Goal: Task Accomplishment & Management: Use online tool/utility

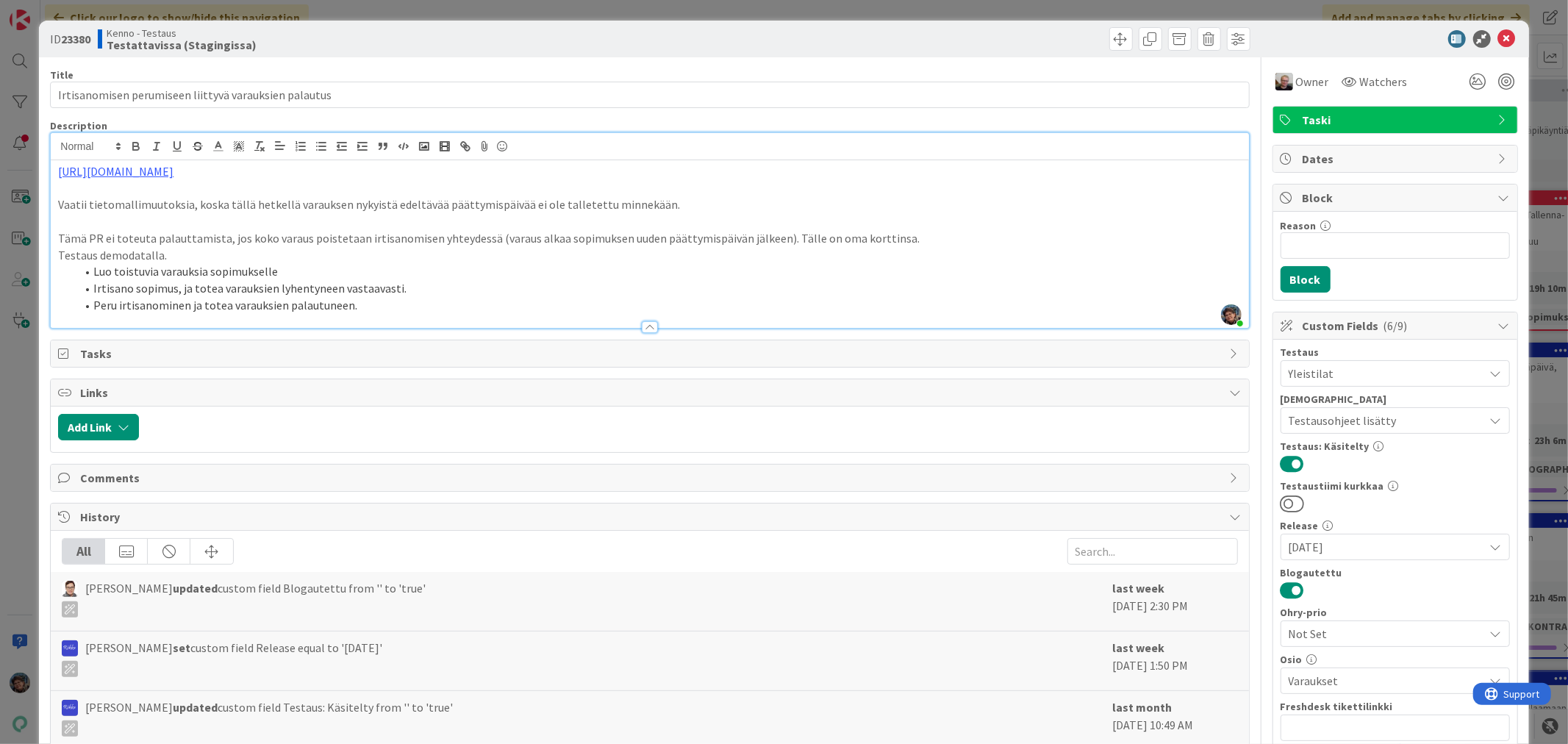
scroll to position [653, 0]
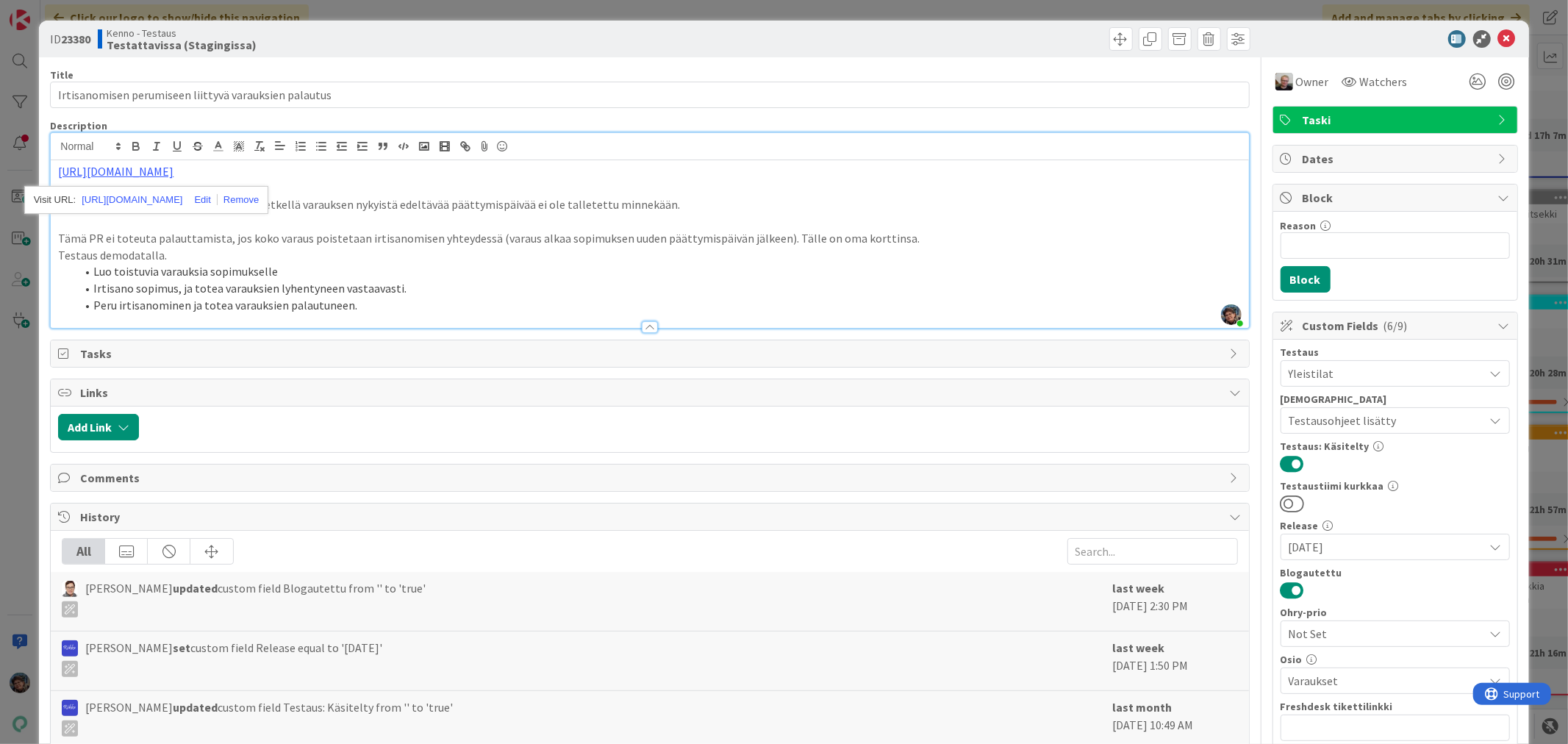
click at [504, 281] on li "Irtisano sopimus, ja totea varauksien lyhentyneen vastaavasti." at bounding box center [658, 288] width 1165 height 17
click at [423, 281] on li "Irtisano sopimus, ja totea varauksien lyhentyneen vastaavasti." at bounding box center [658, 288] width 1165 height 17
click at [1296, 79] on span "Owner" at bounding box center [1312, 81] width 33 height 17
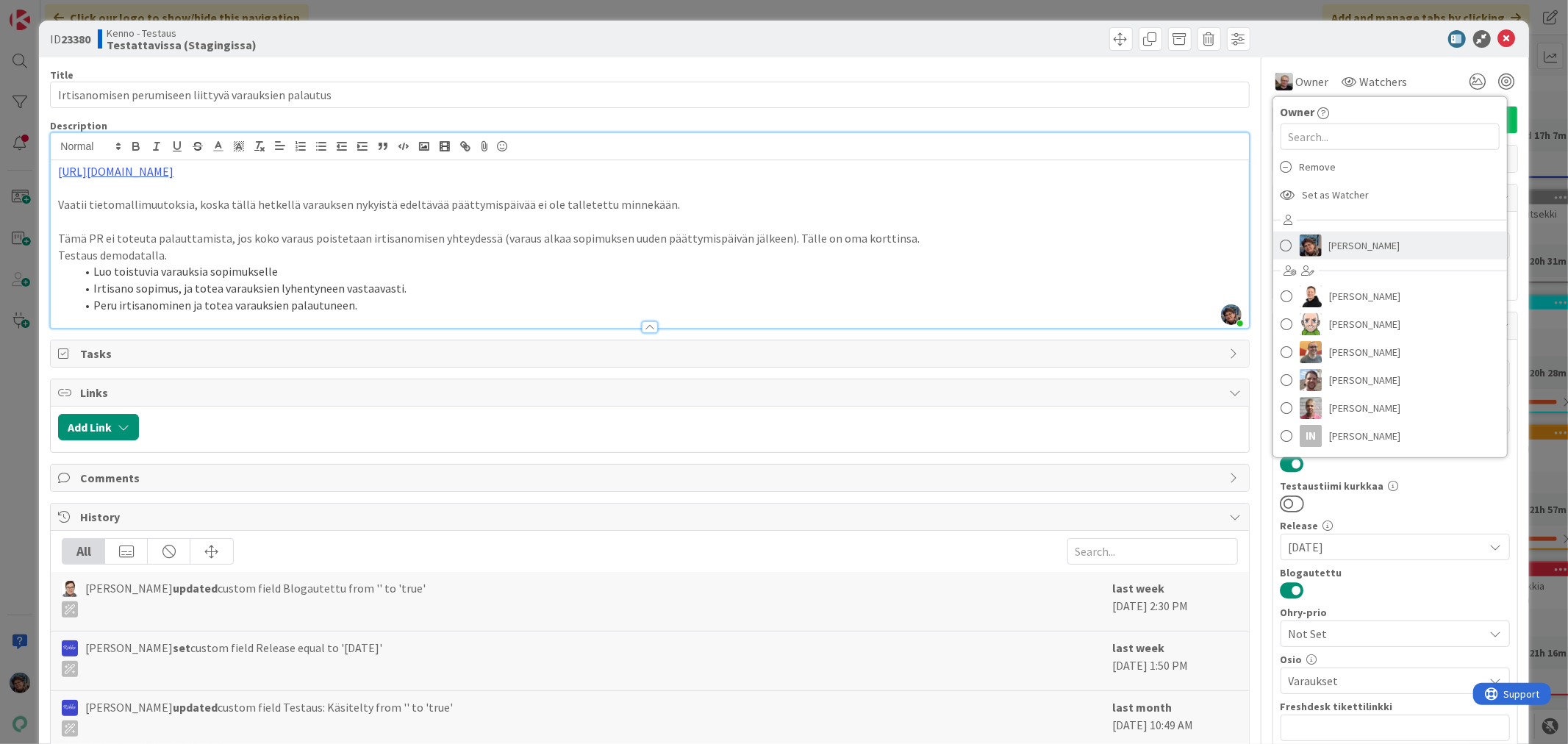
click at [1336, 250] on span "Pirjo Peltonen" at bounding box center [1365, 245] width 72 height 22
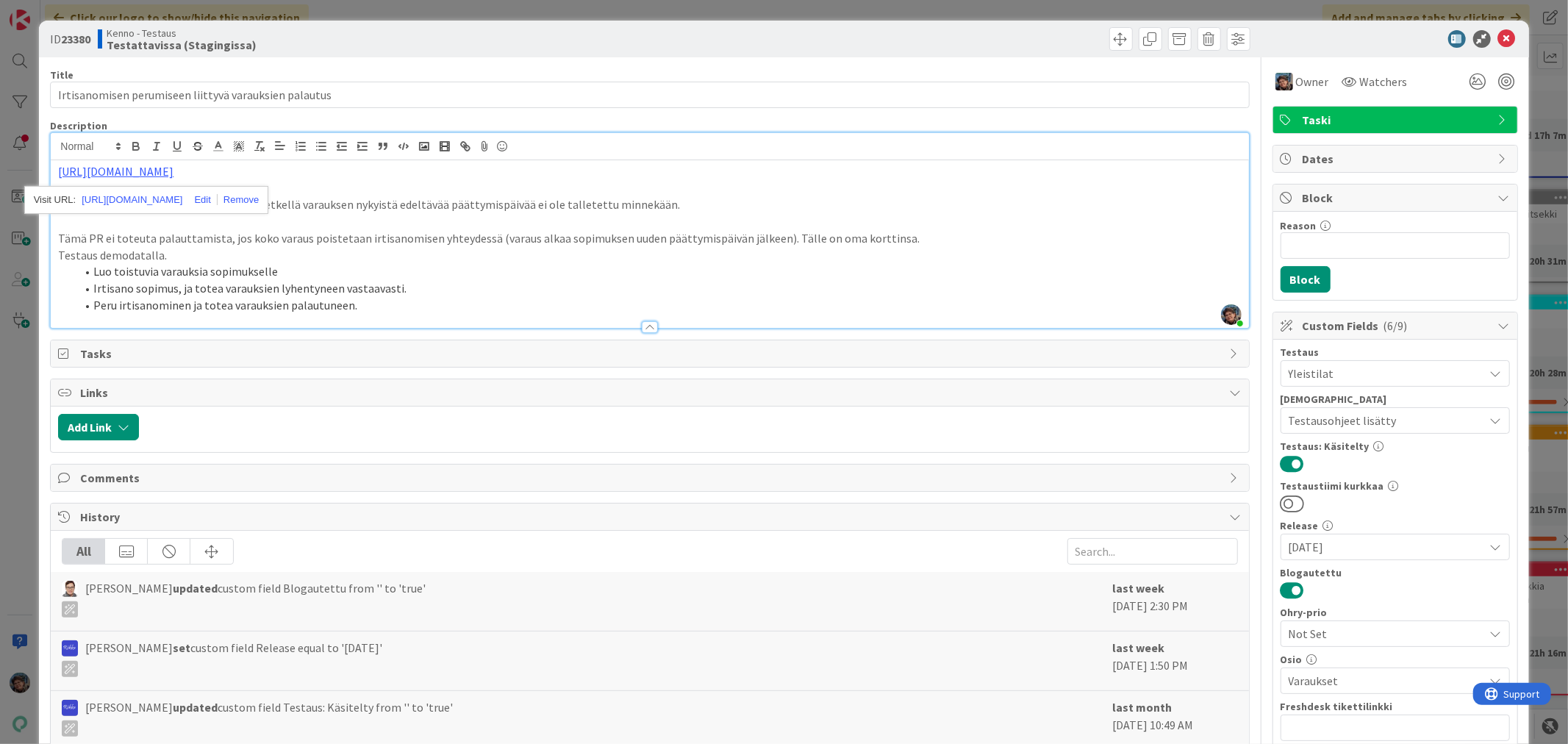
click at [438, 274] on li "Luo toistuvia varauksia sopimukselle" at bounding box center [658, 272] width 1165 height 17
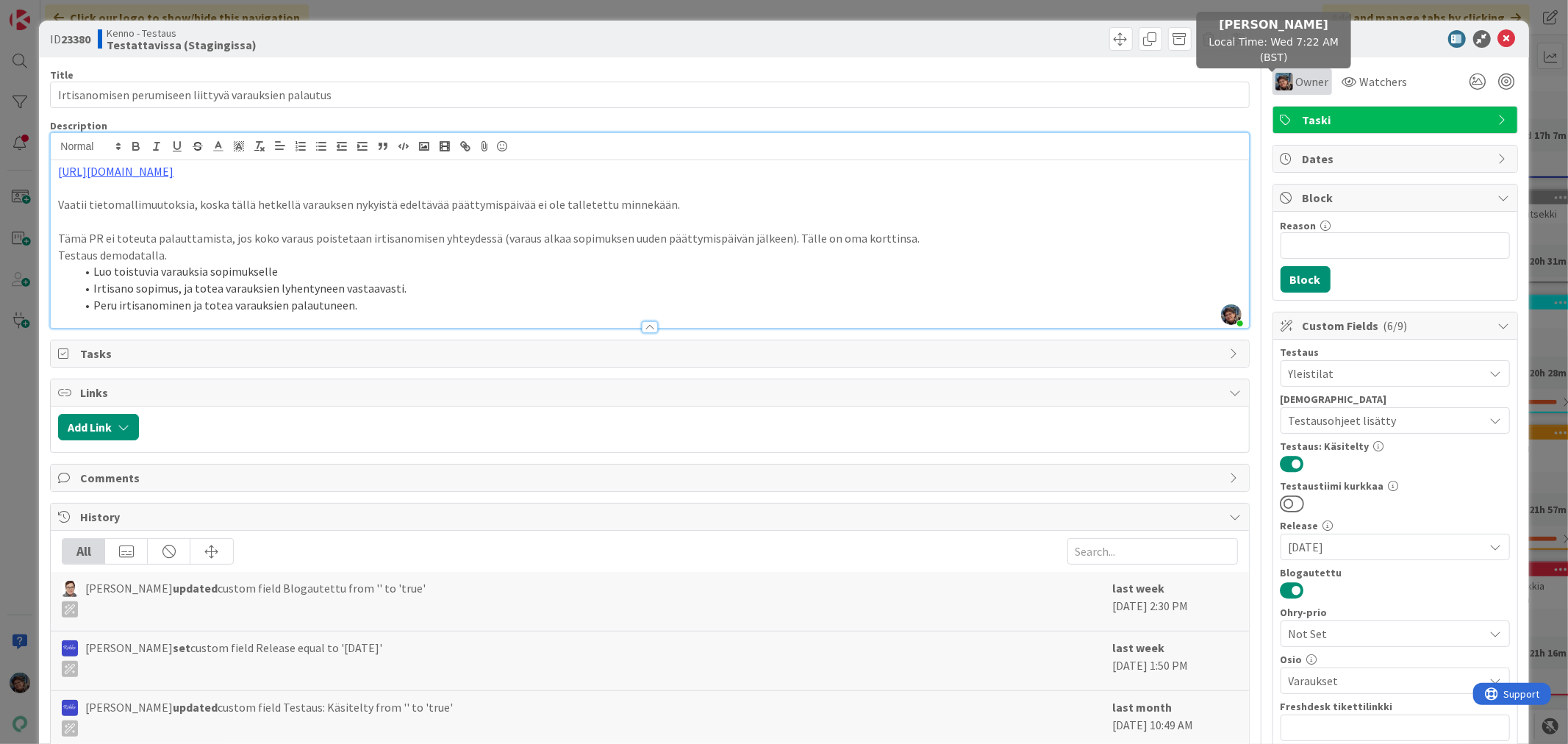
click at [1275, 81] on img at bounding box center [1283, 81] width 17 height 17
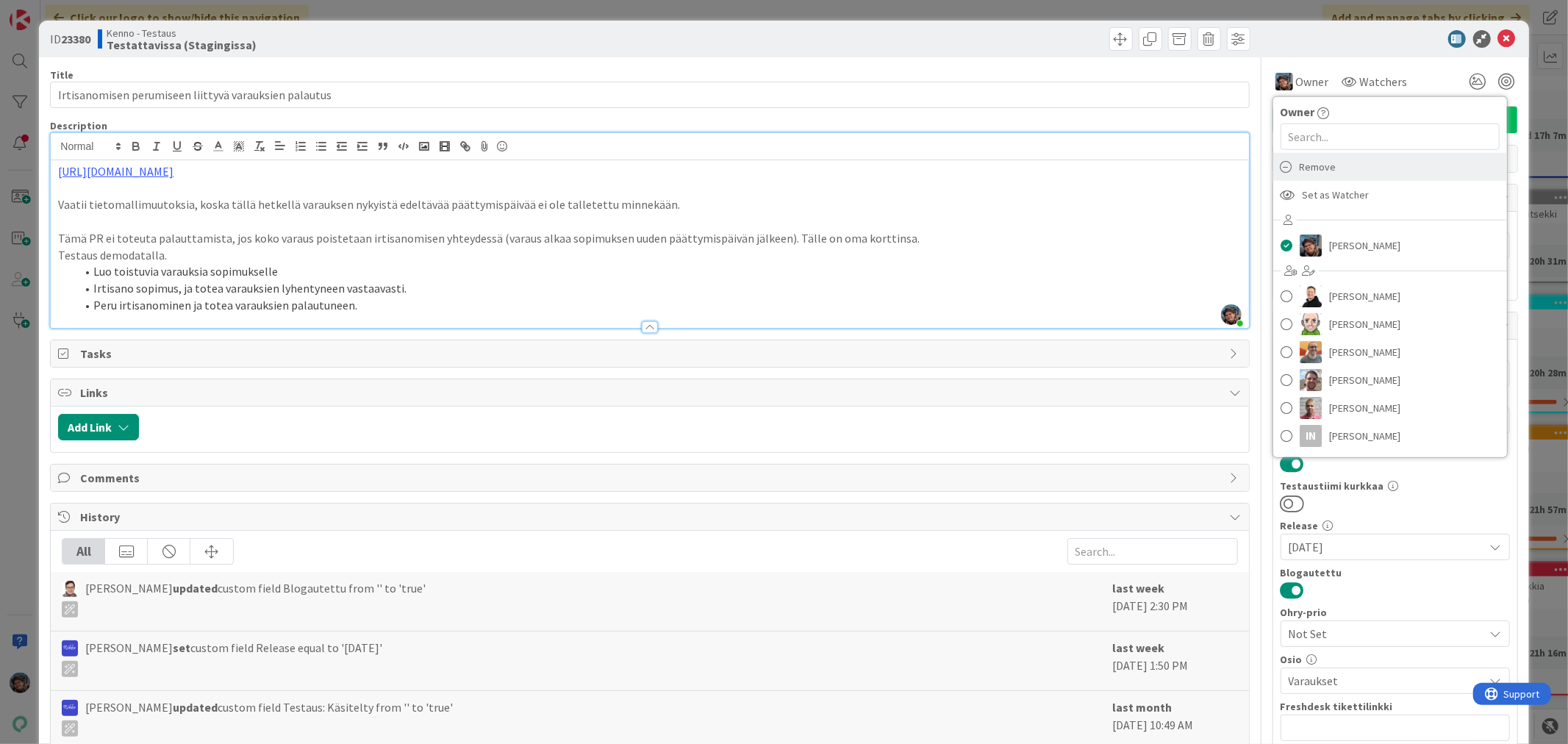
click at [1305, 164] on span "Remove" at bounding box center [1318, 166] width 37 height 22
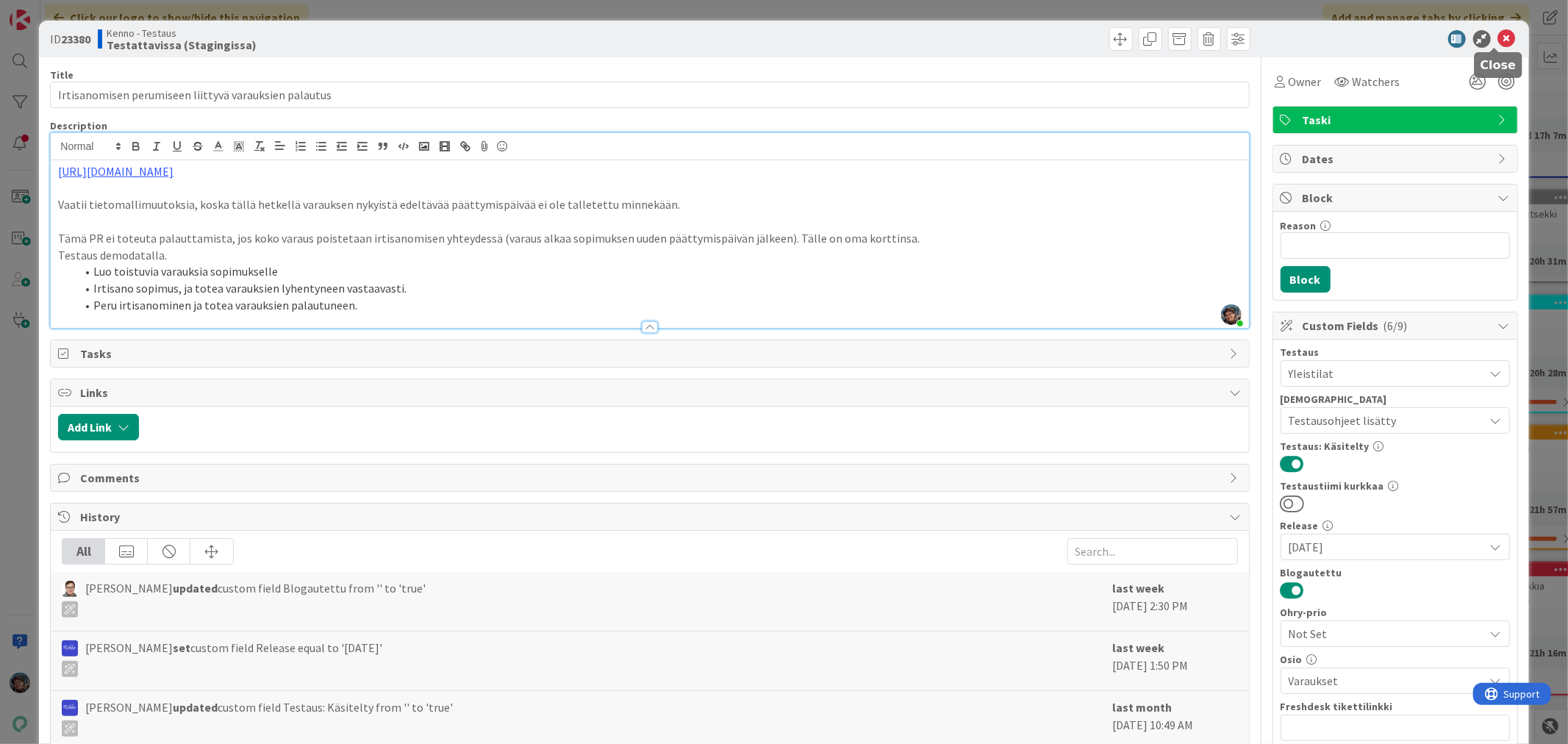
click at [1498, 33] on icon at bounding box center [1506, 39] width 17 height 17
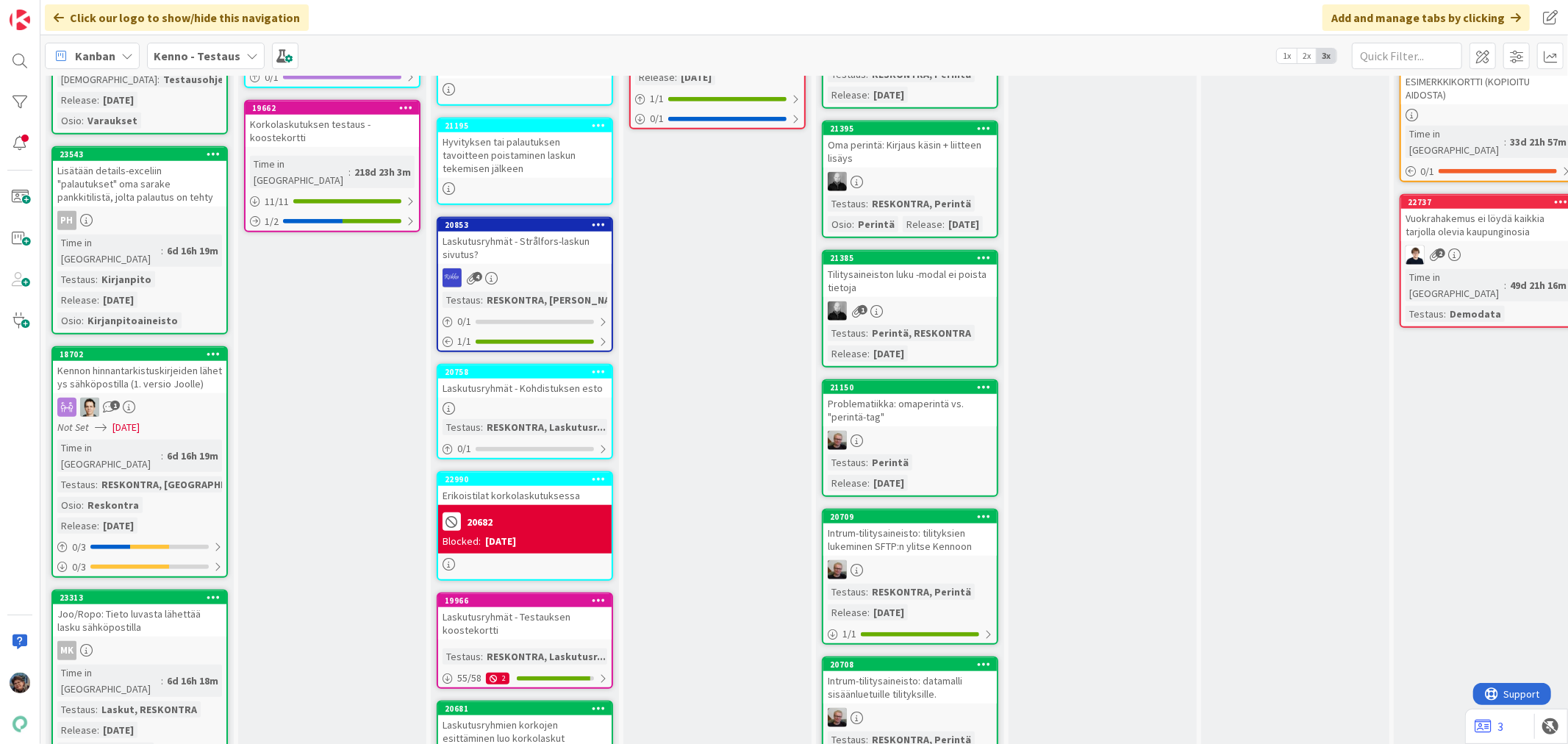
scroll to position [1143, 0]
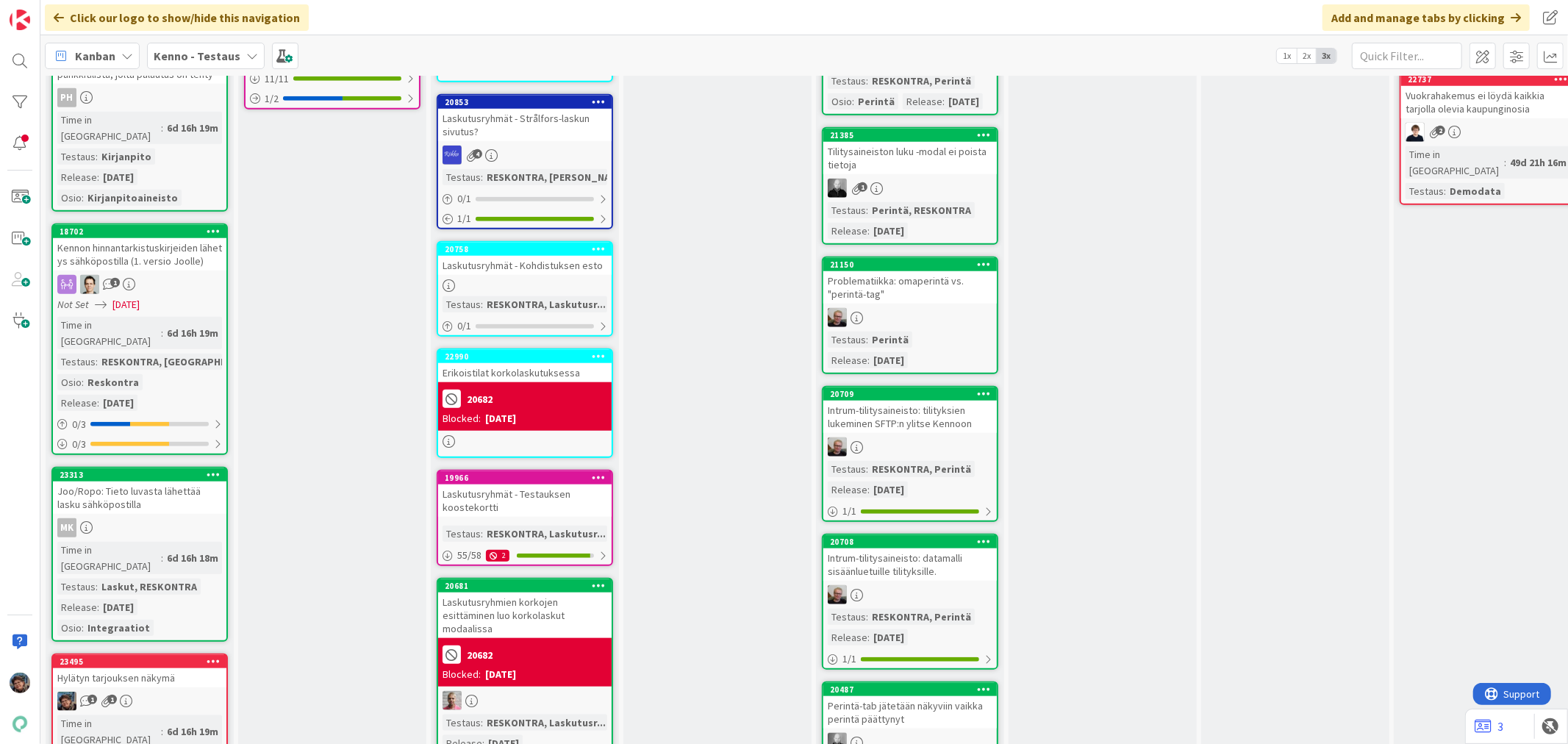
click at [189, 668] on div "Hylätyn tarjouksen näkymä" at bounding box center [139, 677] width 174 height 19
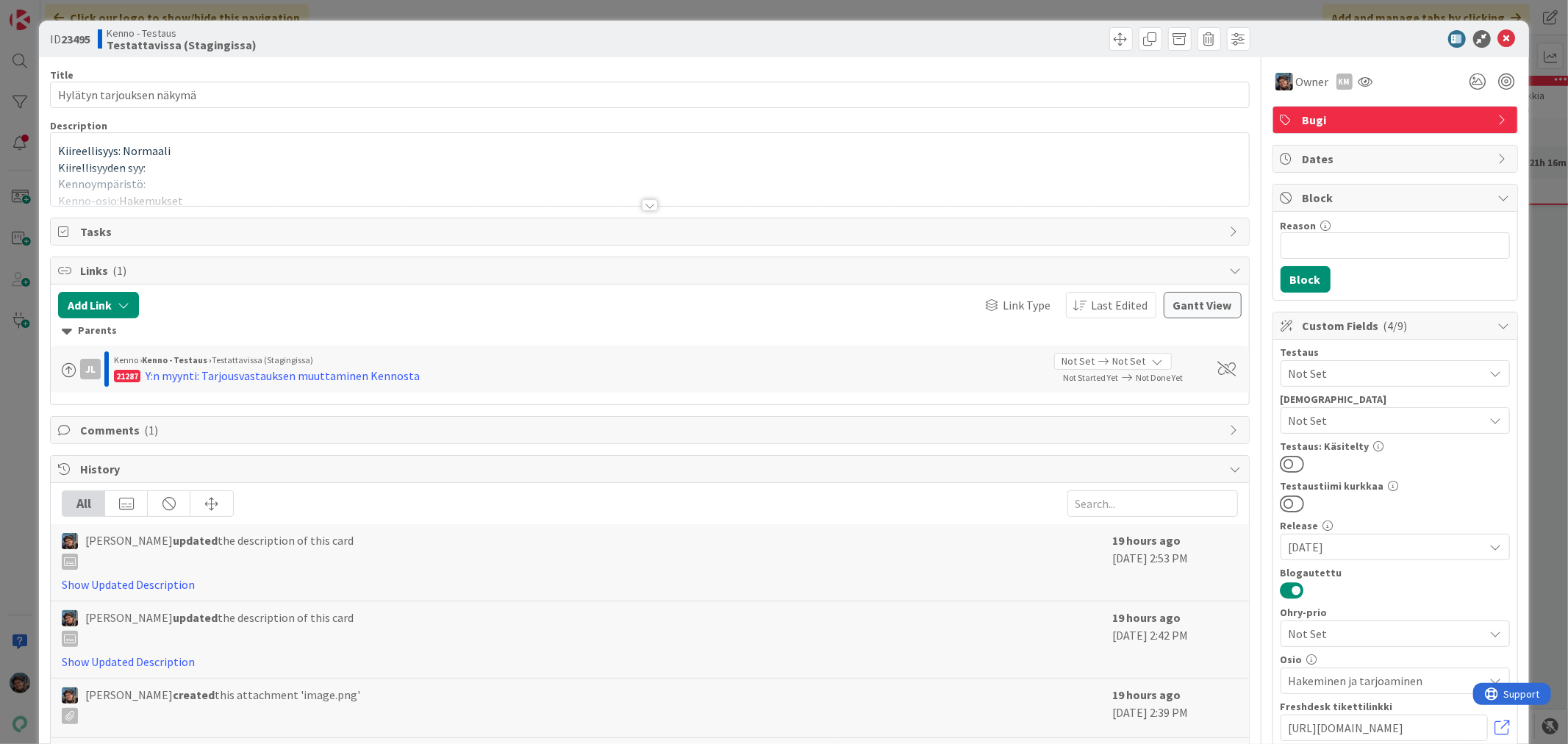
click at [642, 204] on div at bounding box center [650, 205] width 16 height 12
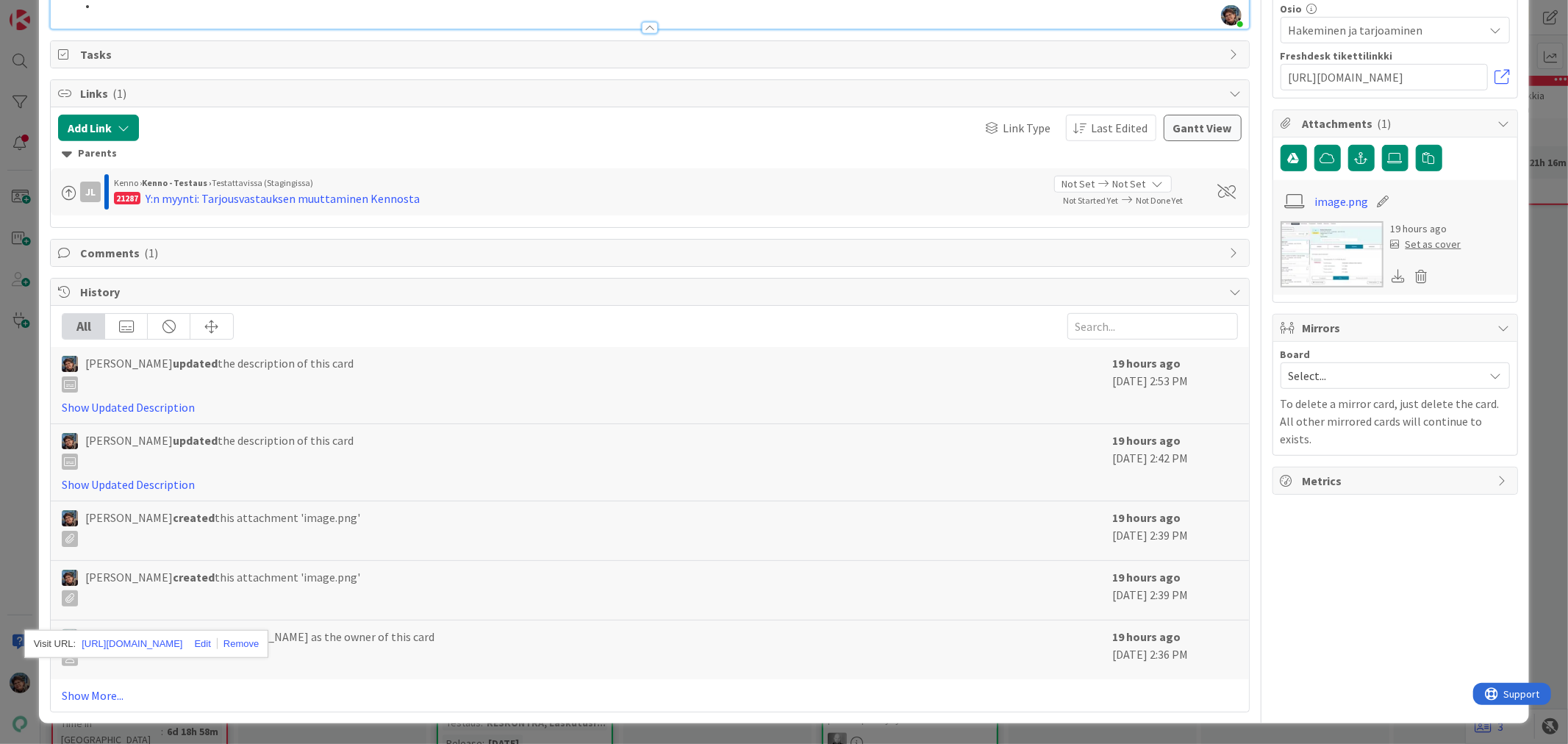
scroll to position [898, 0]
drag, startPoint x: 361, startPoint y: 644, endPoint x: 265, endPoint y: 638, distance: 96.2
click at [265, 207] on div "Y:n myynti: Tarjousvastauksen muuttaminen Kennosta" at bounding box center [282, 198] width 274 height 17
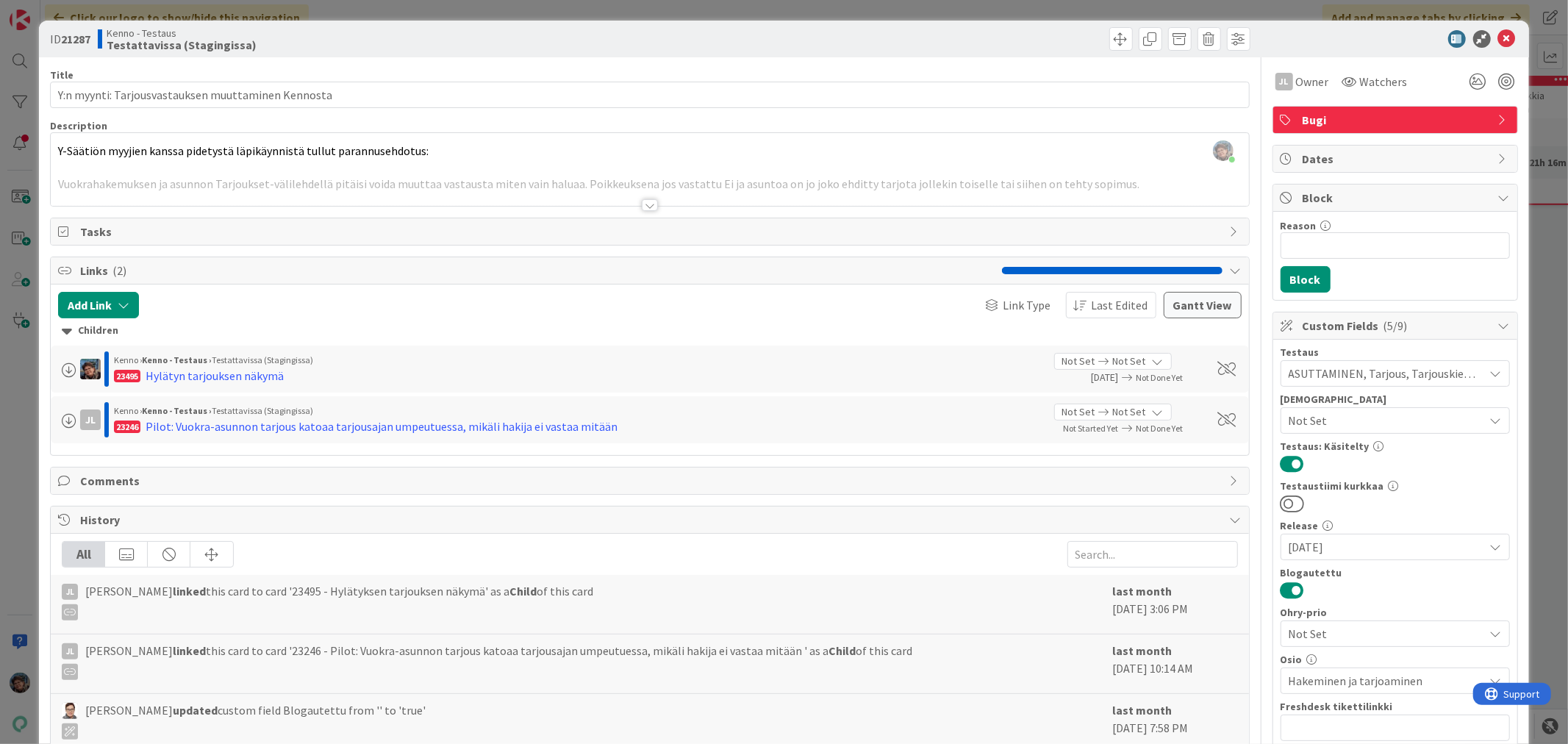
click at [644, 202] on div at bounding box center [650, 205] width 16 height 12
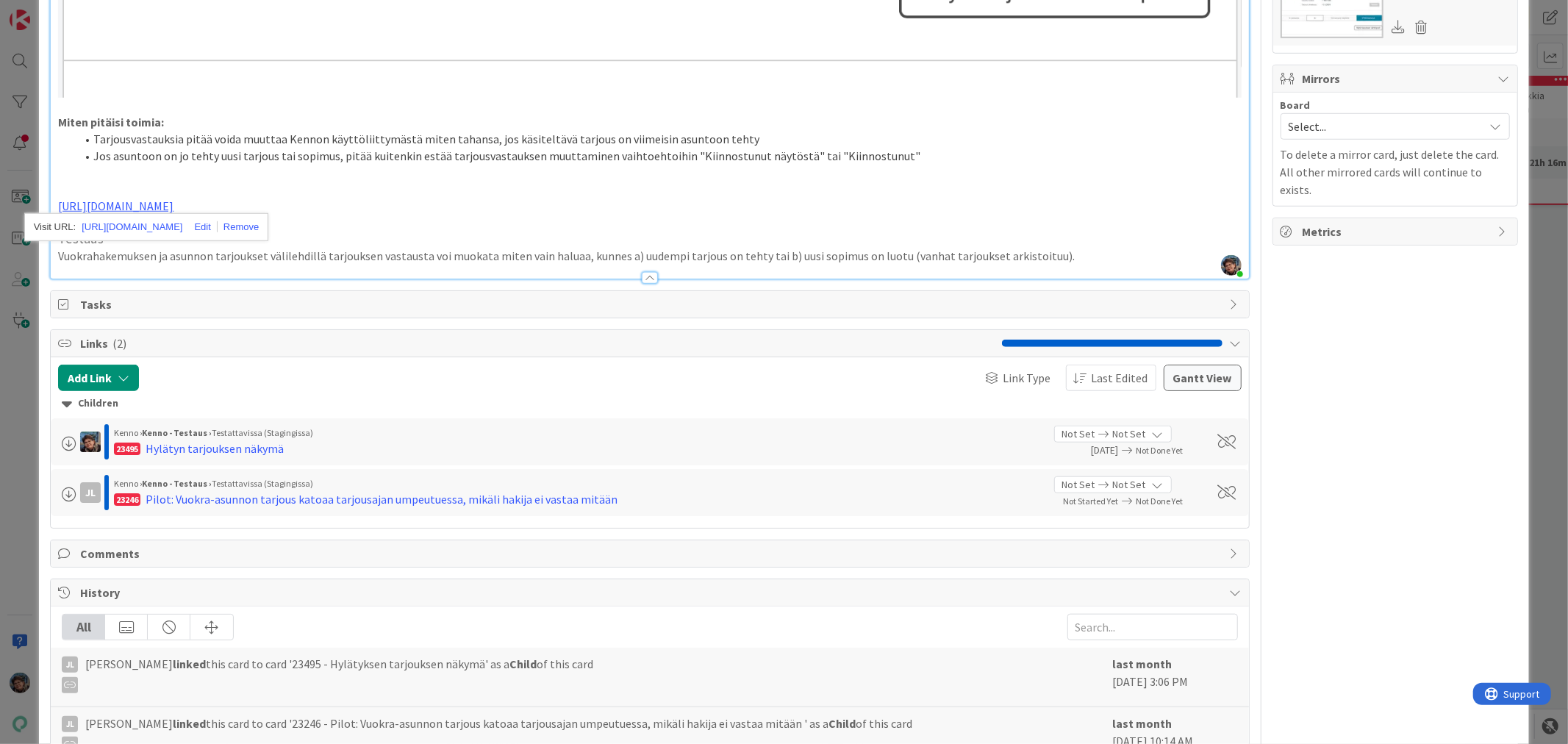
scroll to position [898, 0]
click at [404, 199] on p "https://github.com/pandiafi/kenno/pull/8236" at bounding box center [649, 207] width 1183 height 17
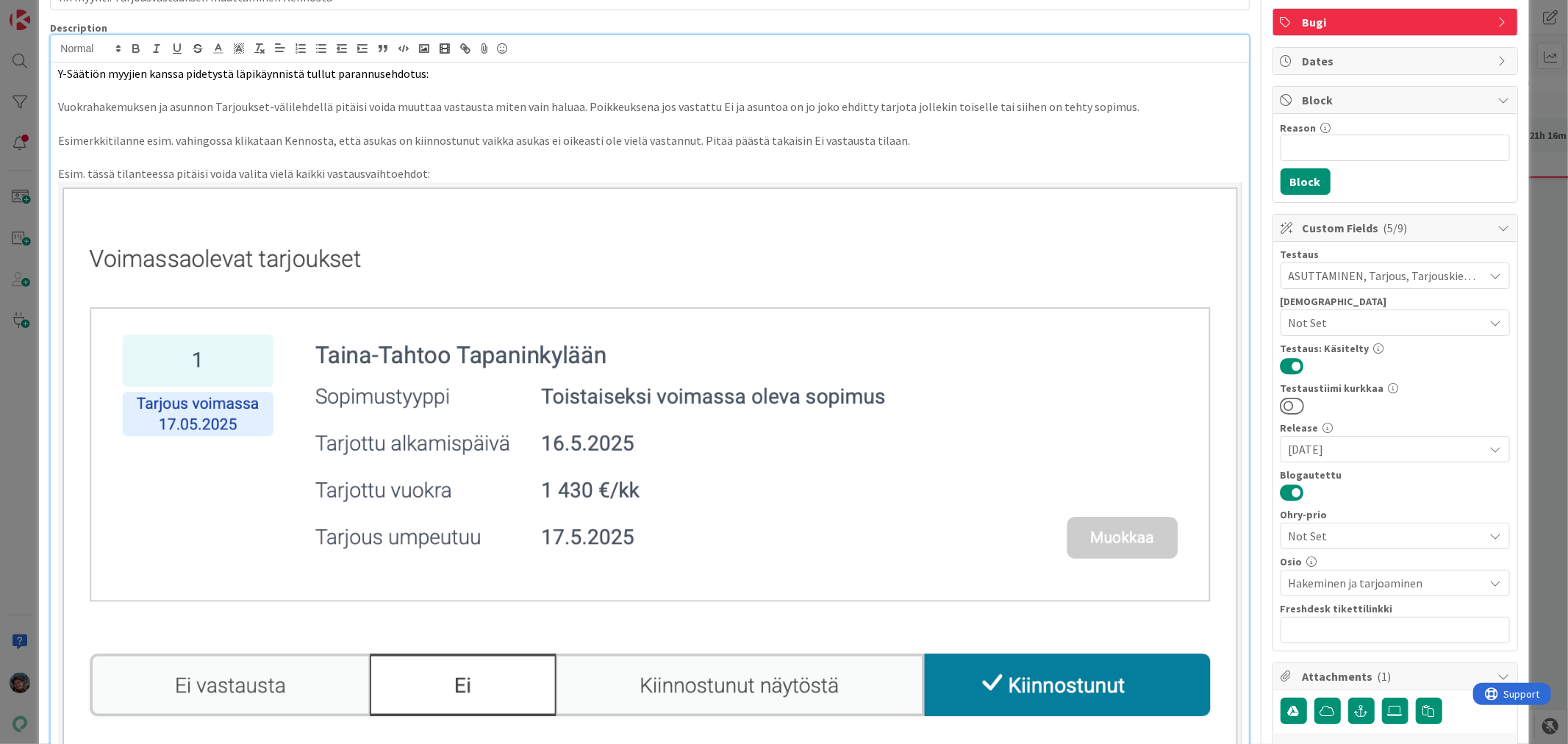
scroll to position [0, 0]
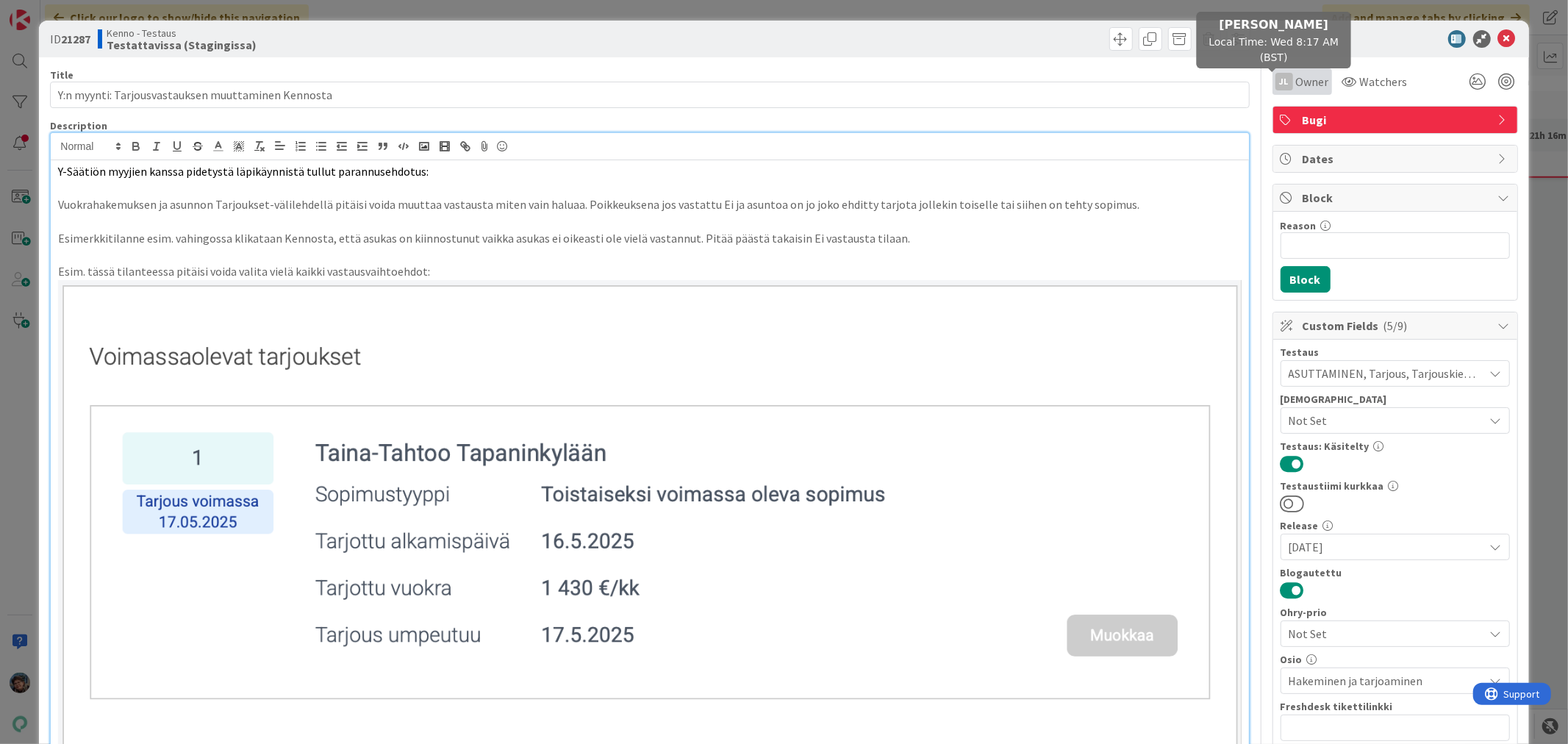
click at [1275, 81] on div "JL" at bounding box center [1283, 81] width 17 height 17
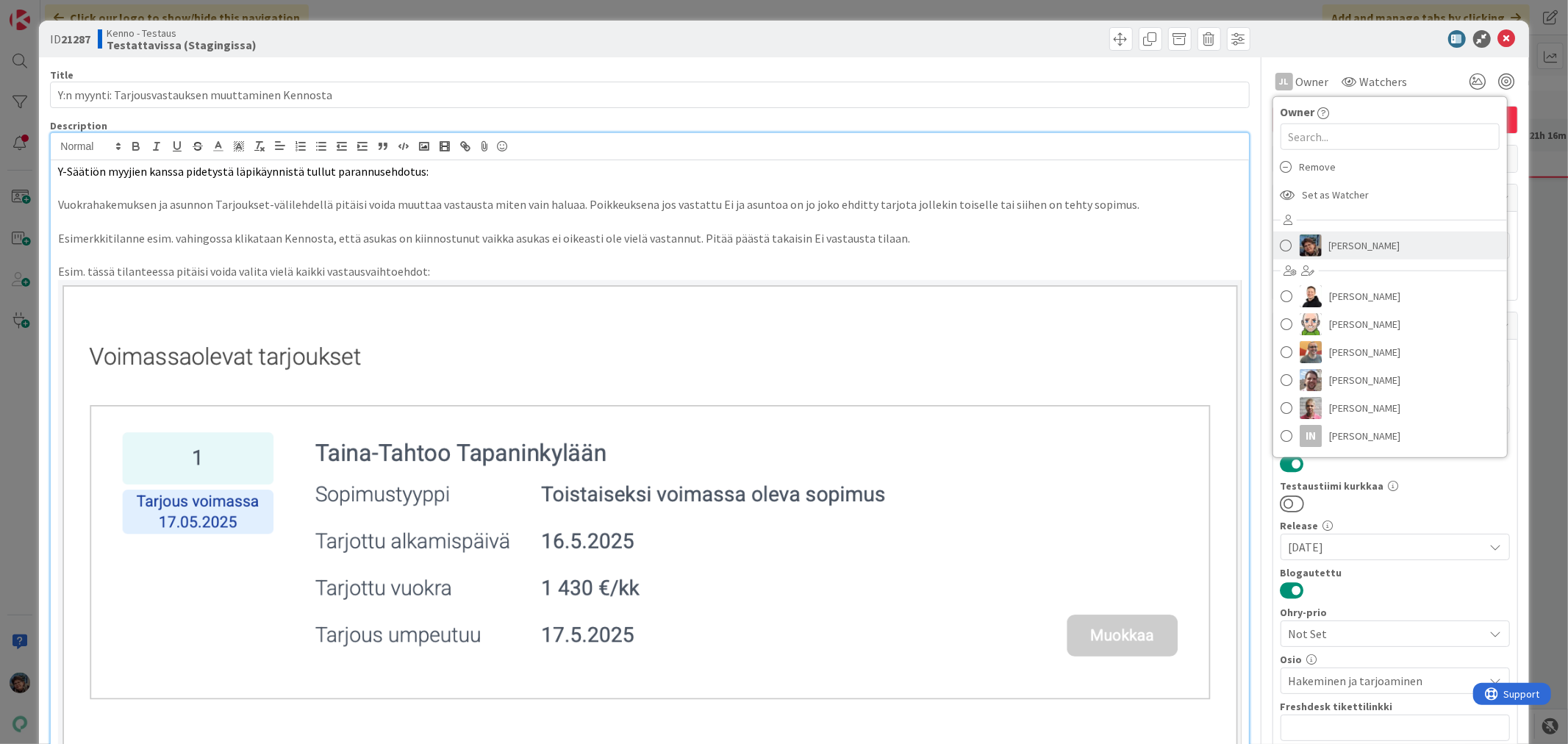
click at [1333, 247] on span "Pirjo Peltonen" at bounding box center [1365, 245] width 72 height 22
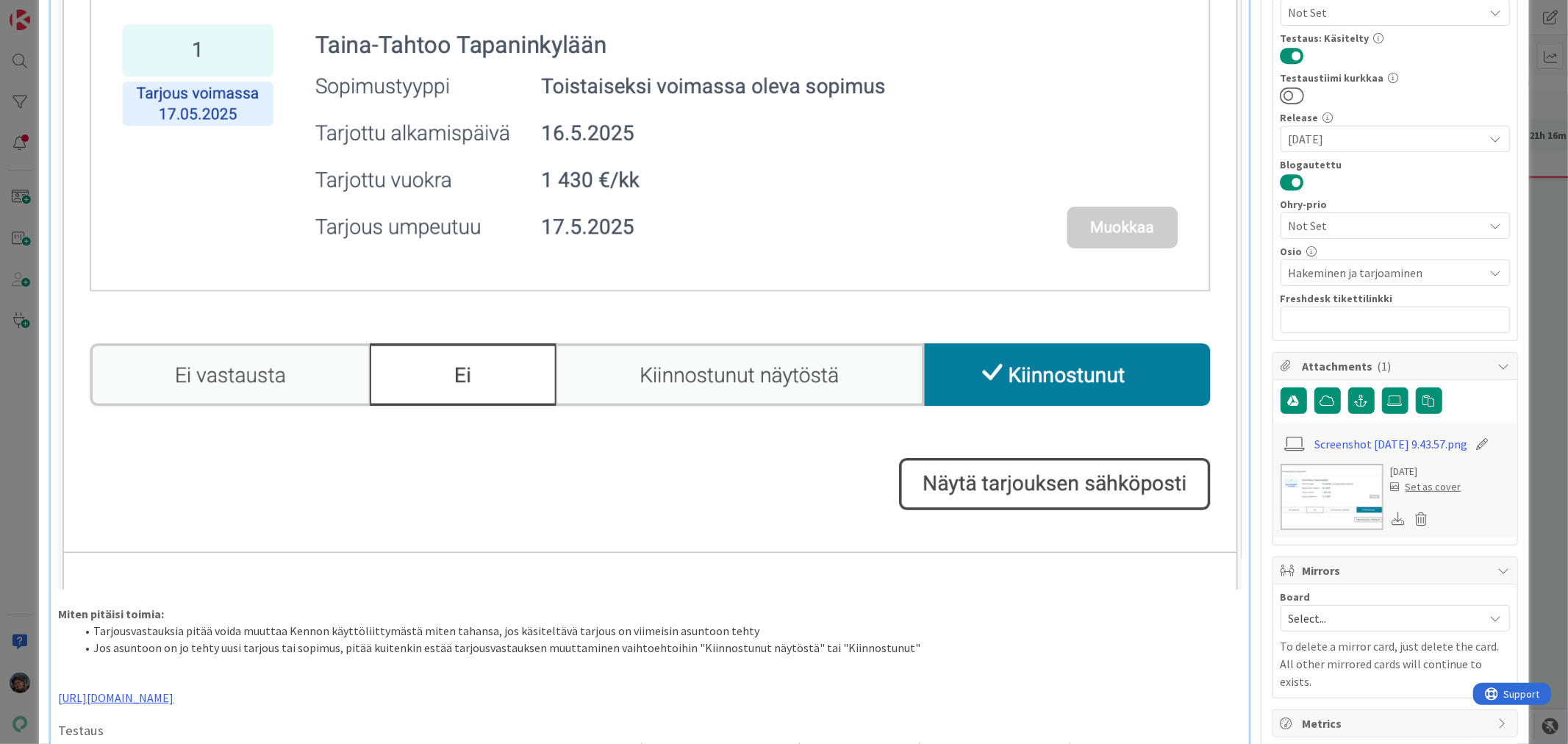
scroll to position [816, 0]
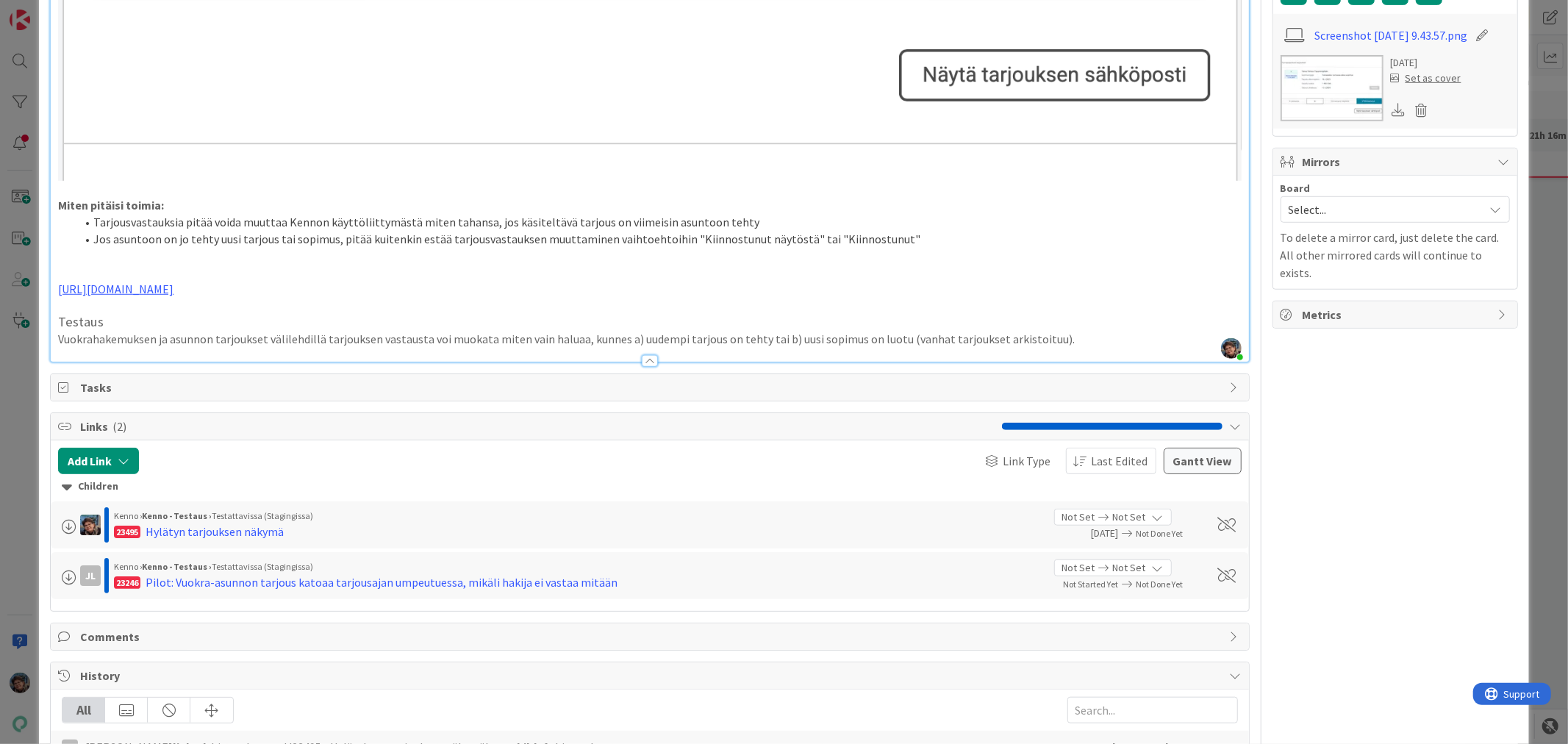
click at [1072, 336] on p "Vuokrahakemuksen ja asunnon tarjoukset välilehdillä tarjouksen vastausta voi mu…" at bounding box center [649, 339] width 1183 height 17
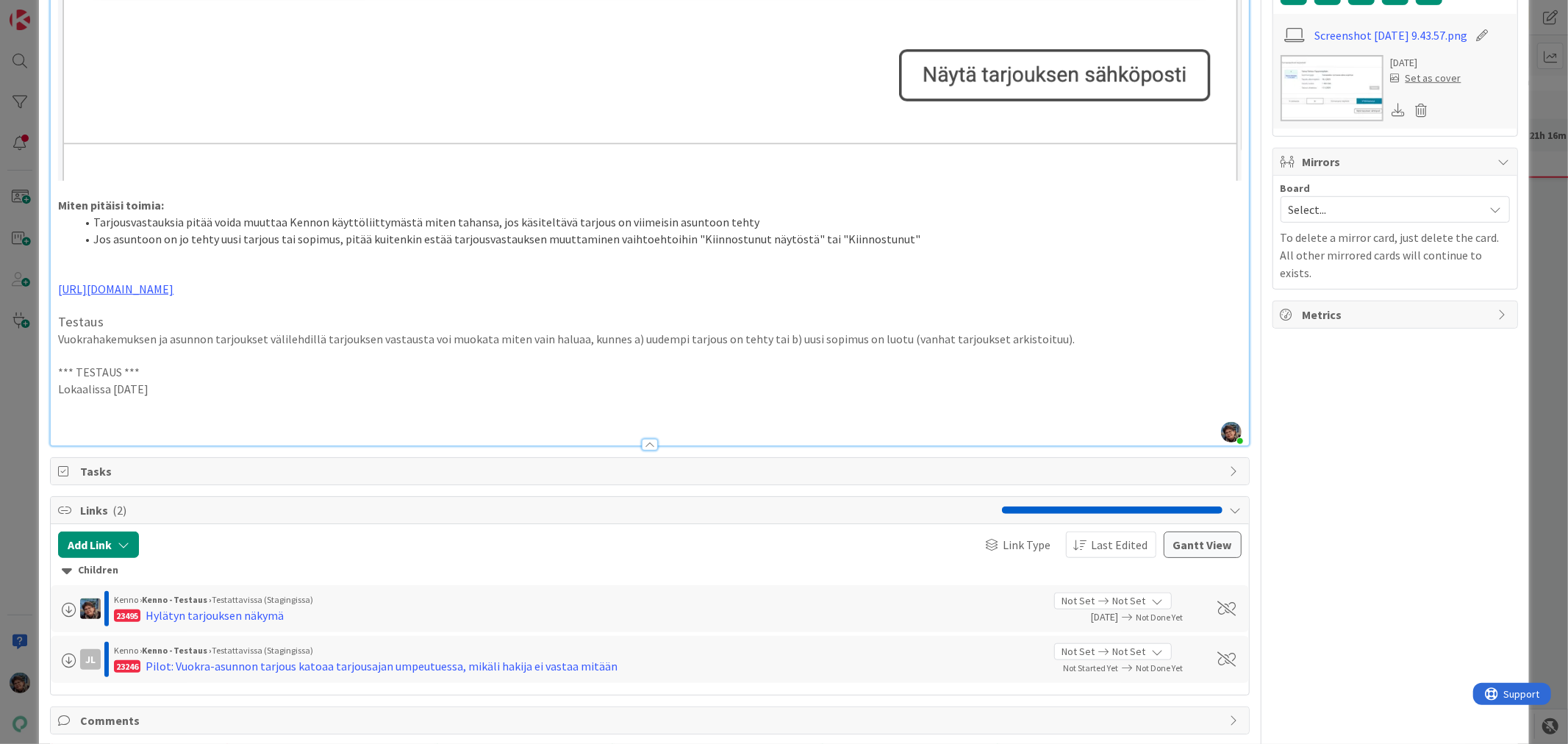
drag, startPoint x: 173, startPoint y: 381, endPoint x: 23, endPoint y: 360, distance: 151.5
click at [23, 360] on div "ID 21287 Kenno - Testaus Testattavissa (Stagingissa) Title 50 / 128 Y:n myynti:…" at bounding box center [784, 372] width 1568 height 744
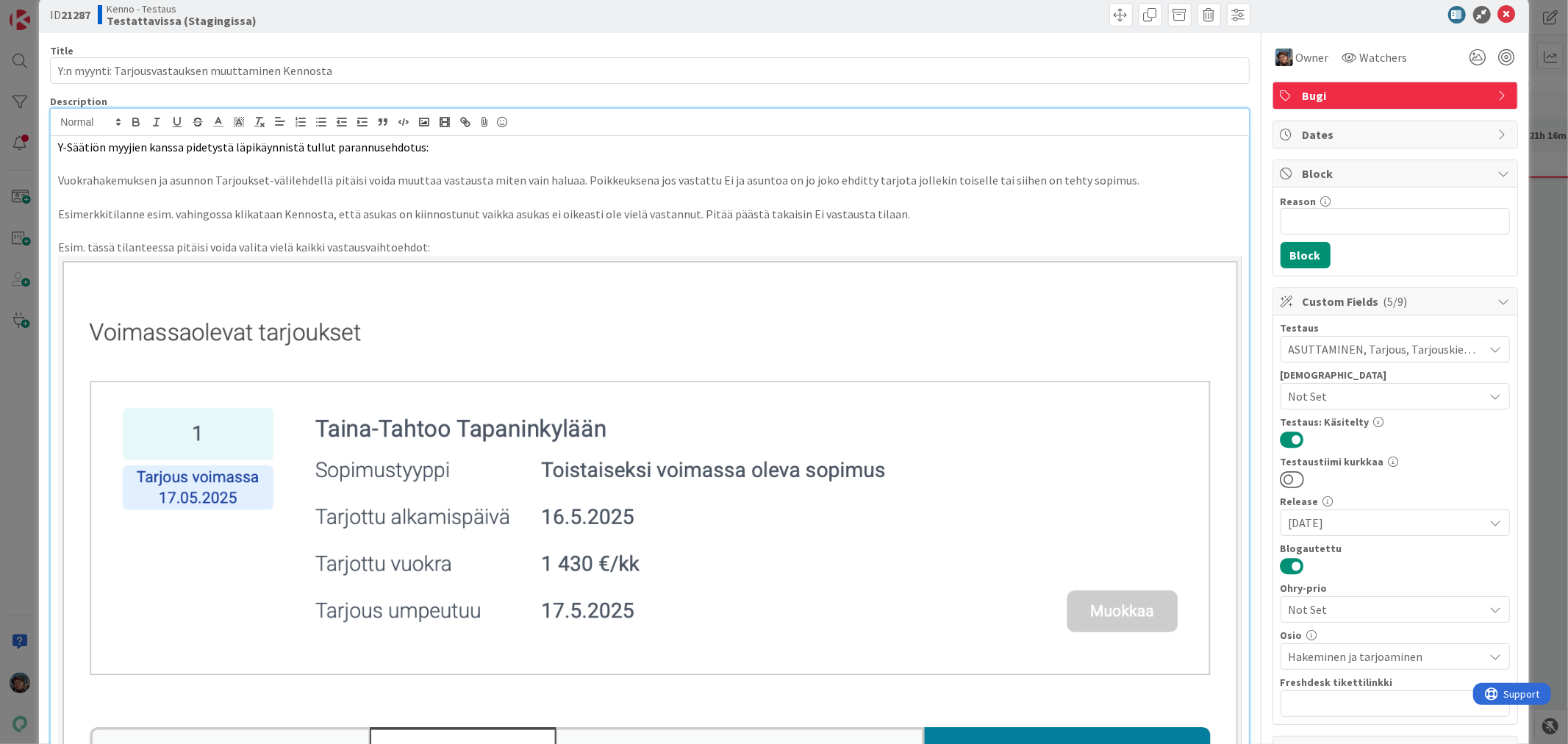
scroll to position [0, 0]
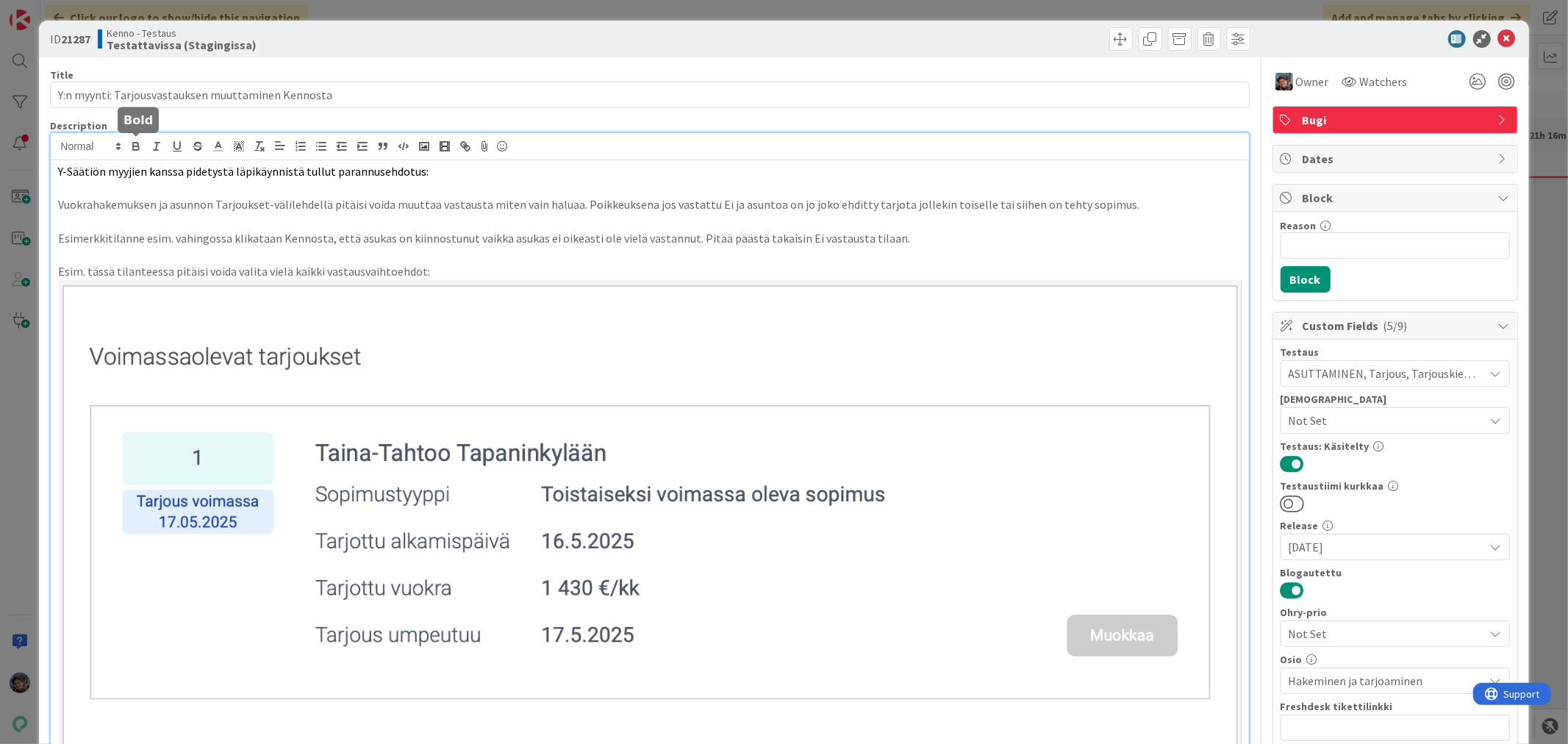
click at [134, 148] on icon "button" at bounding box center [136, 146] width 13 height 13
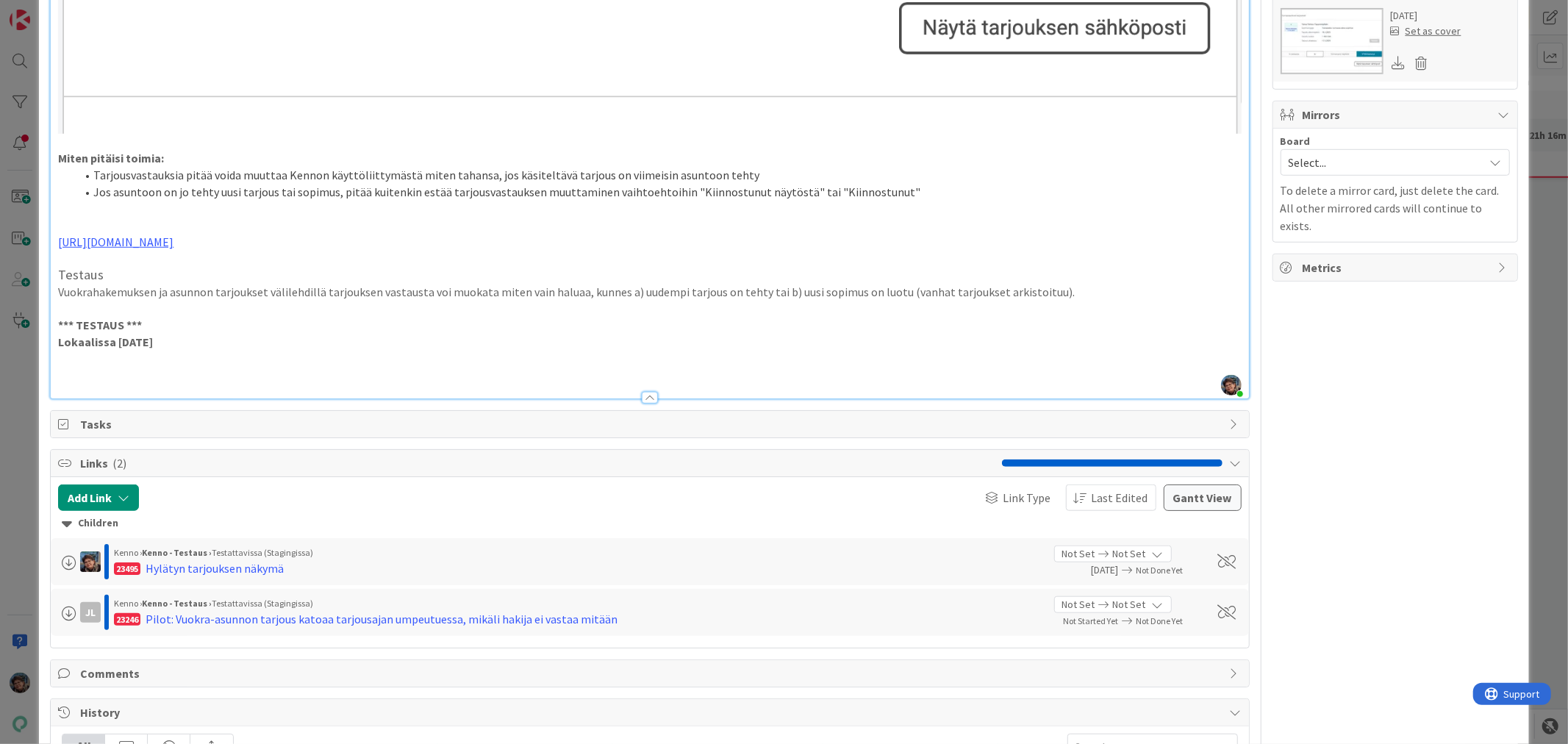
scroll to position [870, 0]
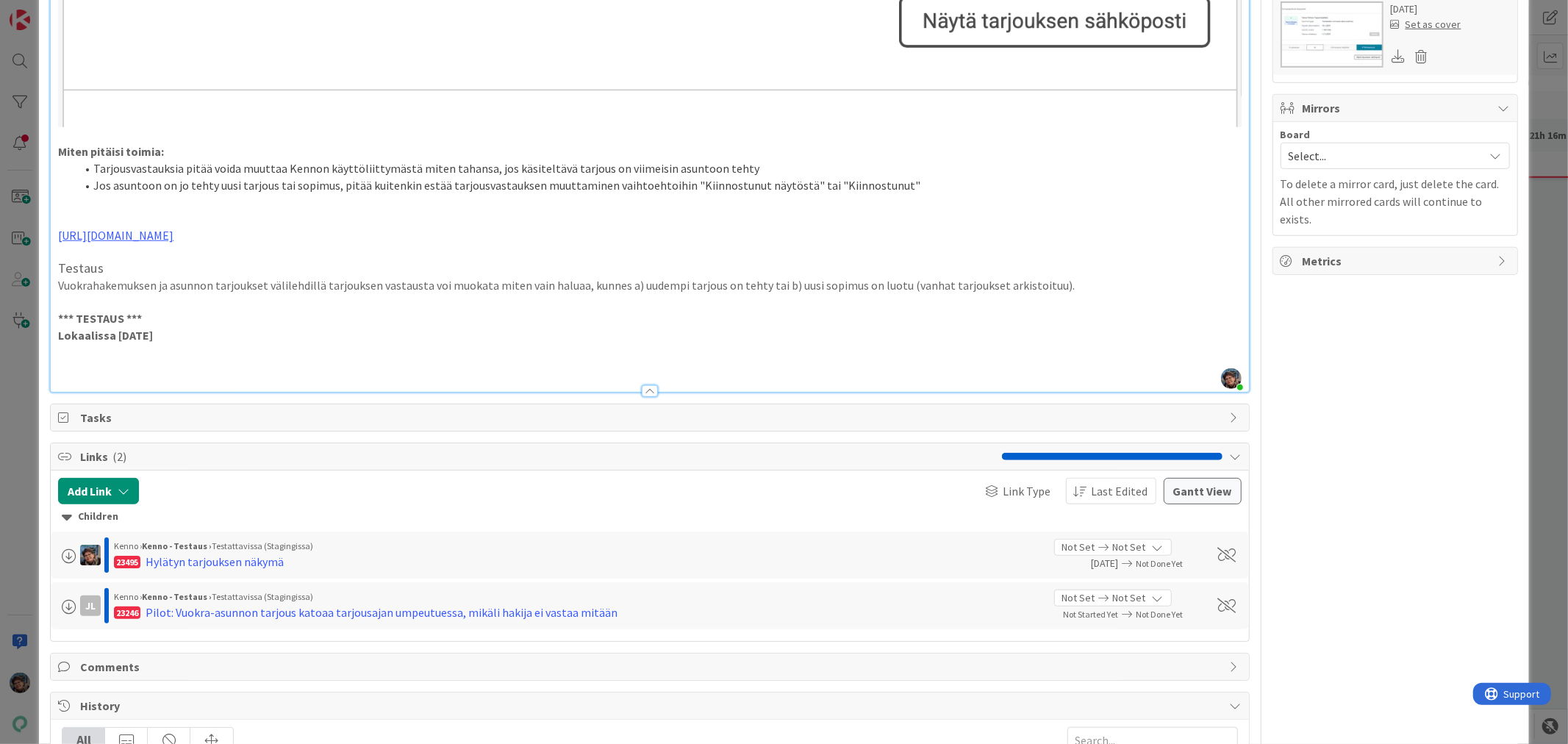
click at [74, 351] on p at bounding box center [649, 352] width 1183 height 17
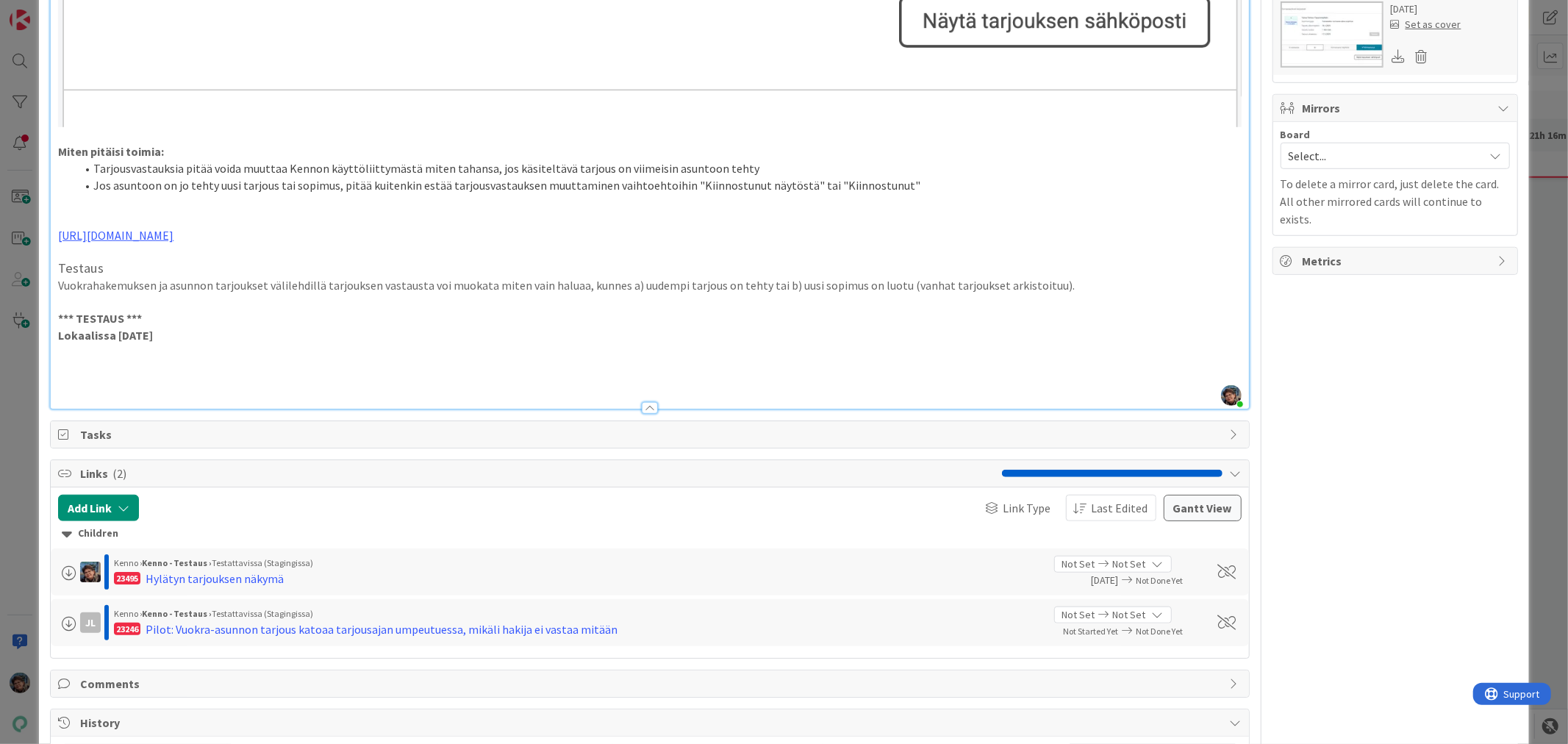
click at [75, 361] on p at bounding box center [649, 369] width 1183 height 17
click at [73, 360] on p at bounding box center [649, 369] width 1183 height 17
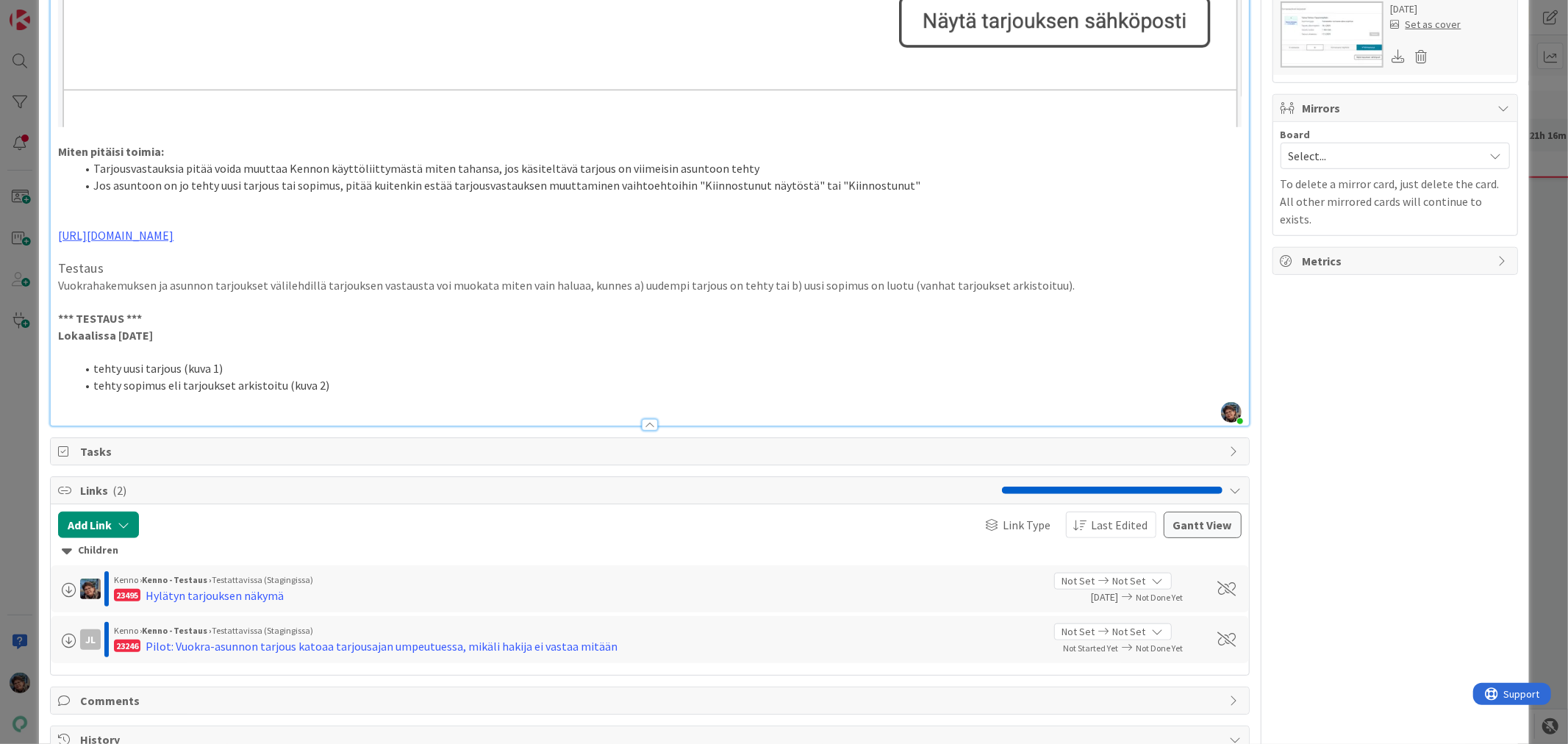
click at [247, 364] on li "tehty uusi tarjous (kuva 1)" at bounding box center [658, 369] width 1165 height 17
click at [340, 384] on li "tehty sopimus eli tarjoukset arkistoitu (kuva 2)" at bounding box center [658, 385] width 1165 height 17
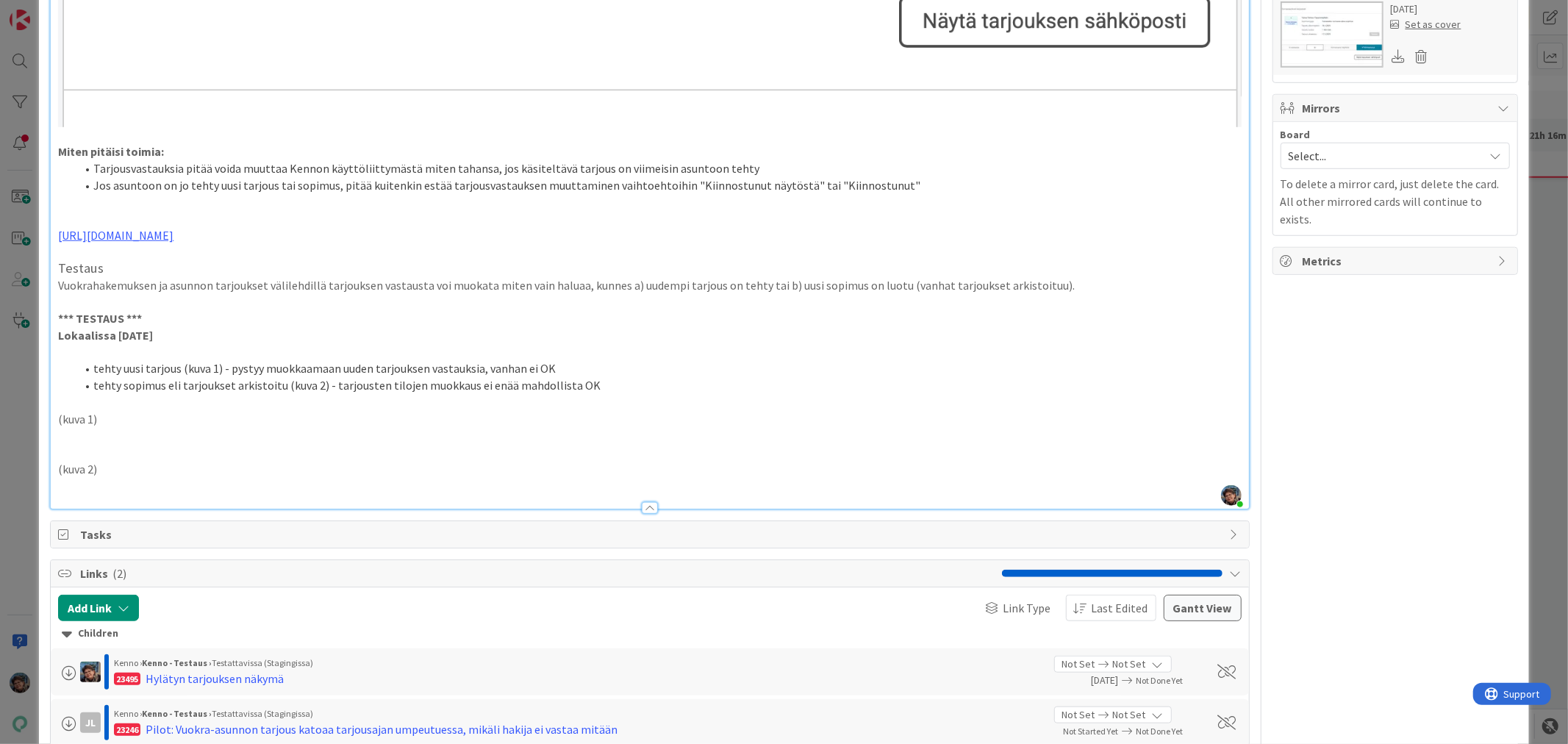
click at [84, 428] on p at bounding box center [649, 435] width 1183 height 17
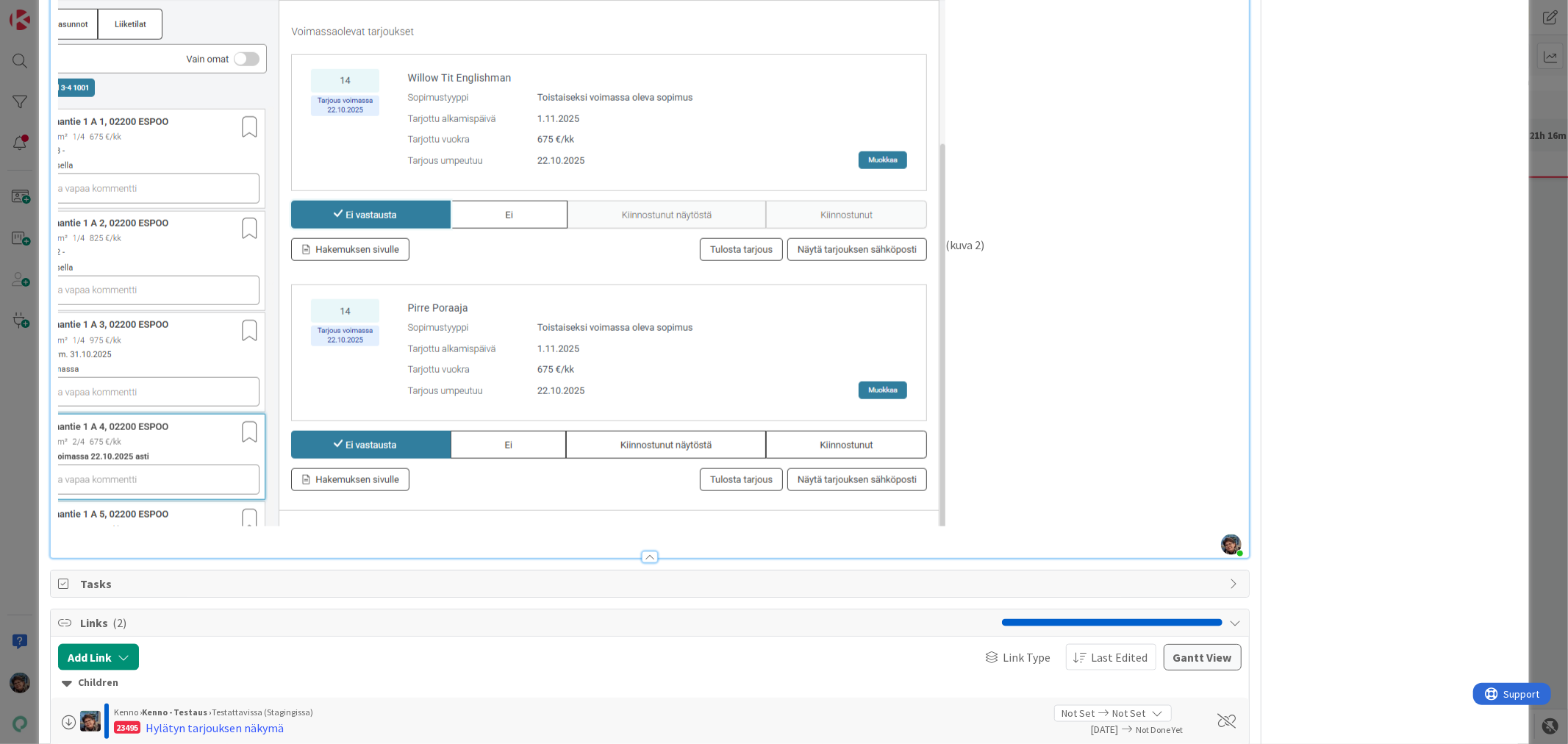
scroll to position [1360, 0]
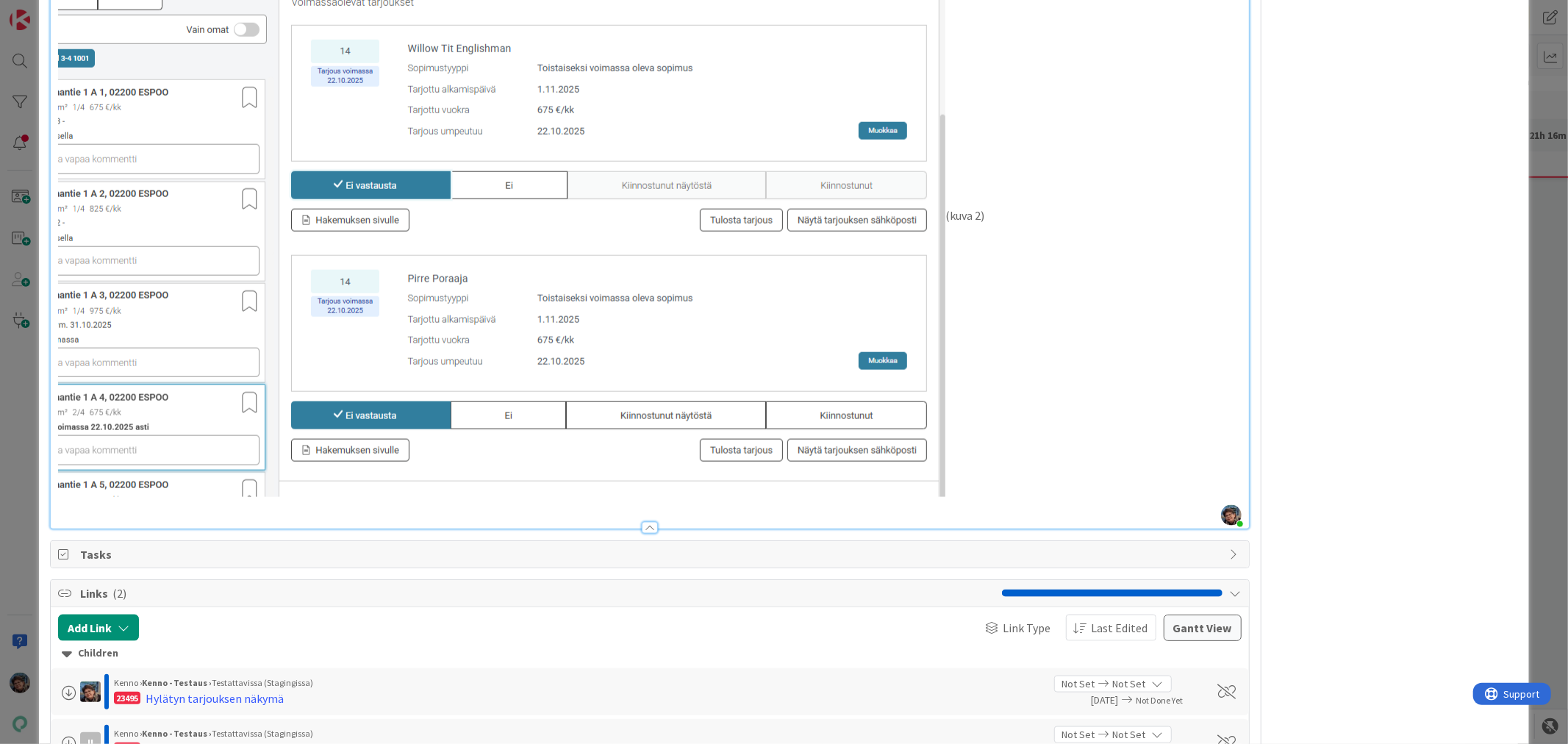
click at [944, 209] on p "(kuva 2)" at bounding box center [649, 216] width 1183 height 560
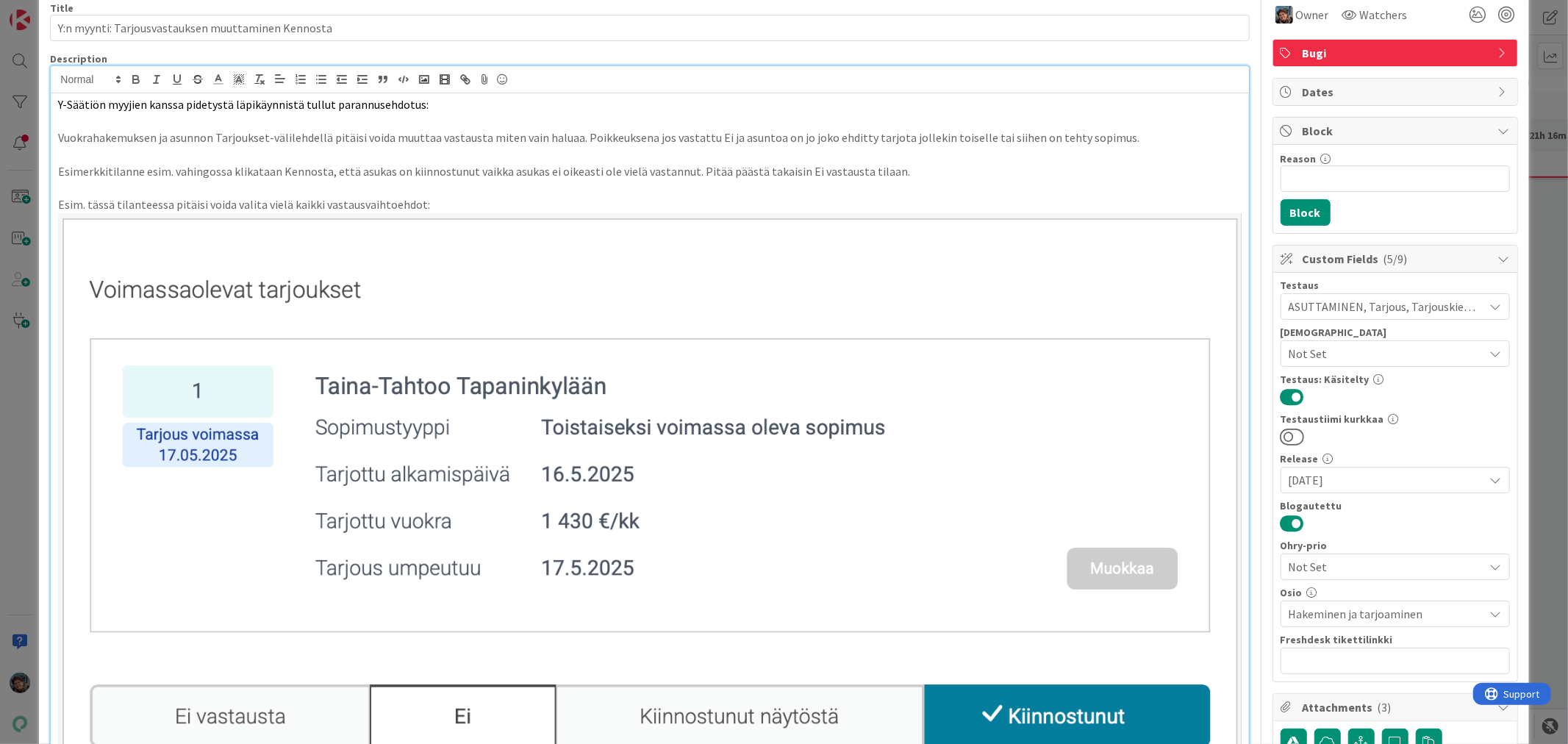
scroll to position [0, 0]
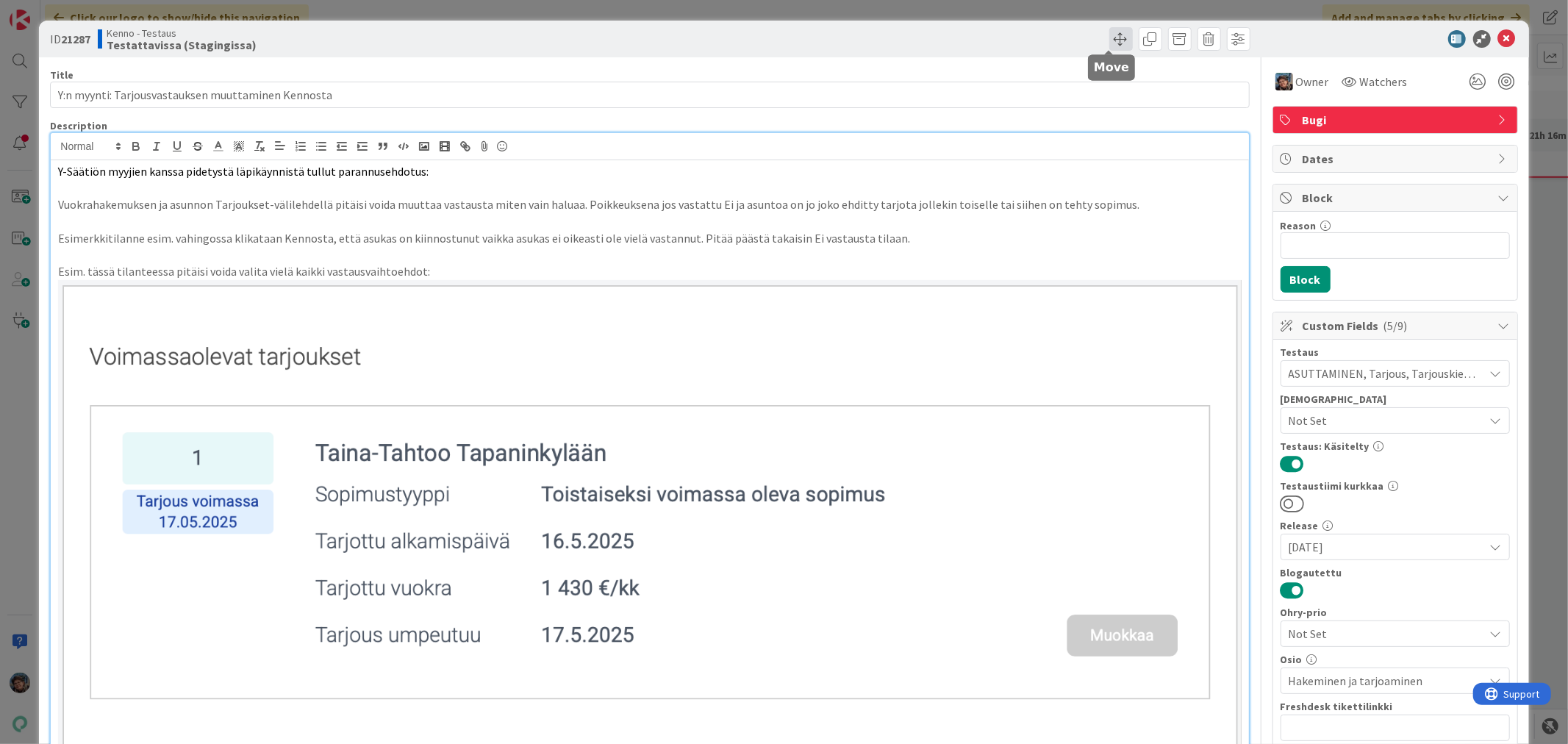
click at [1110, 38] on span at bounding box center [1121, 39] width 24 height 24
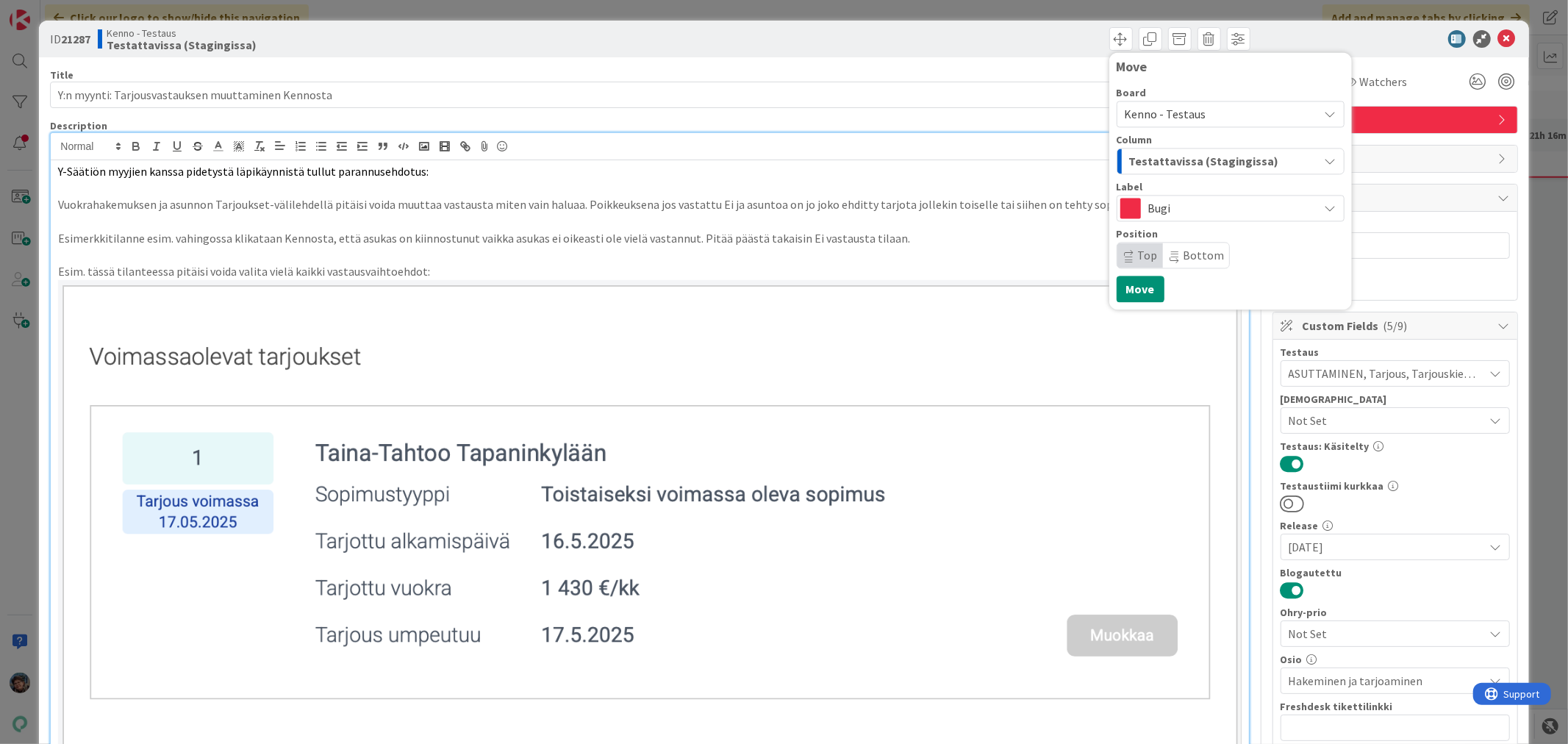
click at [1152, 159] on span "Testattavissa (Stagingissa)" at bounding box center [1204, 160] width 150 height 19
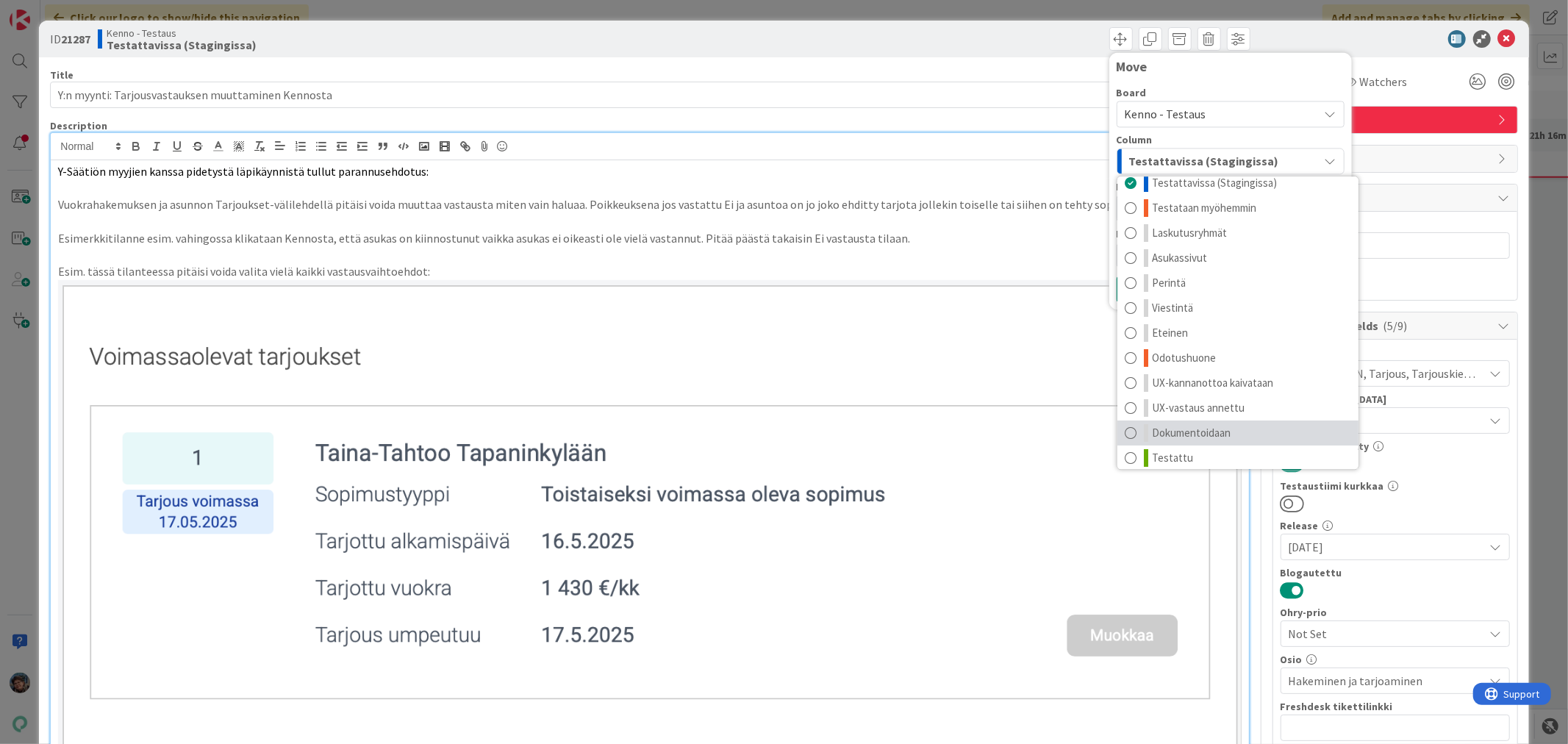
scroll to position [19, 0]
click at [1156, 443] on span "Testattu" at bounding box center [1172, 450] width 41 height 17
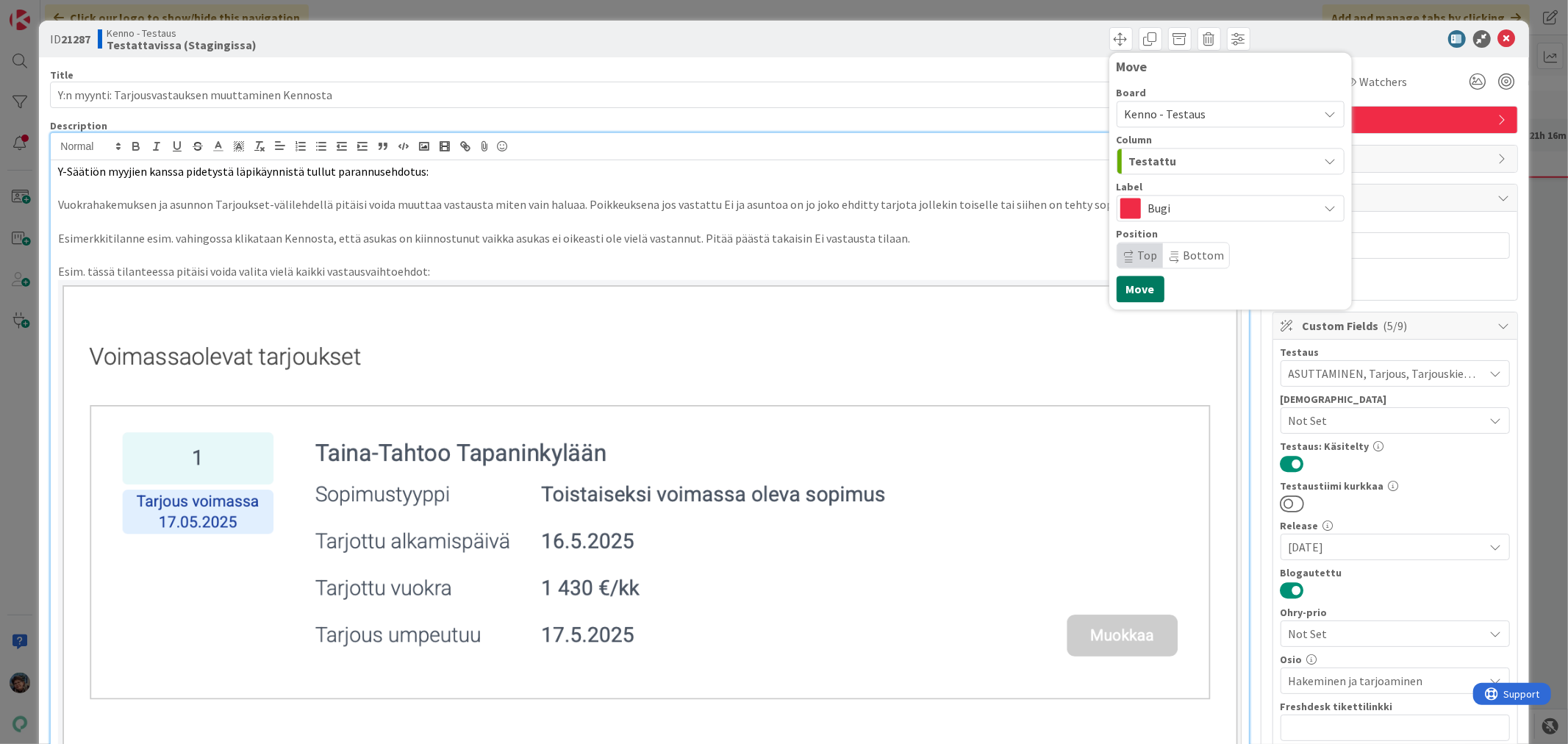
click at [1135, 287] on button "Move" at bounding box center [1140, 289] width 48 height 26
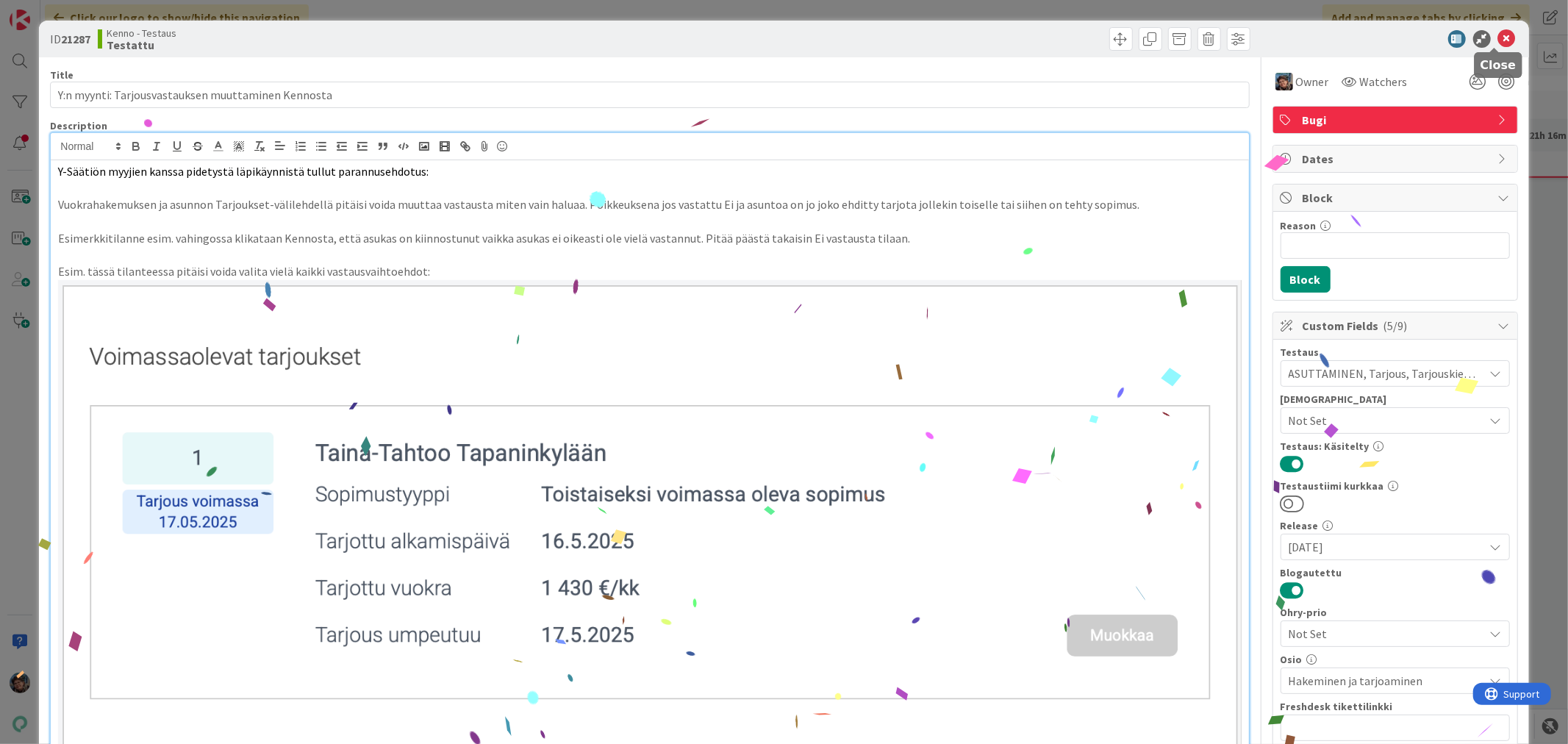
drag, startPoint x: 1494, startPoint y: 37, endPoint x: 1492, endPoint y: 44, distance: 7.3
click at [1498, 38] on icon at bounding box center [1506, 39] width 17 height 17
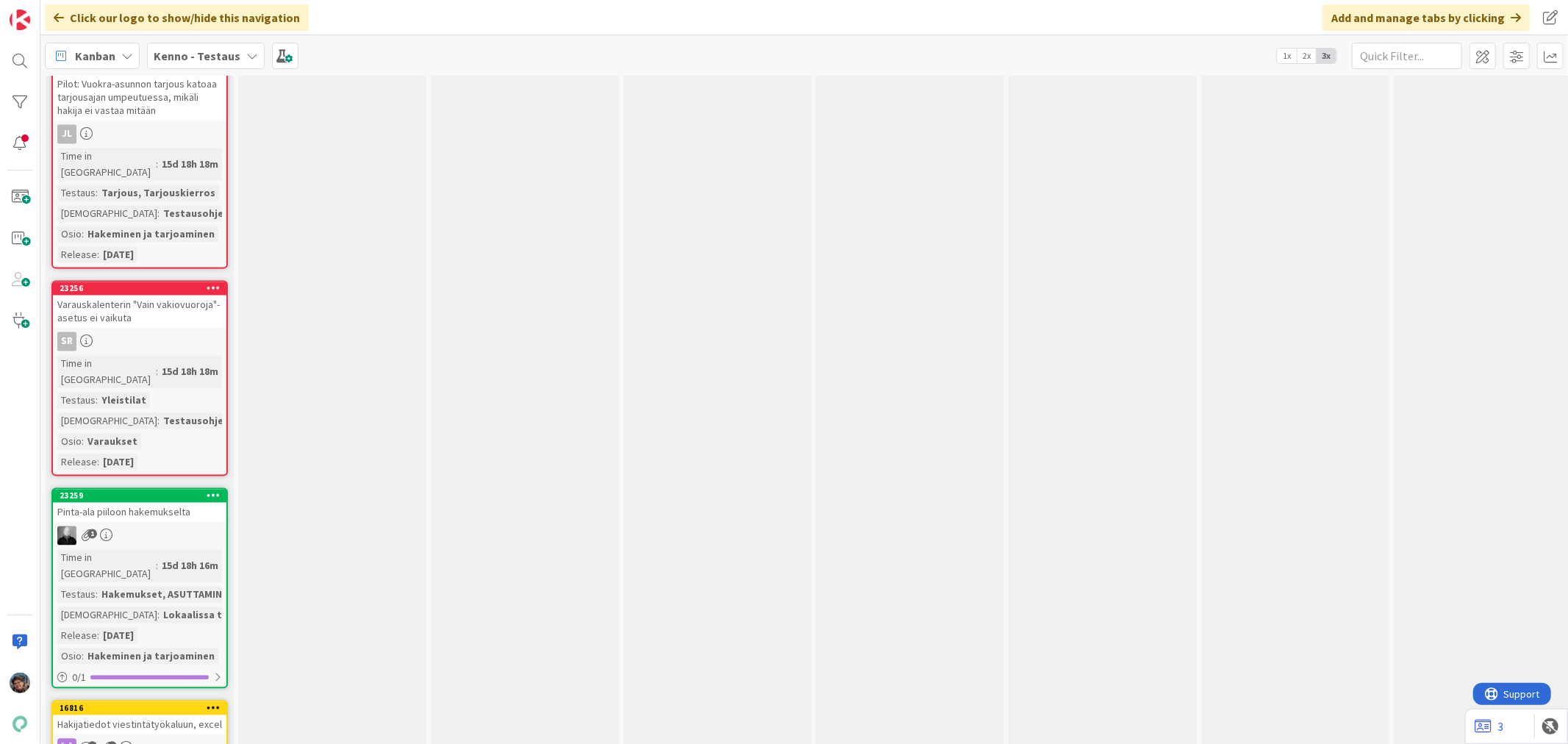
scroll to position [11704, 0]
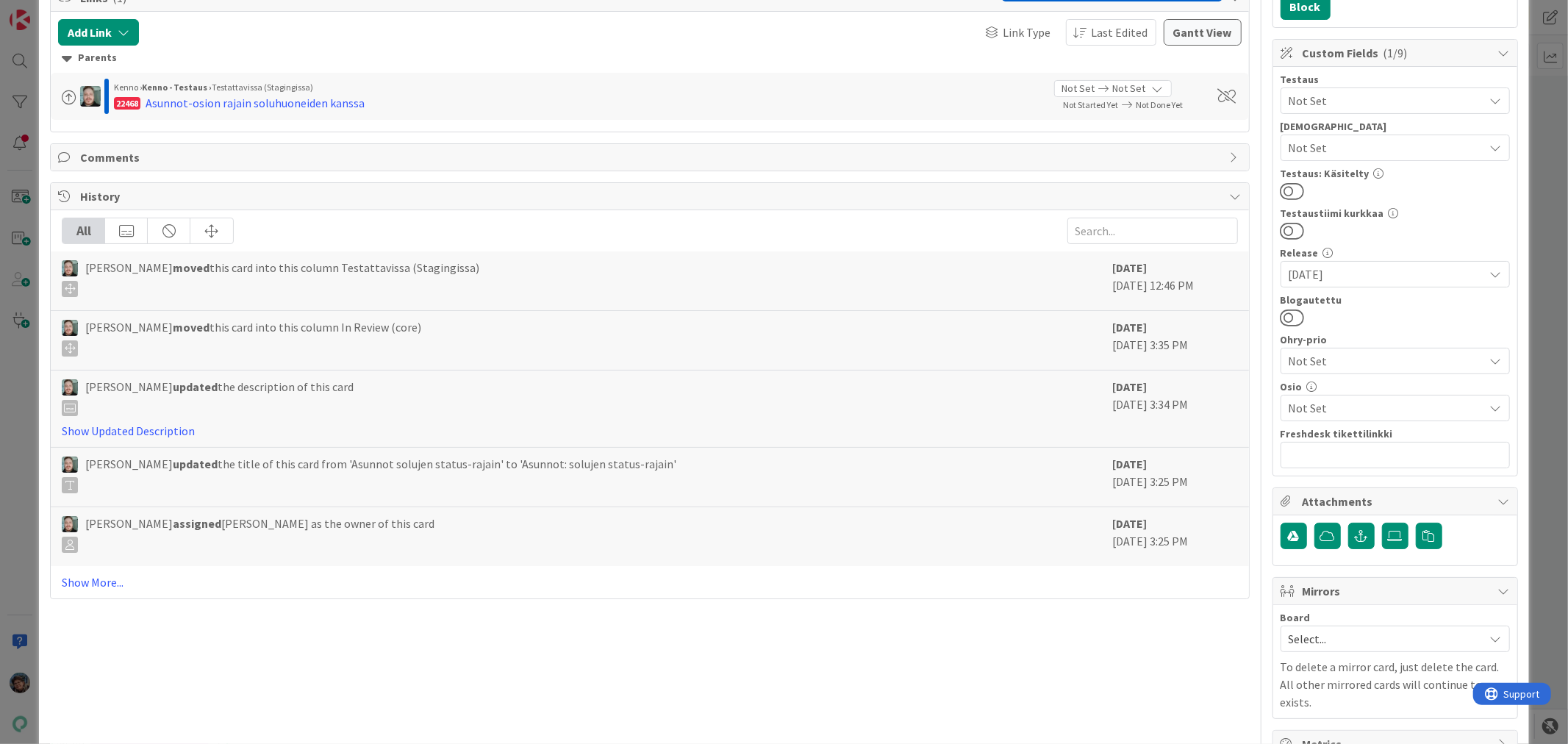
scroll to position [302, 0]
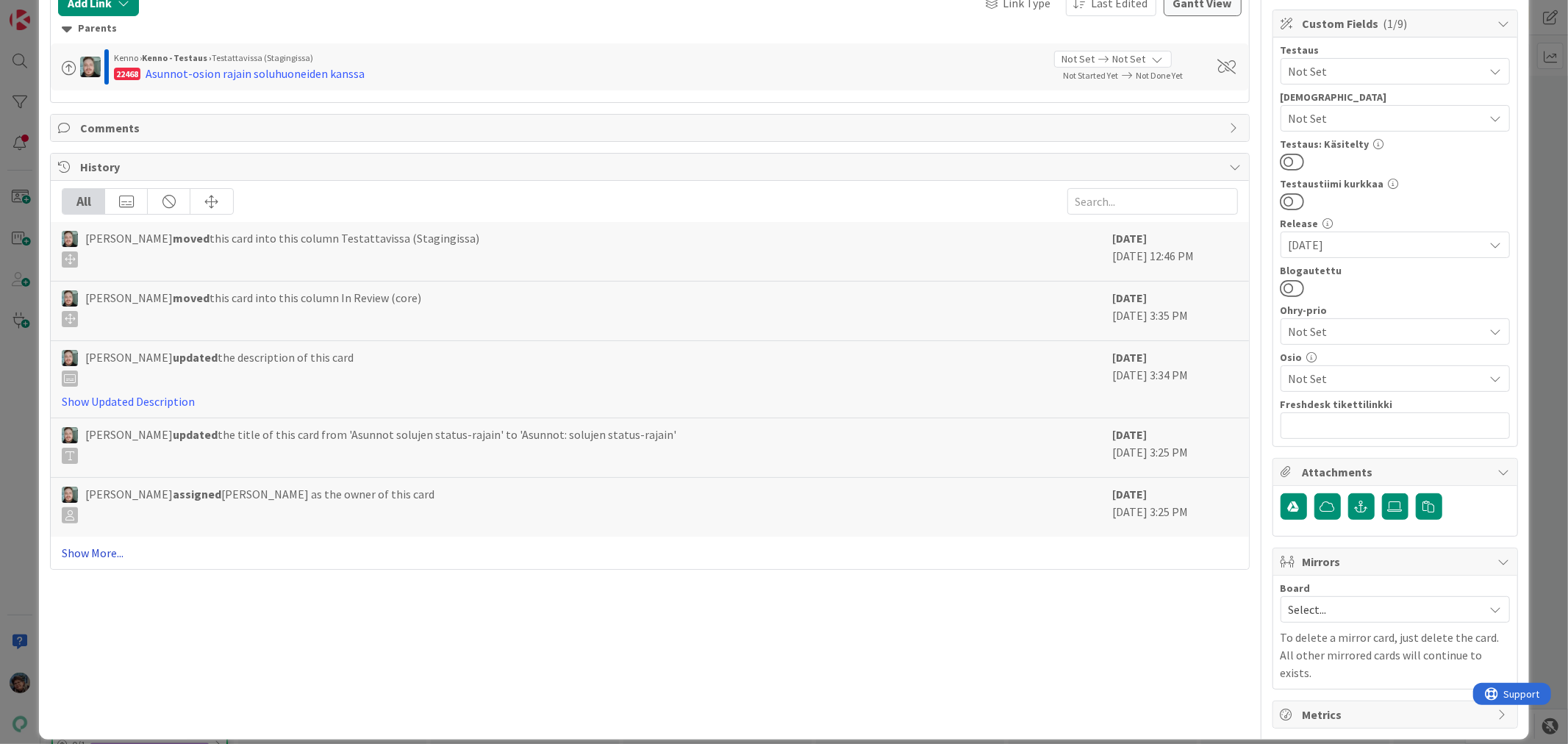
click at [86, 552] on link "Show More..." at bounding box center [649, 552] width 1175 height 17
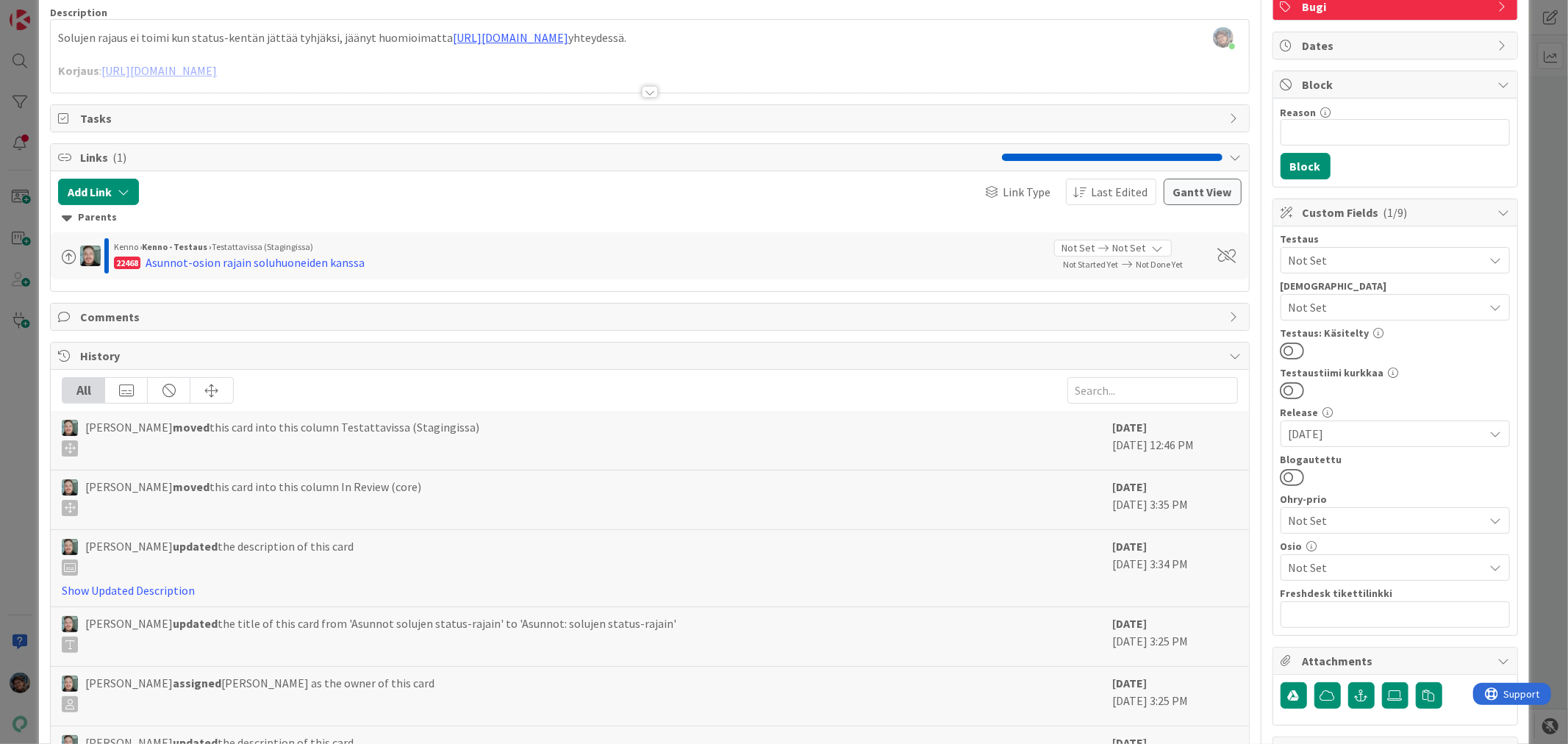
scroll to position [0, 0]
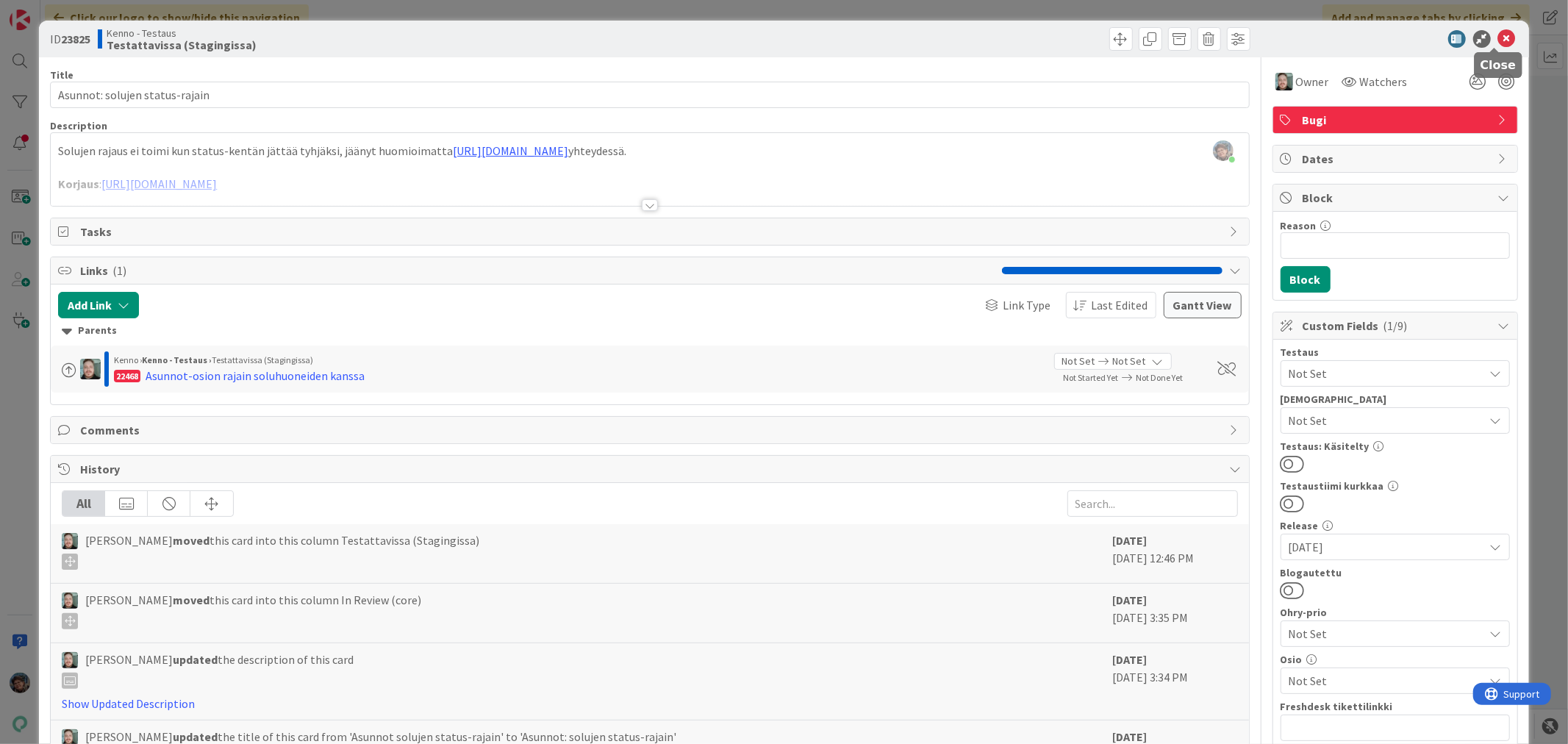
click at [1498, 34] on icon at bounding box center [1506, 39] width 17 height 17
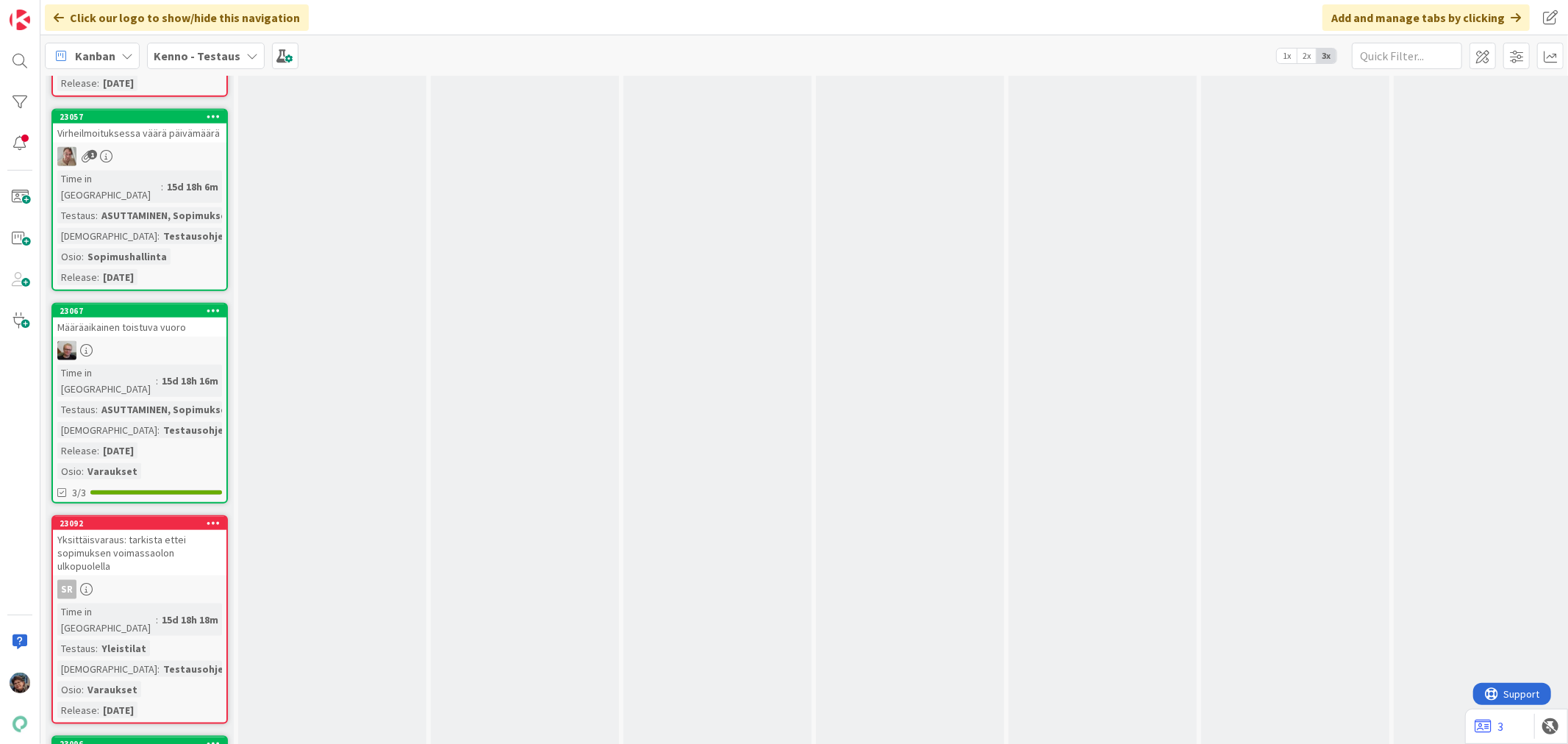
scroll to position [10642, 0]
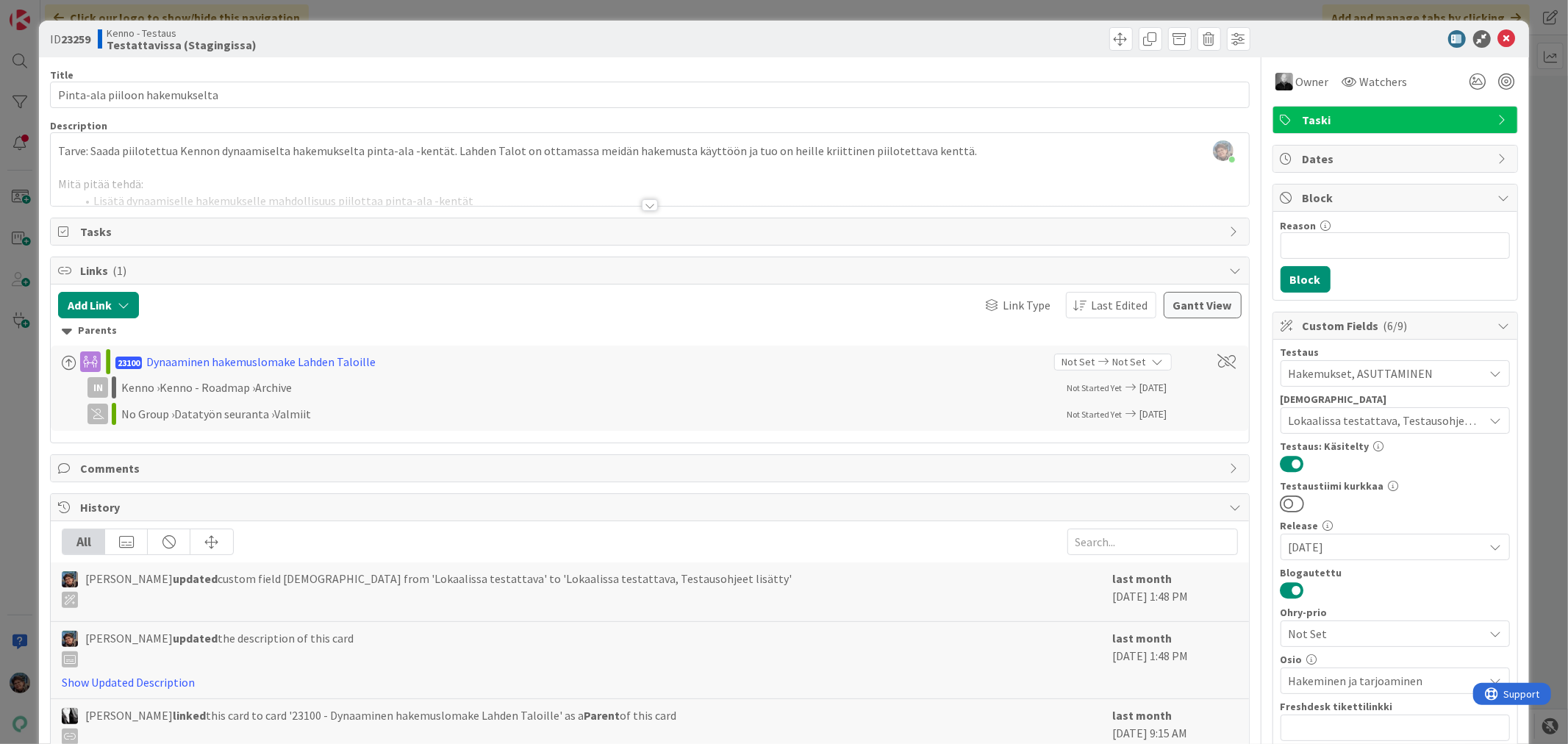
click at [642, 203] on div at bounding box center [650, 205] width 16 height 12
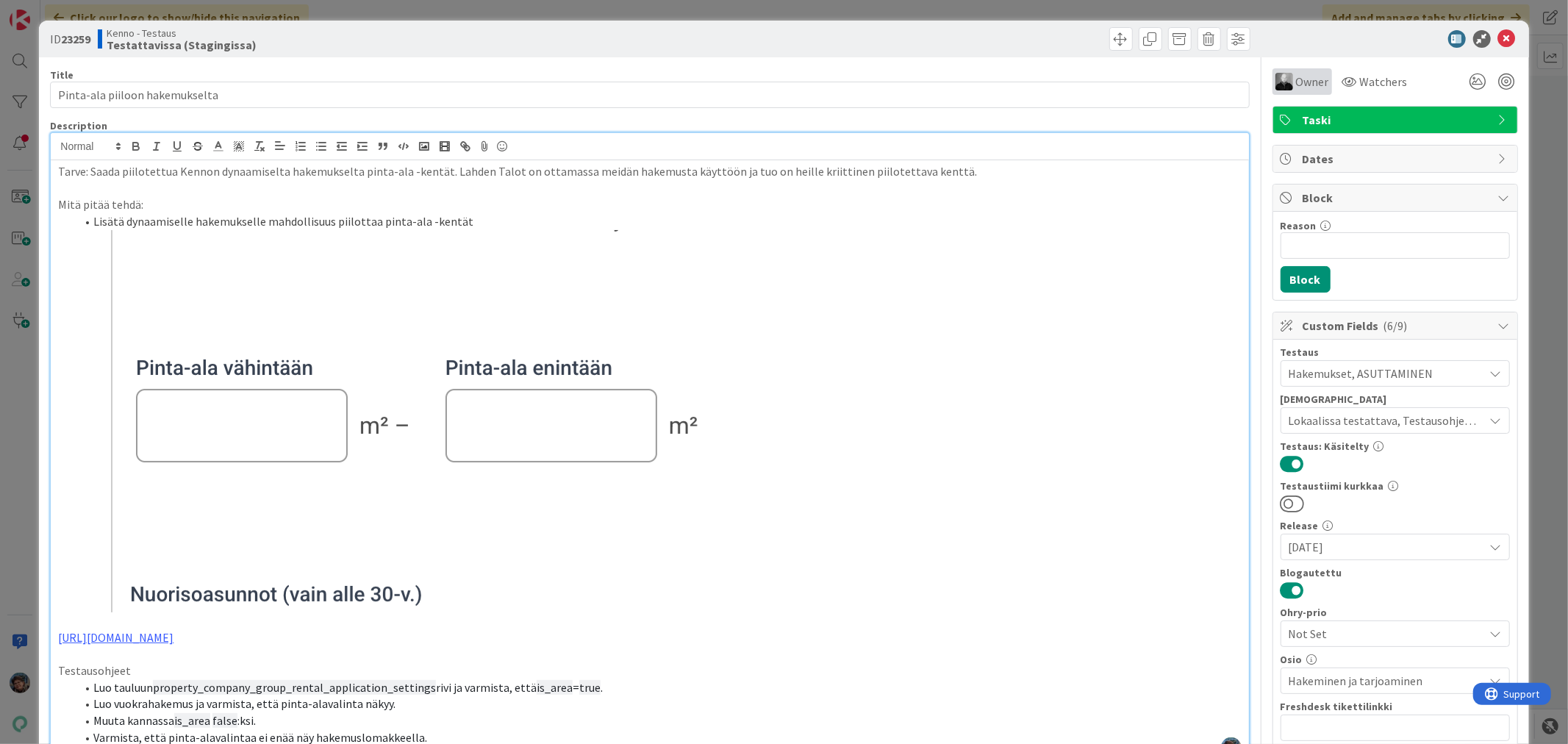
click at [1296, 75] on span "Owner" at bounding box center [1312, 81] width 33 height 17
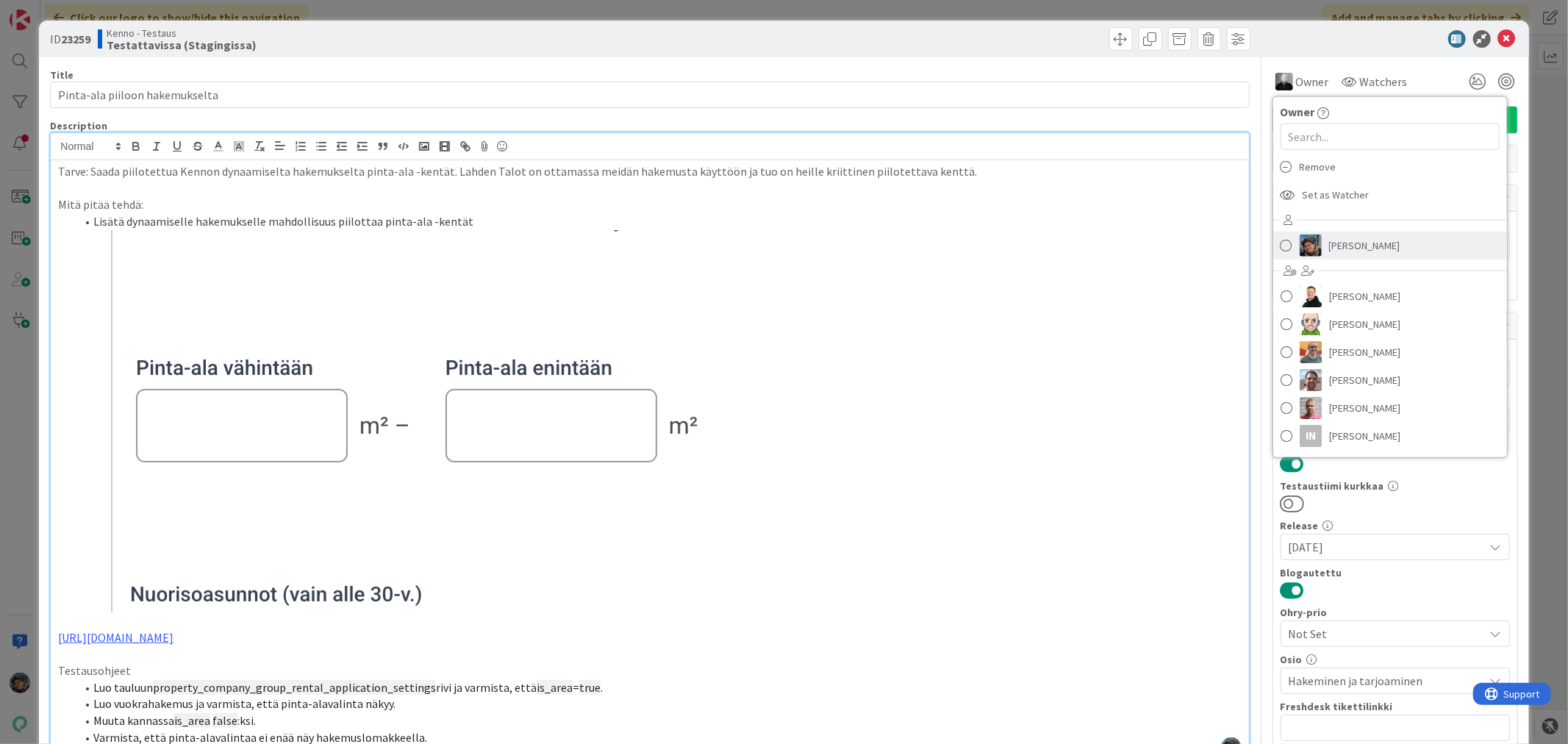
click at [1329, 240] on span "Pirjo Peltonen" at bounding box center [1365, 245] width 72 height 22
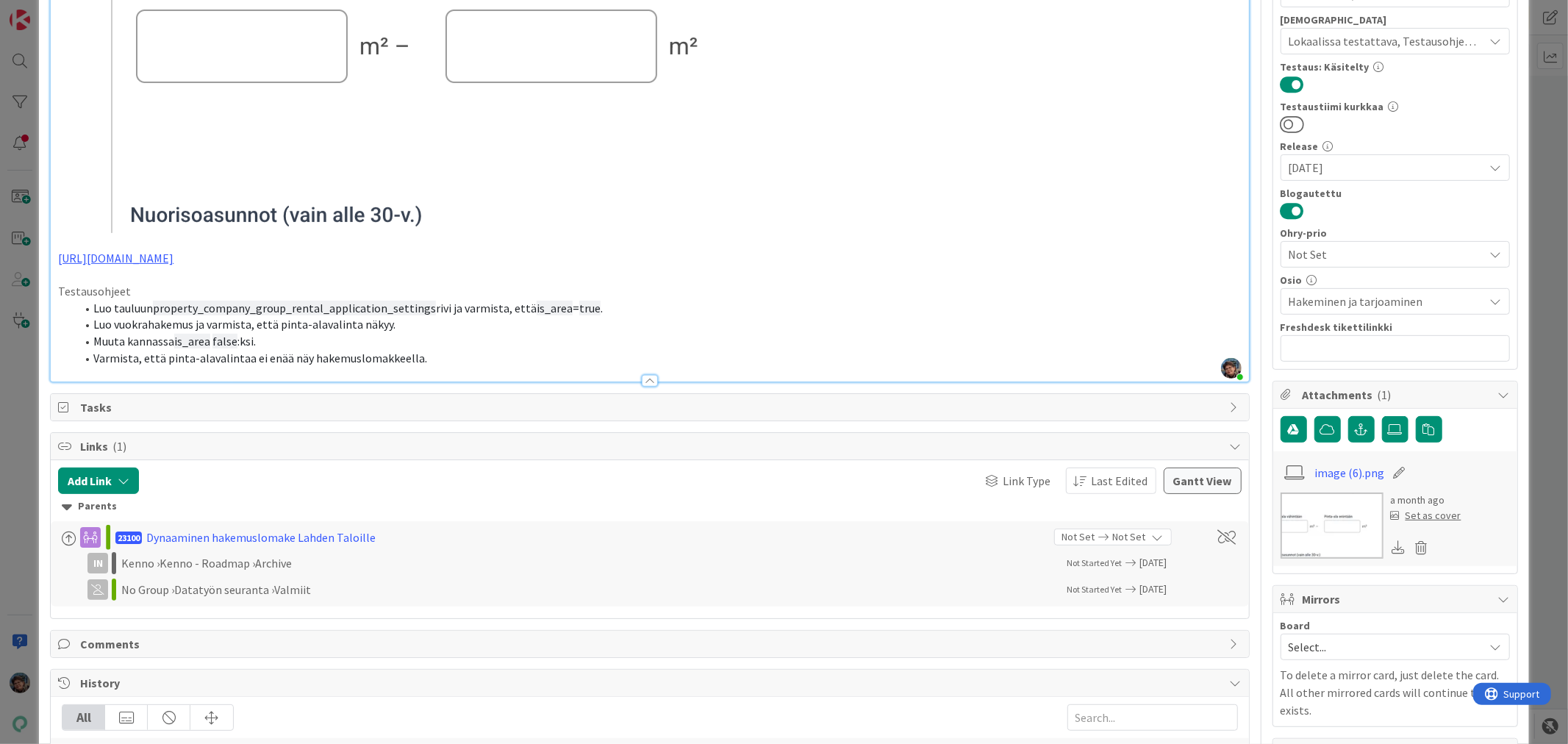
scroll to position [408, 0]
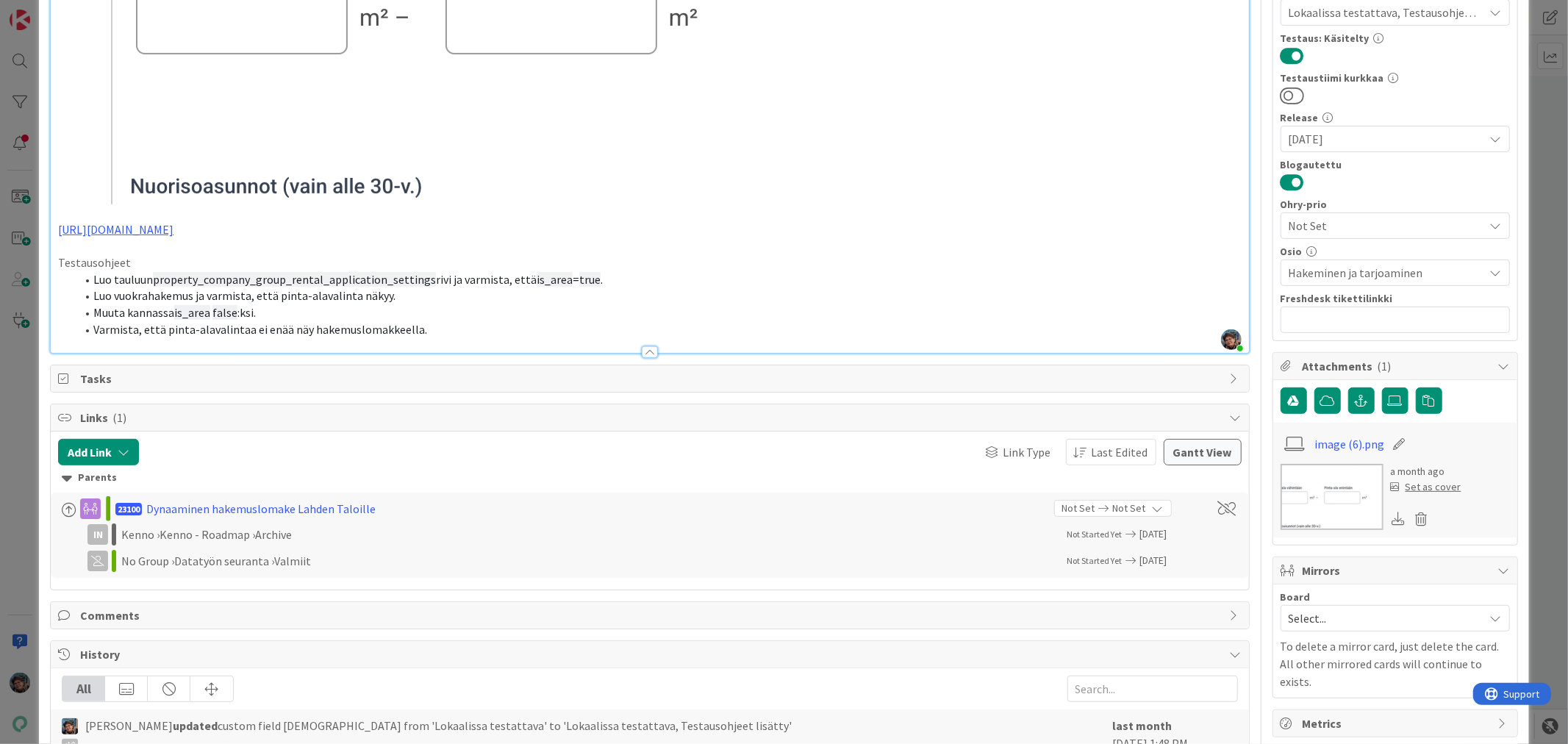
click at [458, 327] on li "Varmista, että pinta-alavalintaa ei enää näy hakemuslomakkeella." at bounding box center [658, 329] width 1165 height 17
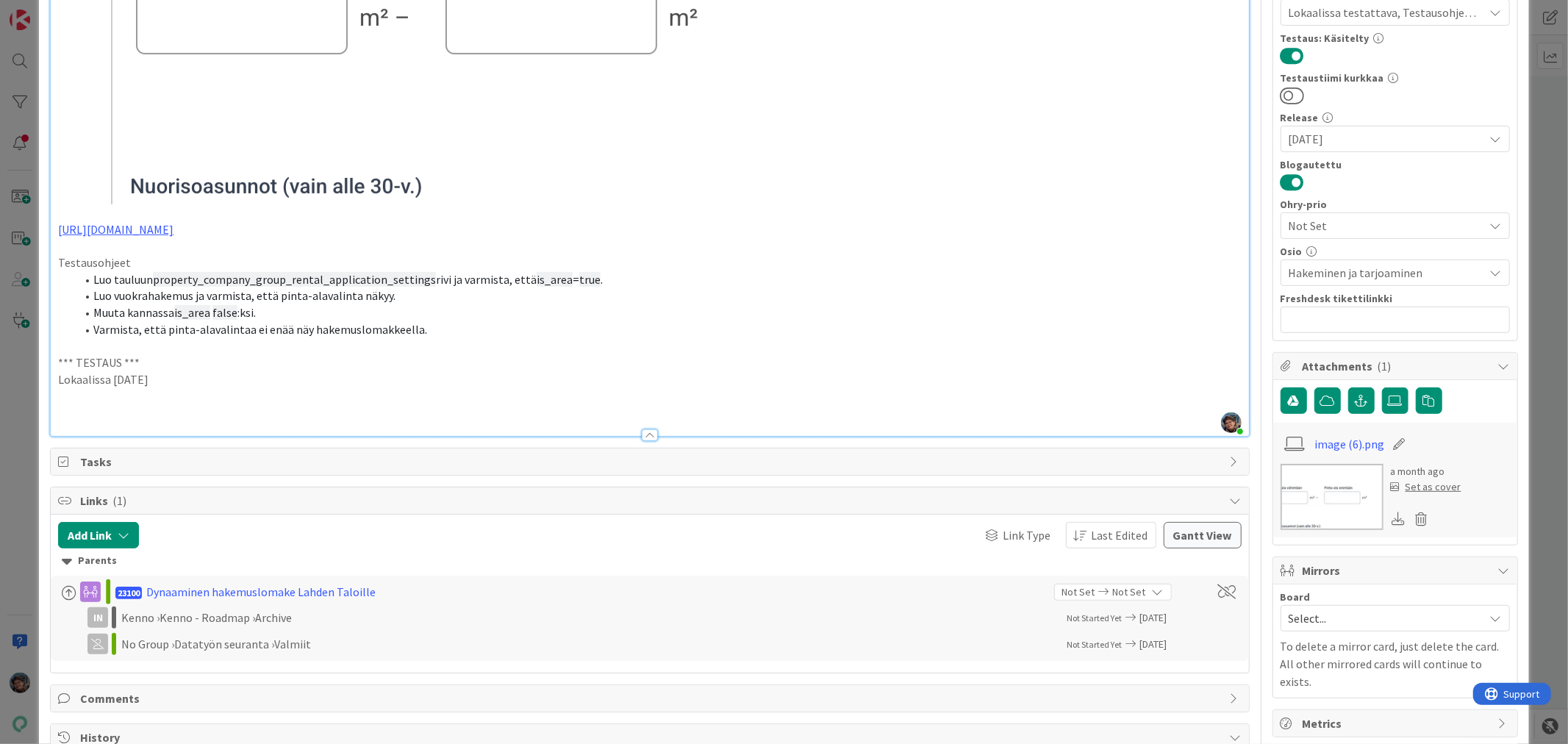
drag, startPoint x: 171, startPoint y: 381, endPoint x: 44, endPoint y: 362, distance: 128.4
click at [44, 362] on div "ID 23259 Kenno - Testaus Testattavissa (Stagingissa) Title 30 / 128 Pinta-ala p…" at bounding box center [783, 381] width 1489 height 1538
click at [91, 406] on p at bounding box center [649, 413] width 1183 height 17
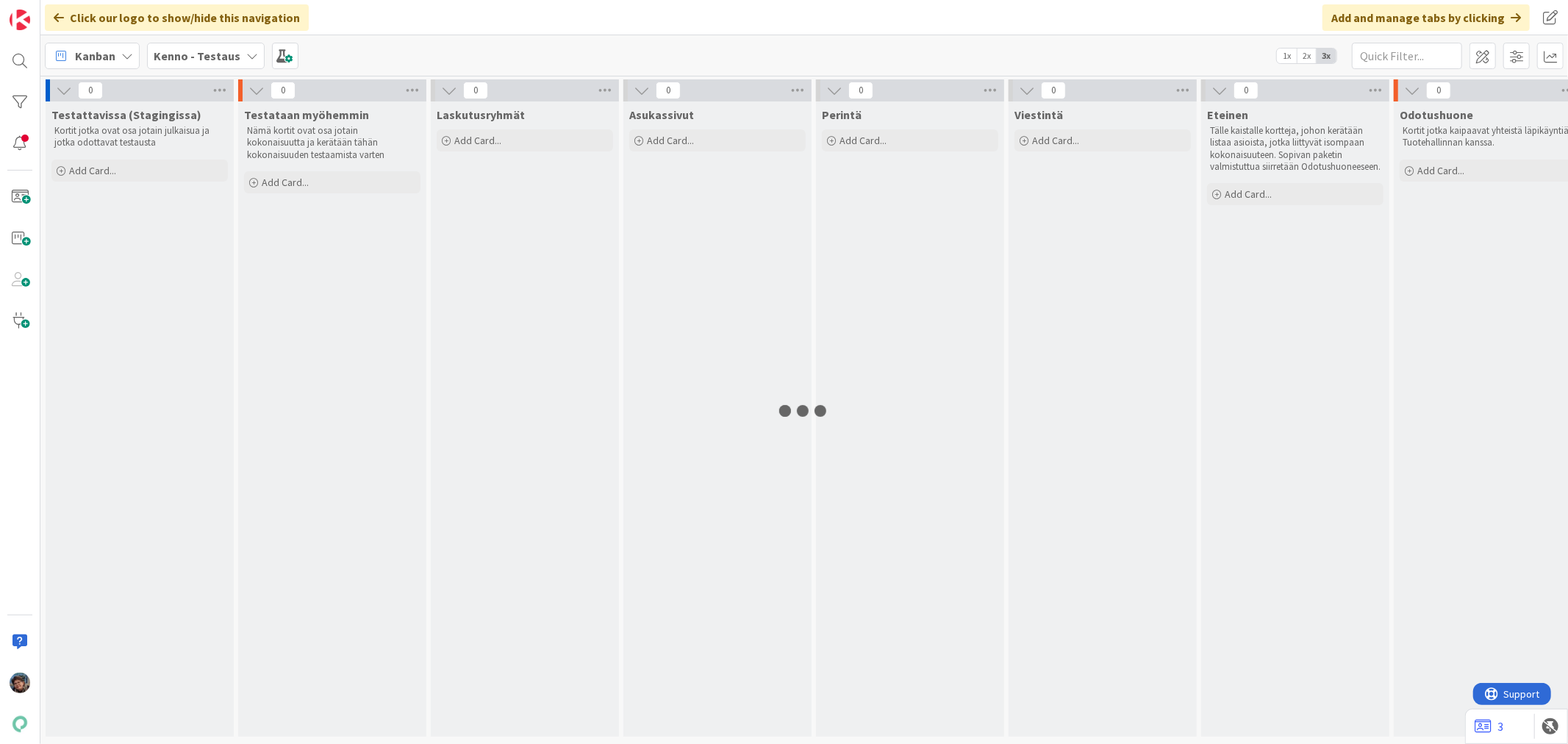
click at [208, 58] on b "Kenno - Testaus" at bounding box center [197, 56] width 86 height 15
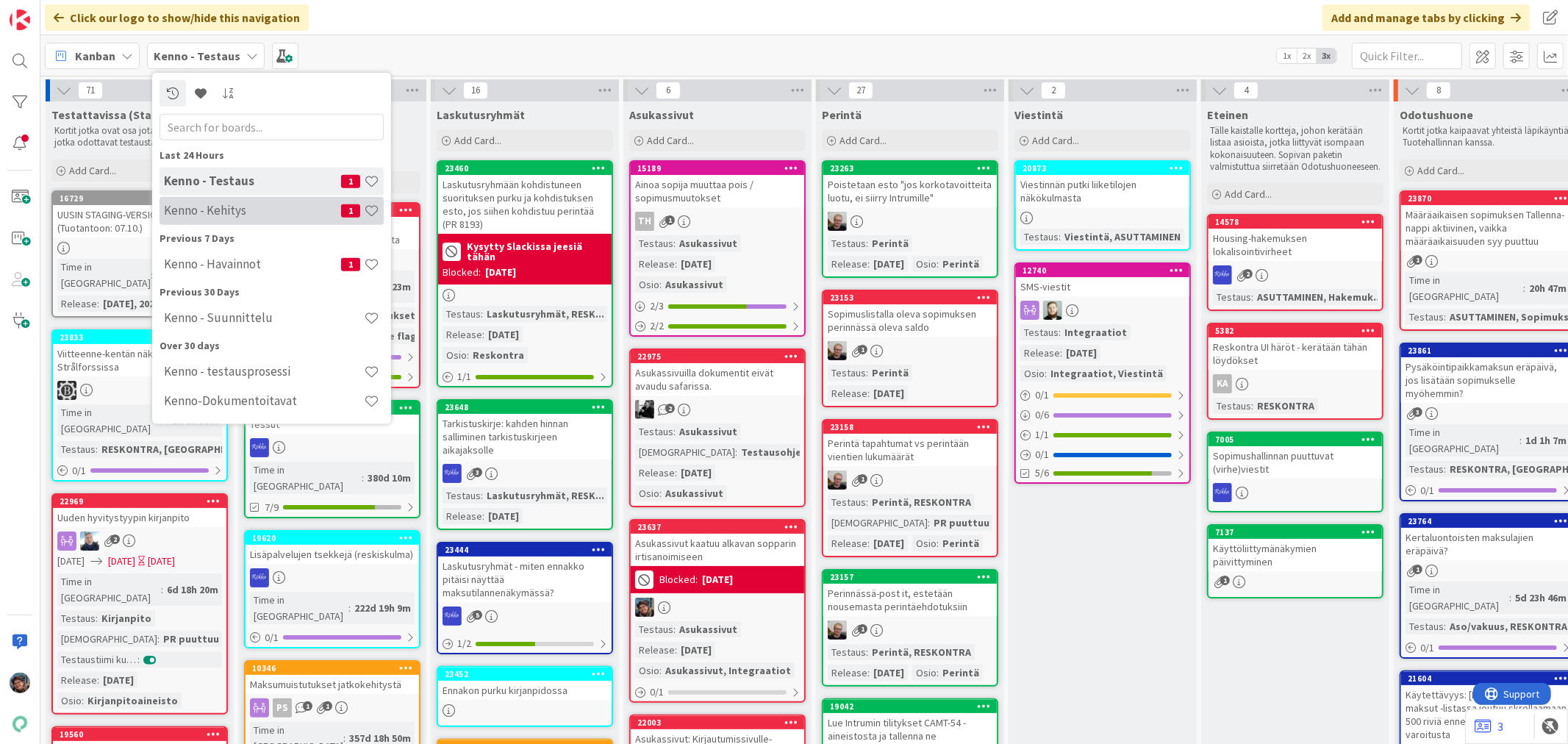
click at [231, 210] on h4 "Kenno - Kehitys" at bounding box center [252, 210] width 177 height 15
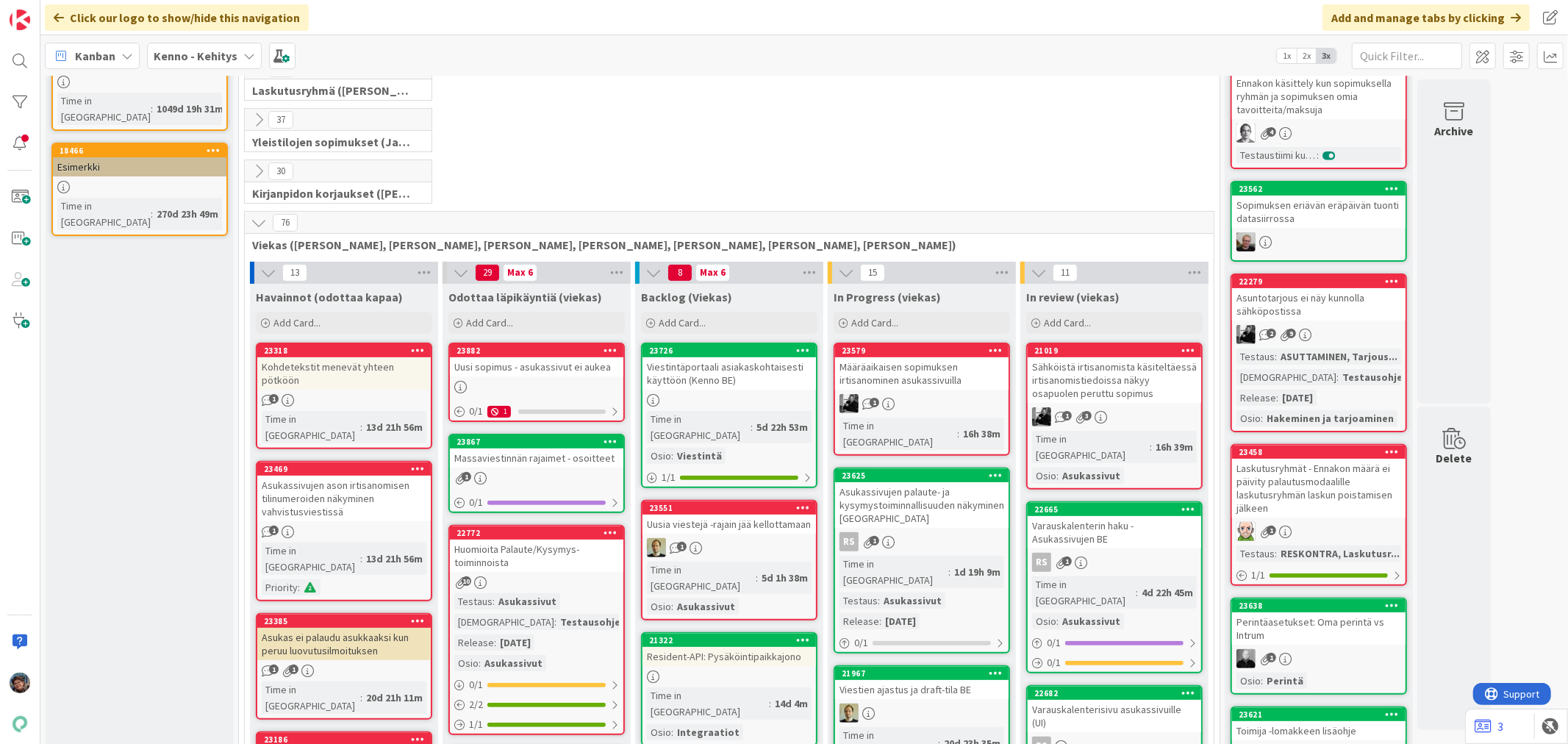
scroll to position [244, 0]
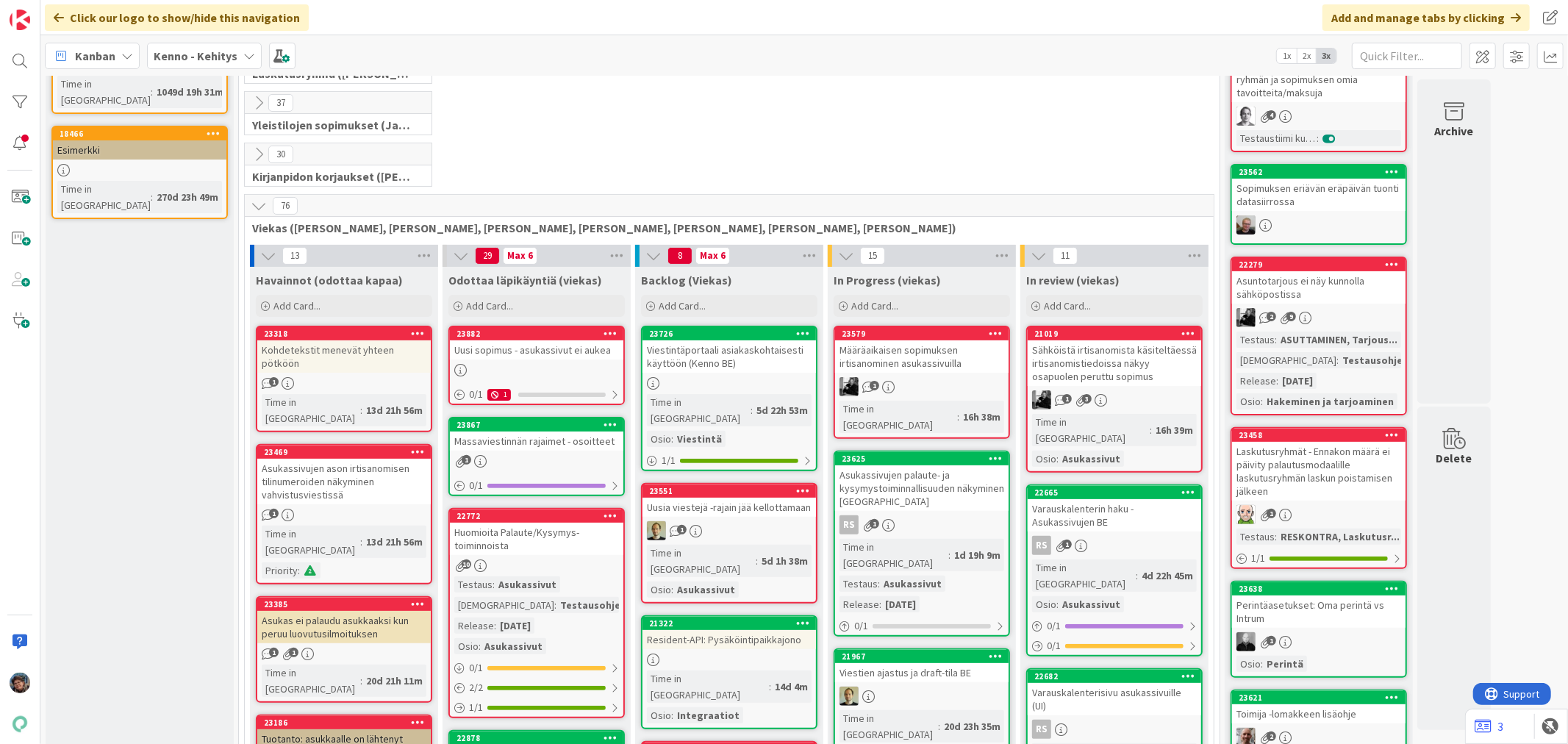
click at [550, 452] on div "23867 Massaviestinnän rajaimet - osoitteet 1 0 / 1" at bounding box center [537, 456] width 176 height 79
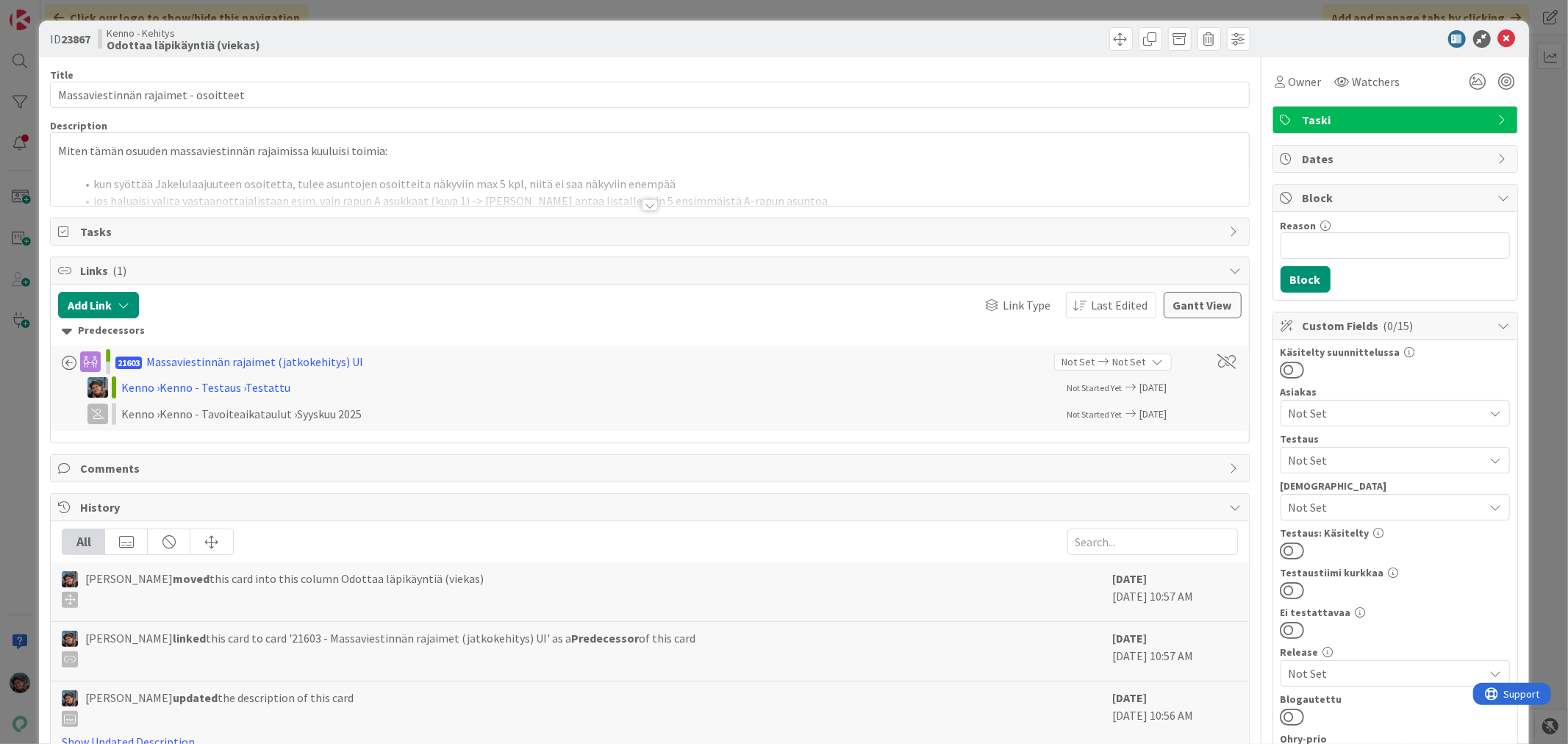
click at [642, 210] on div at bounding box center [650, 205] width 16 height 12
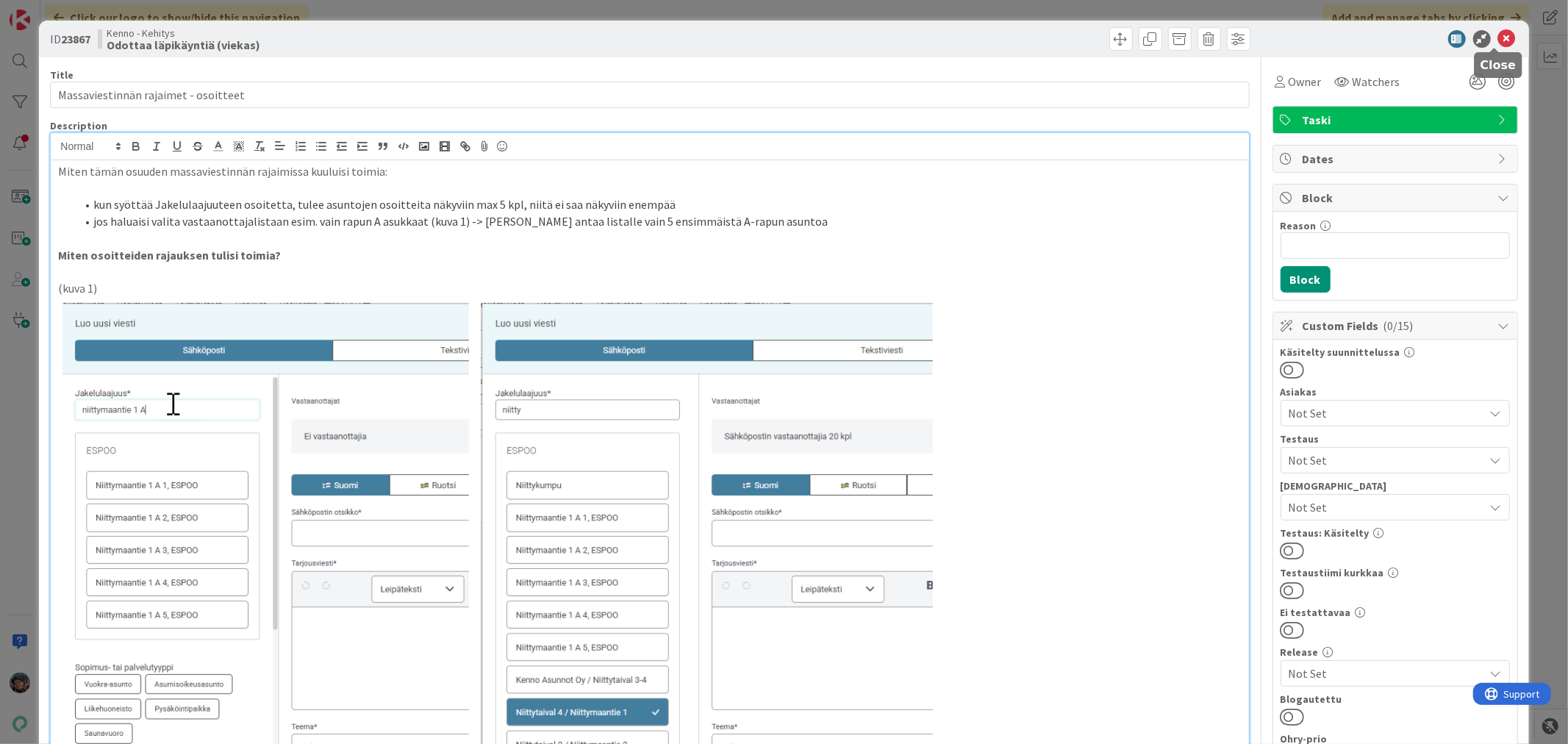
click at [1498, 32] on icon at bounding box center [1506, 39] width 17 height 17
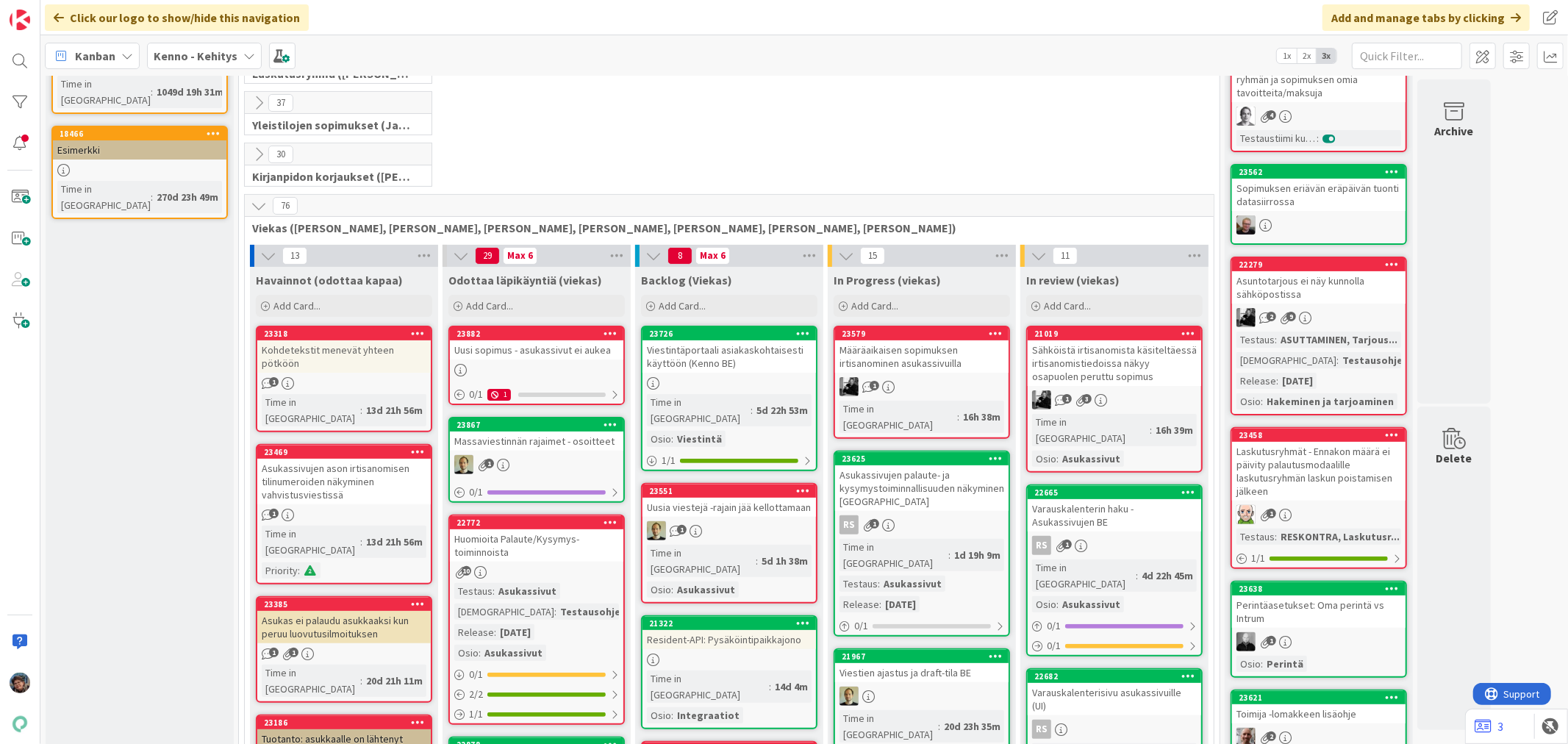
click at [562, 587] on div "Testaus : Asukassivut Testaushuomiot : Testausohjeet... Release : 2025-10-01 Os…" at bounding box center [537, 621] width 165 height 78
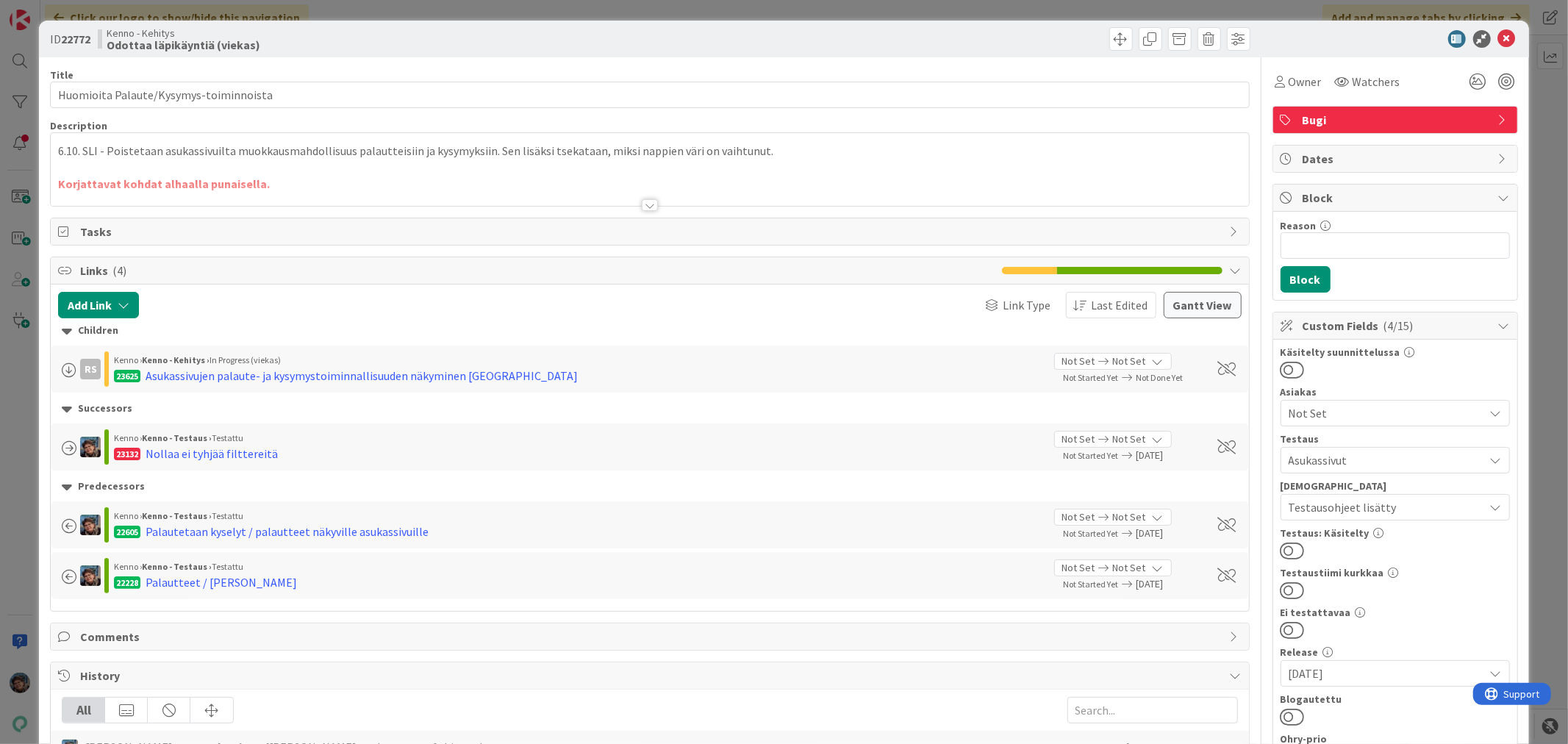
click at [643, 203] on div at bounding box center [650, 205] width 16 height 12
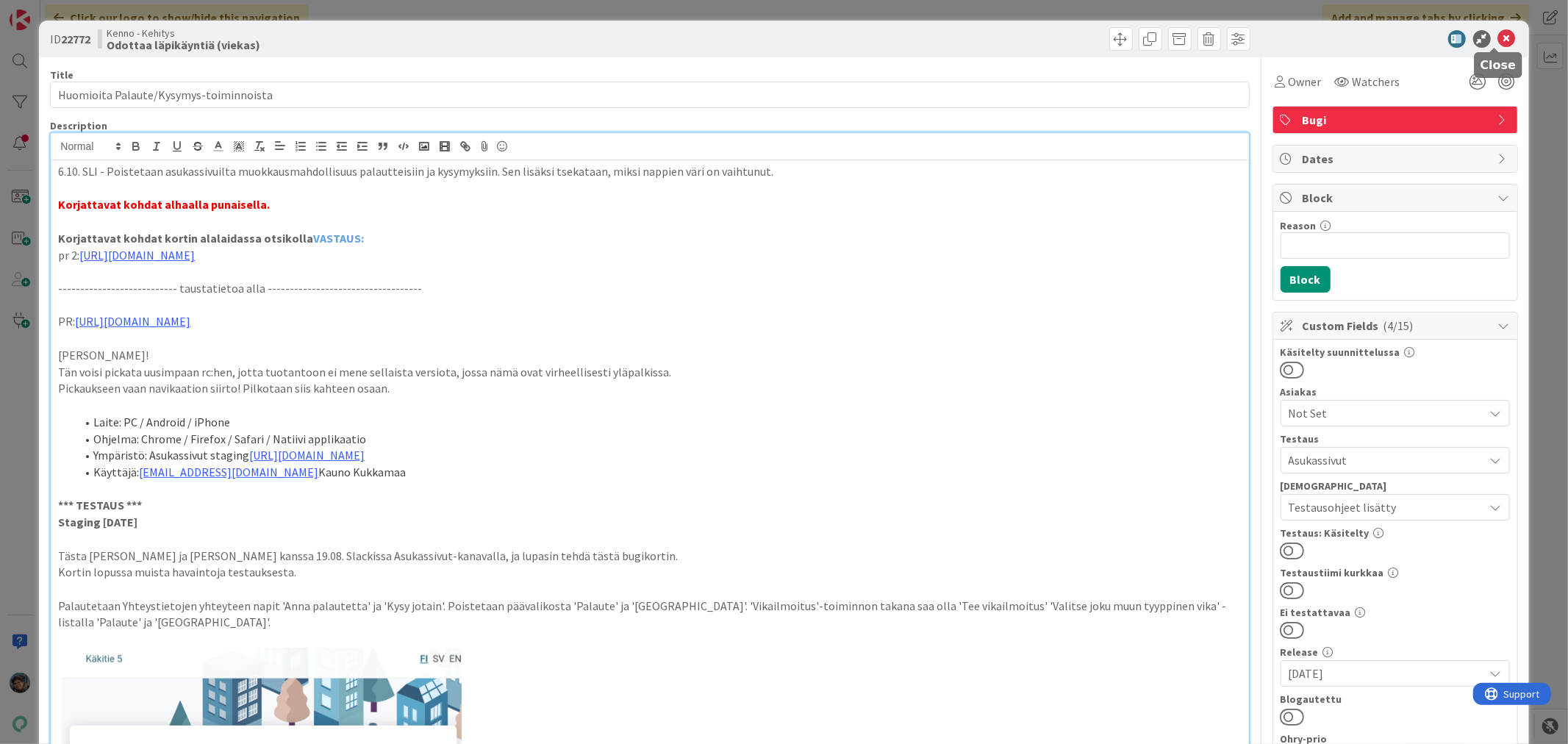
click at [1498, 38] on icon at bounding box center [1506, 39] width 17 height 17
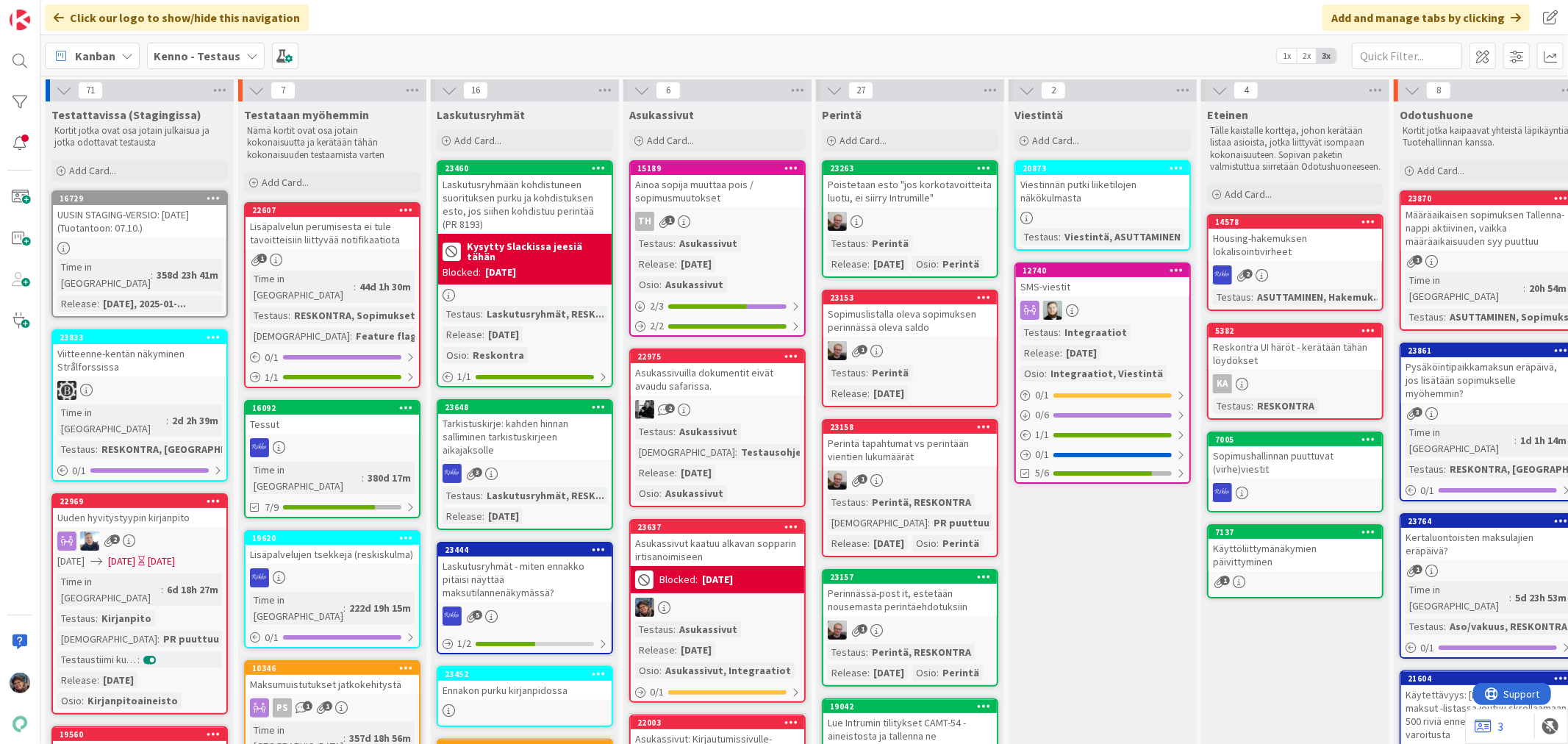
click at [755, 244] on div "Testaus : Asukassivut Release : 2025-08-20 Osio : Asukassivut" at bounding box center [718, 264] width 165 height 58
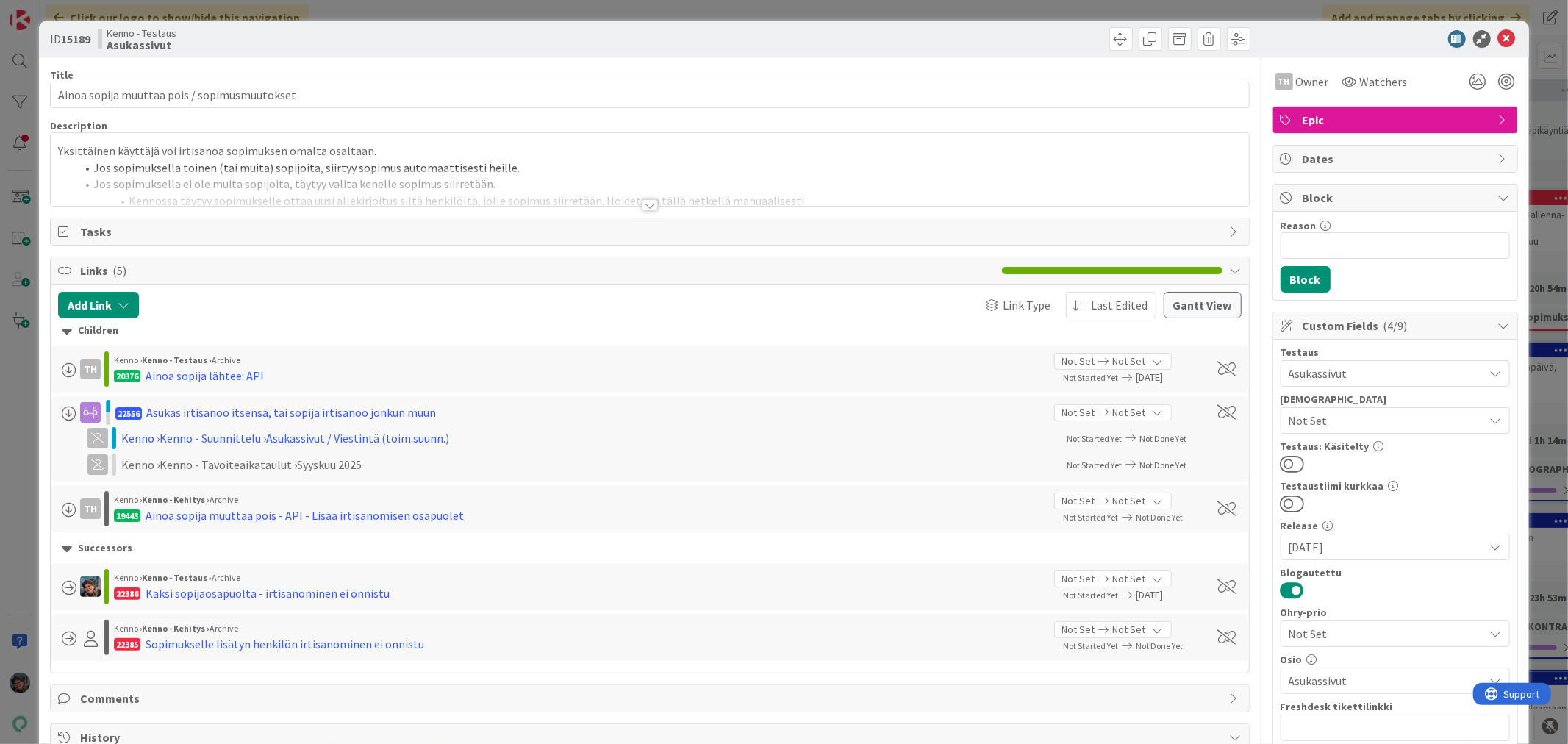
click at [643, 209] on div at bounding box center [650, 205] width 16 height 12
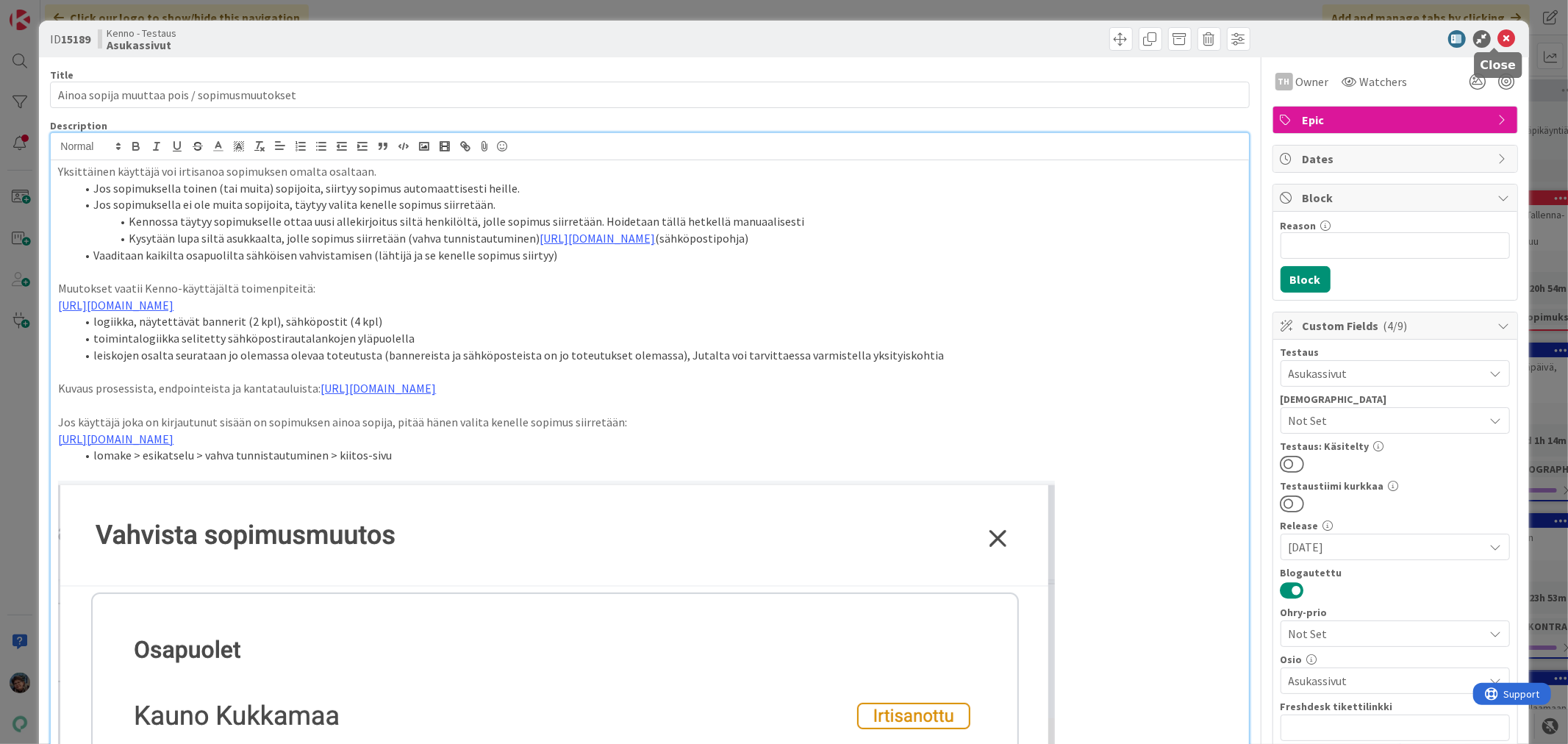
click at [1498, 30] on icon at bounding box center [1506, 39] width 17 height 17
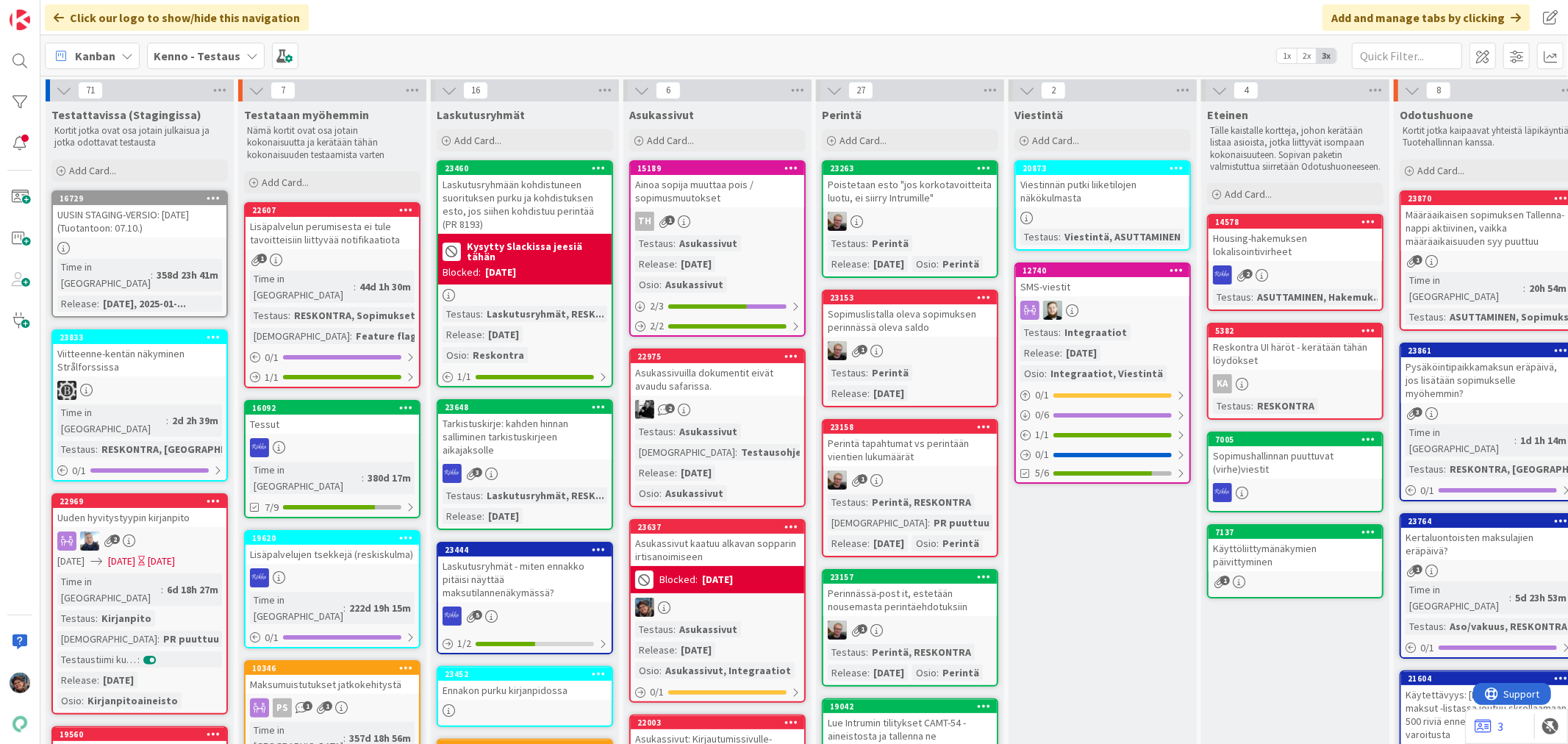
click at [210, 54] on b "Kenno - Testaus" at bounding box center [197, 56] width 86 height 15
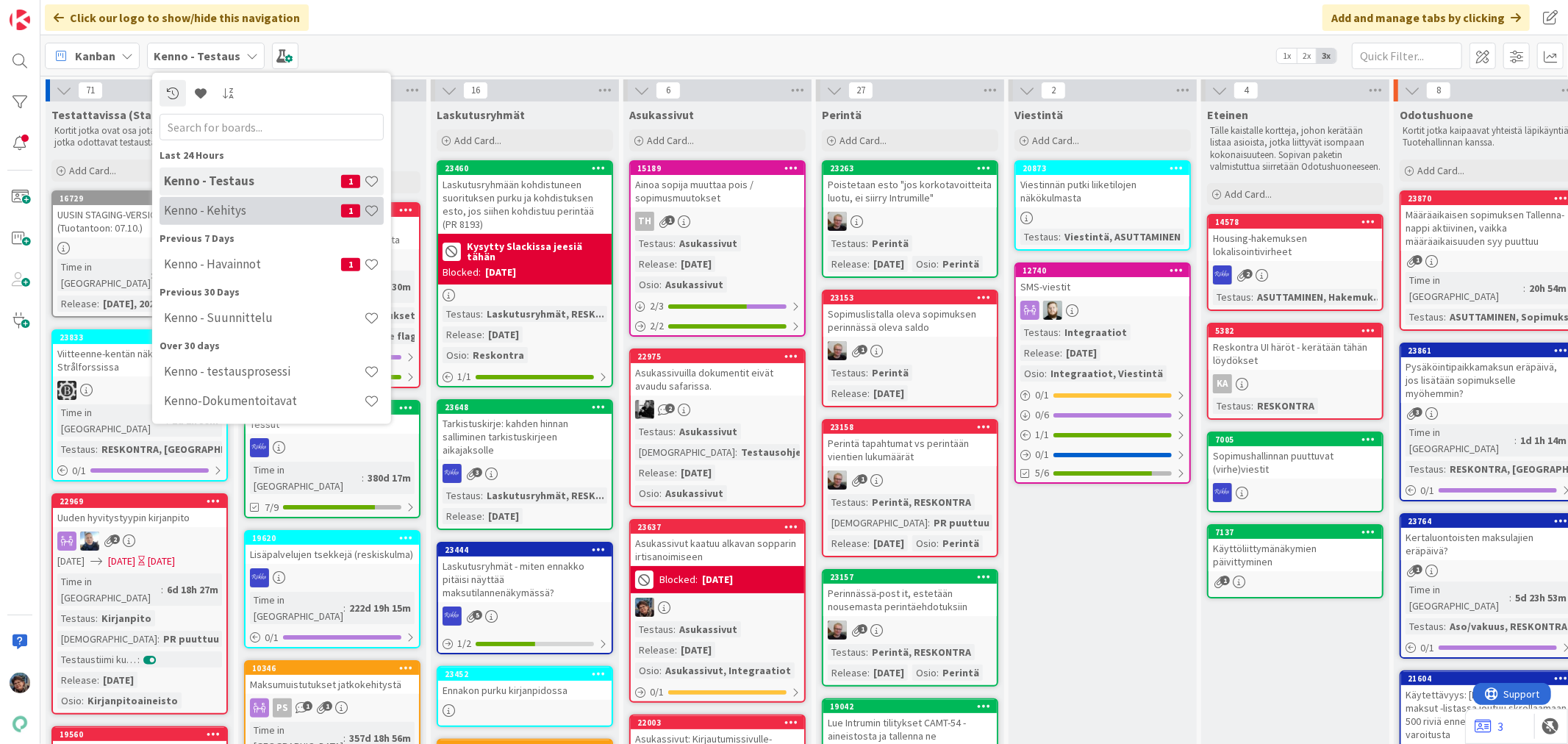
click at [231, 215] on h4 "Kenno - Kehitys" at bounding box center [252, 210] width 177 height 15
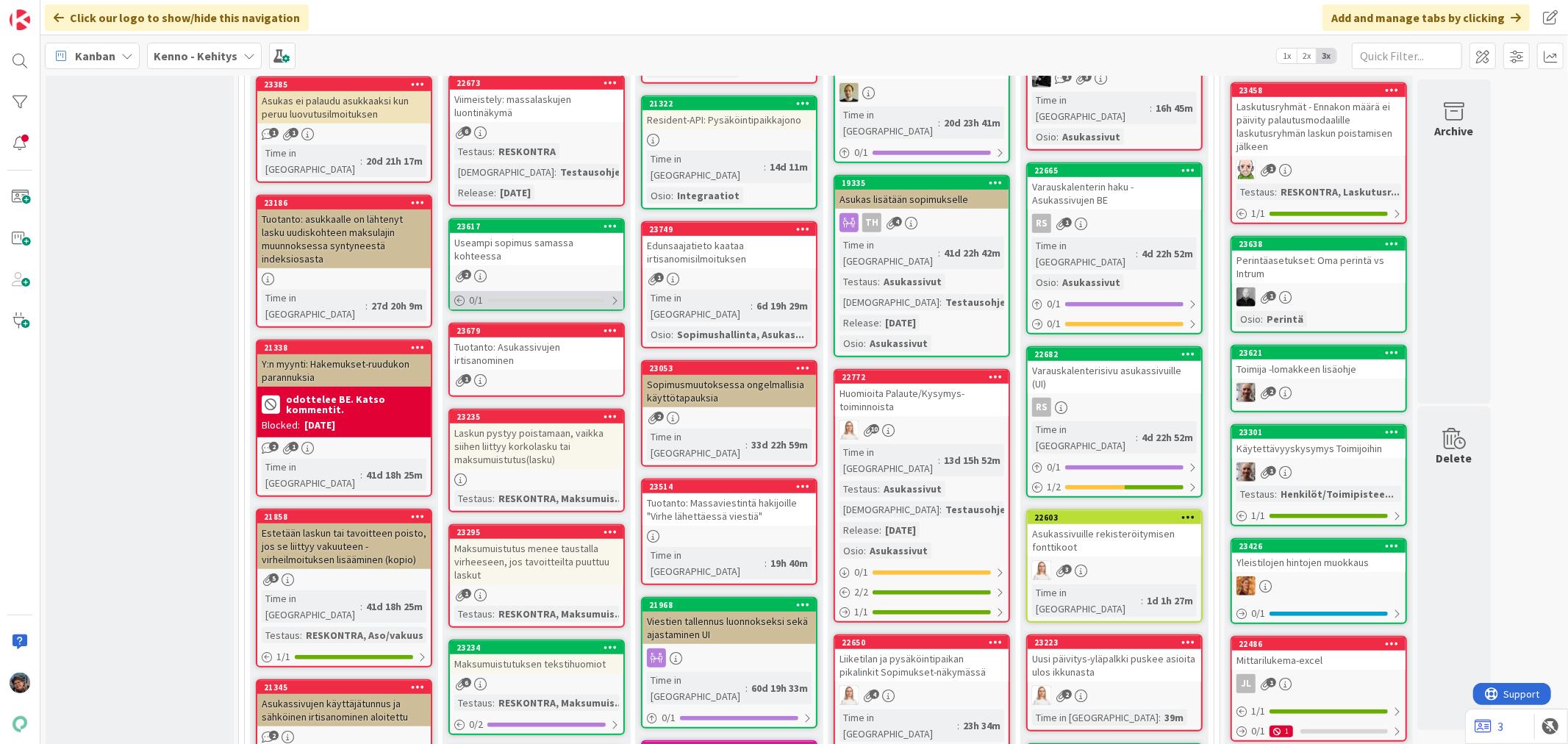
scroll to position [735, 0]
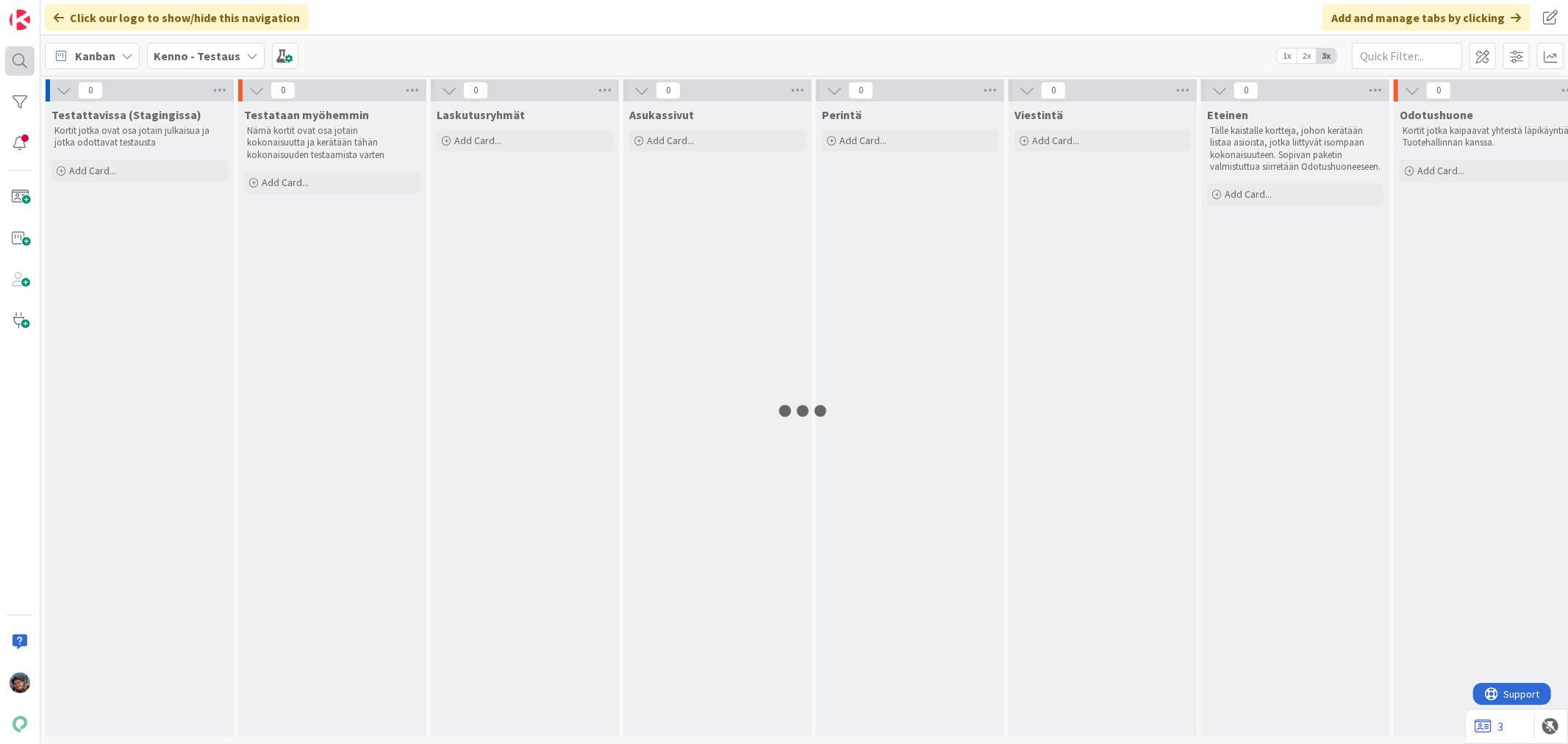
click at [17, 67] on div at bounding box center [20, 61] width 30 height 30
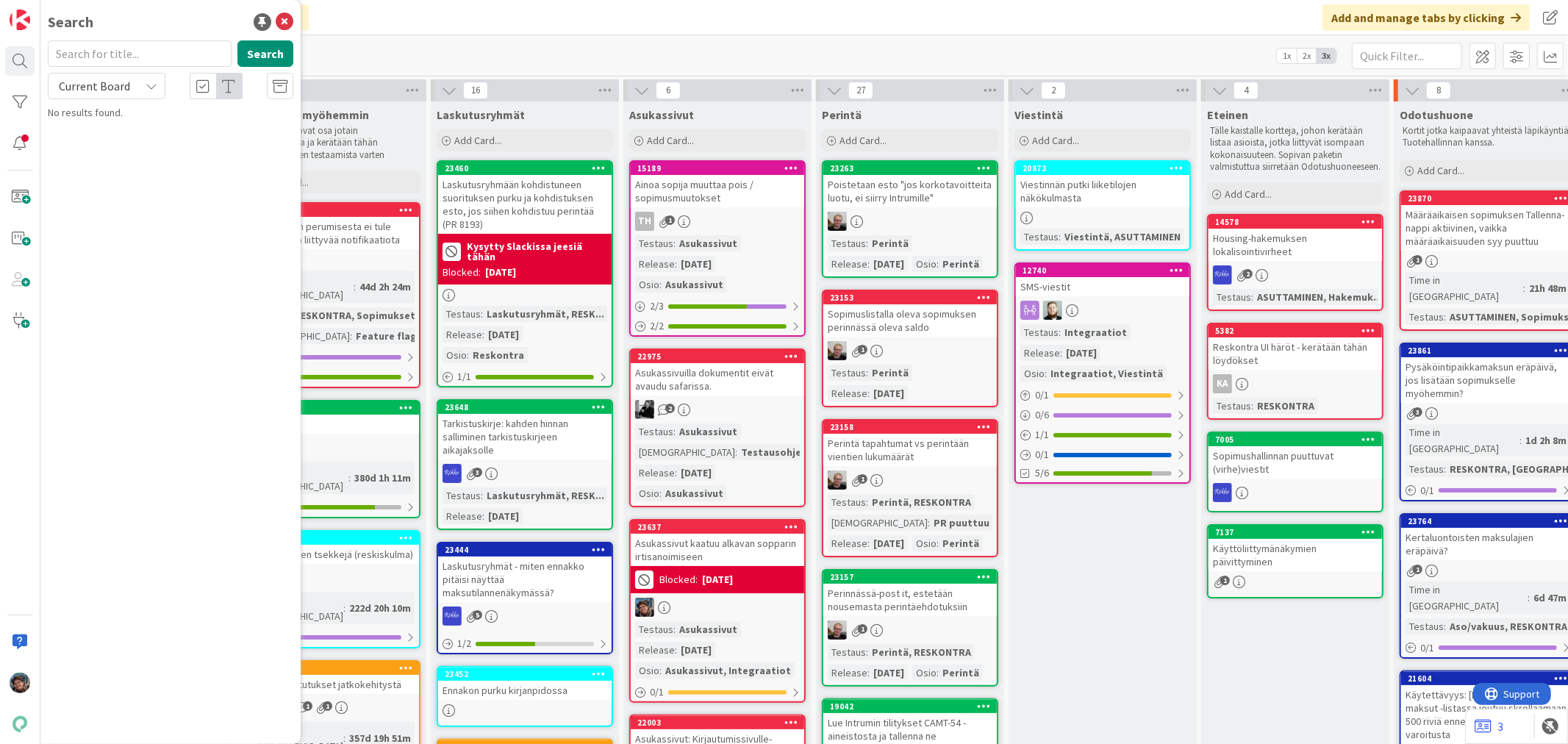
click at [91, 50] on input "text" at bounding box center [139, 53] width 184 height 26
type input "21287"
click at [113, 89] on span "Current Board" at bounding box center [94, 86] width 72 height 15
click at [111, 143] on span "All Boards" at bounding box center [133, 146] width 153 height 22
click at [110, 141] on span "Y:n myynti: Tarjousvastauksen muuttaminen Kennosta" at bounding box center [151, 137] width 166 height 29
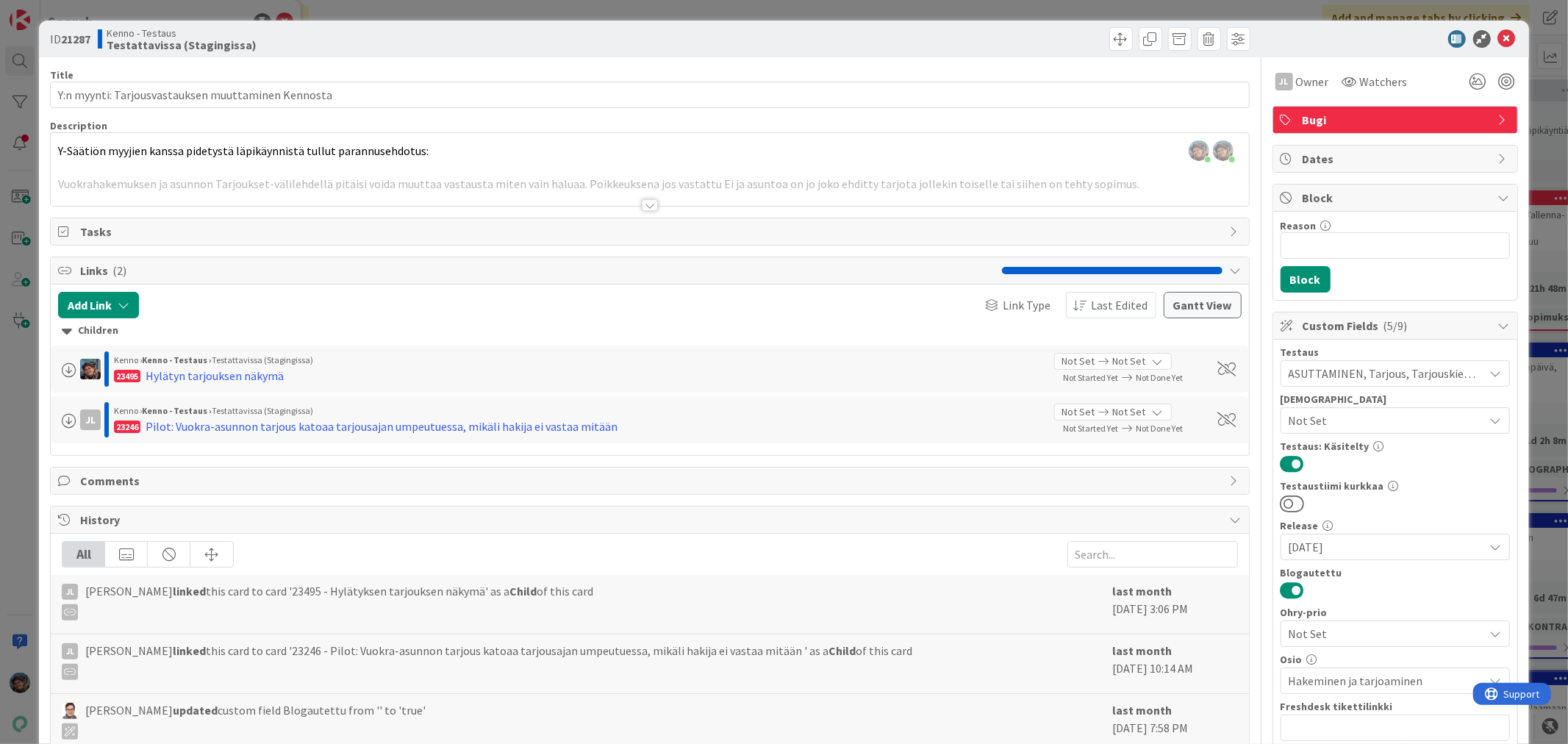
click at [642, 209] on div at bounding box center [650, 205] width 16 height 12
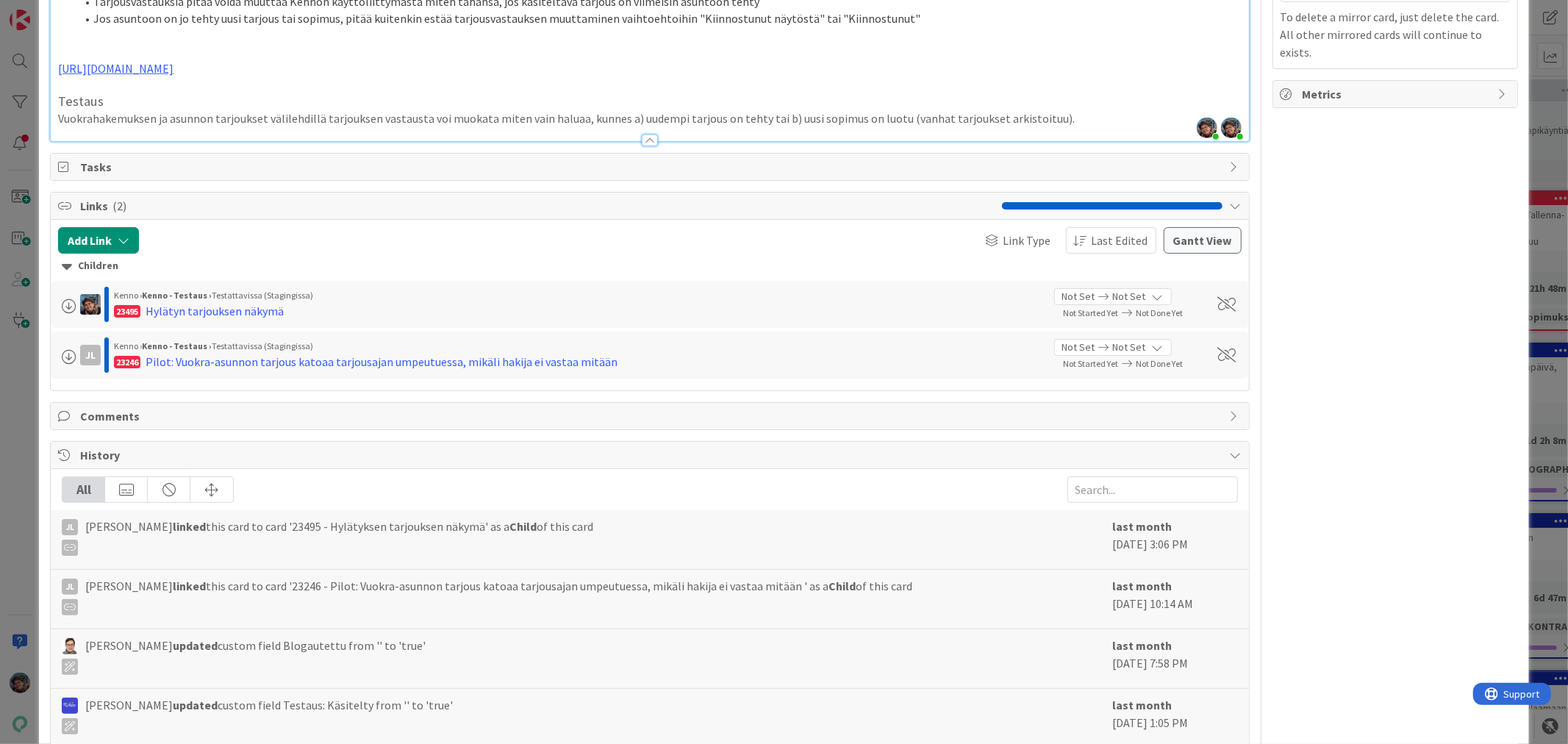
scroll to position [1143, 0]
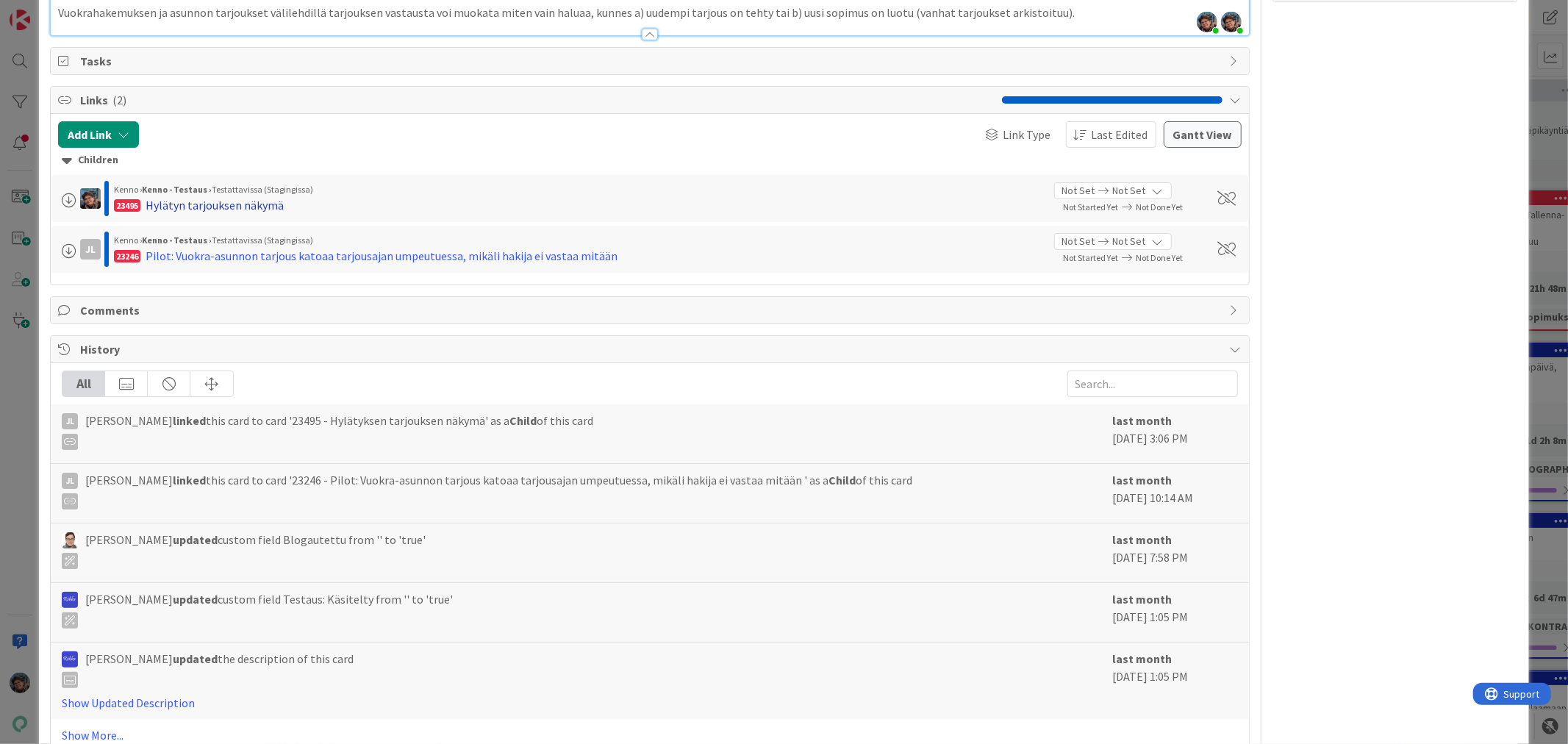
click at [254, 198] on div "Hylätyn tarjouksen näkymä" at bounding box center [215, 204] width 138 height 17
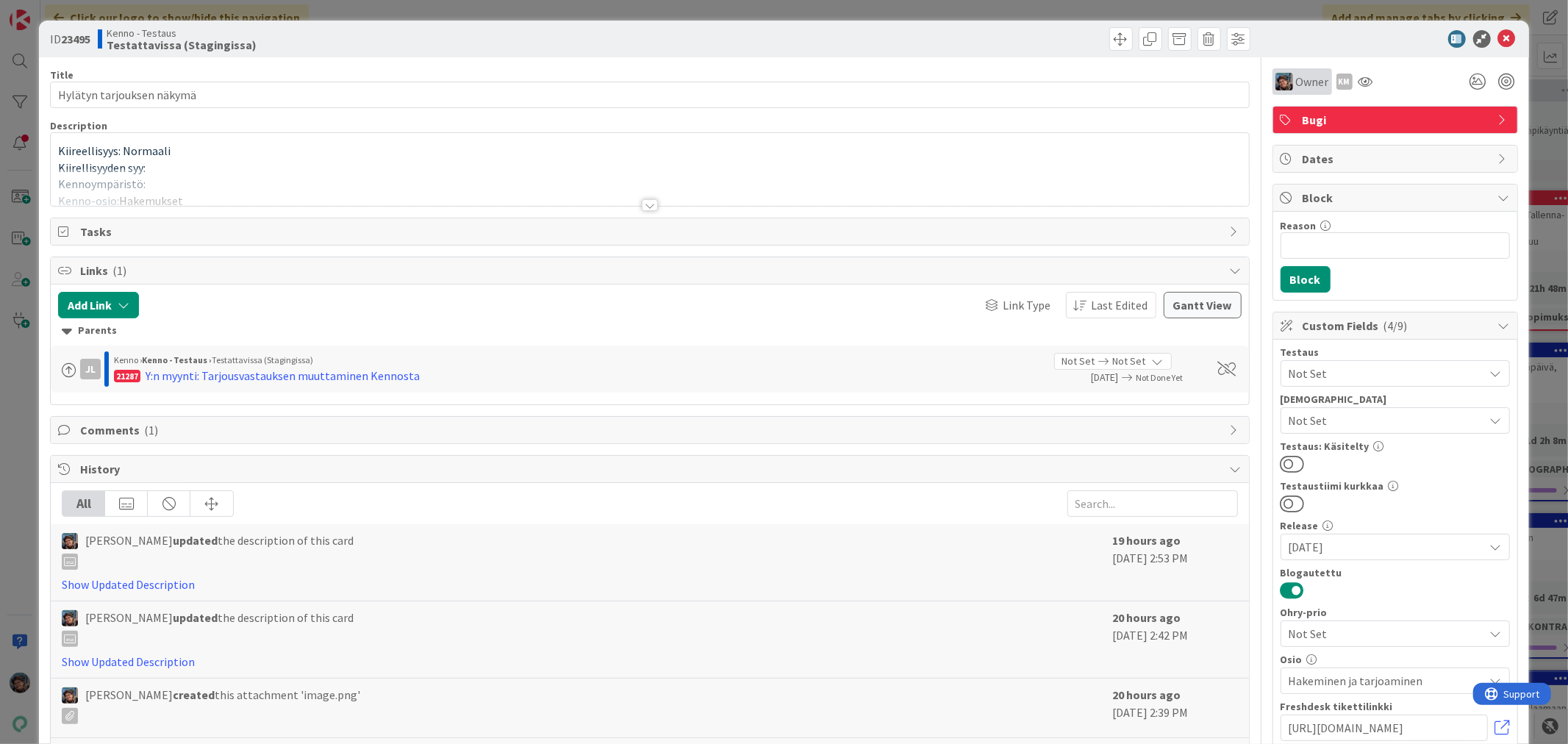
click at [1296, 81] on span "Owner" at bounding box center [1312, 81] width 33 height 17
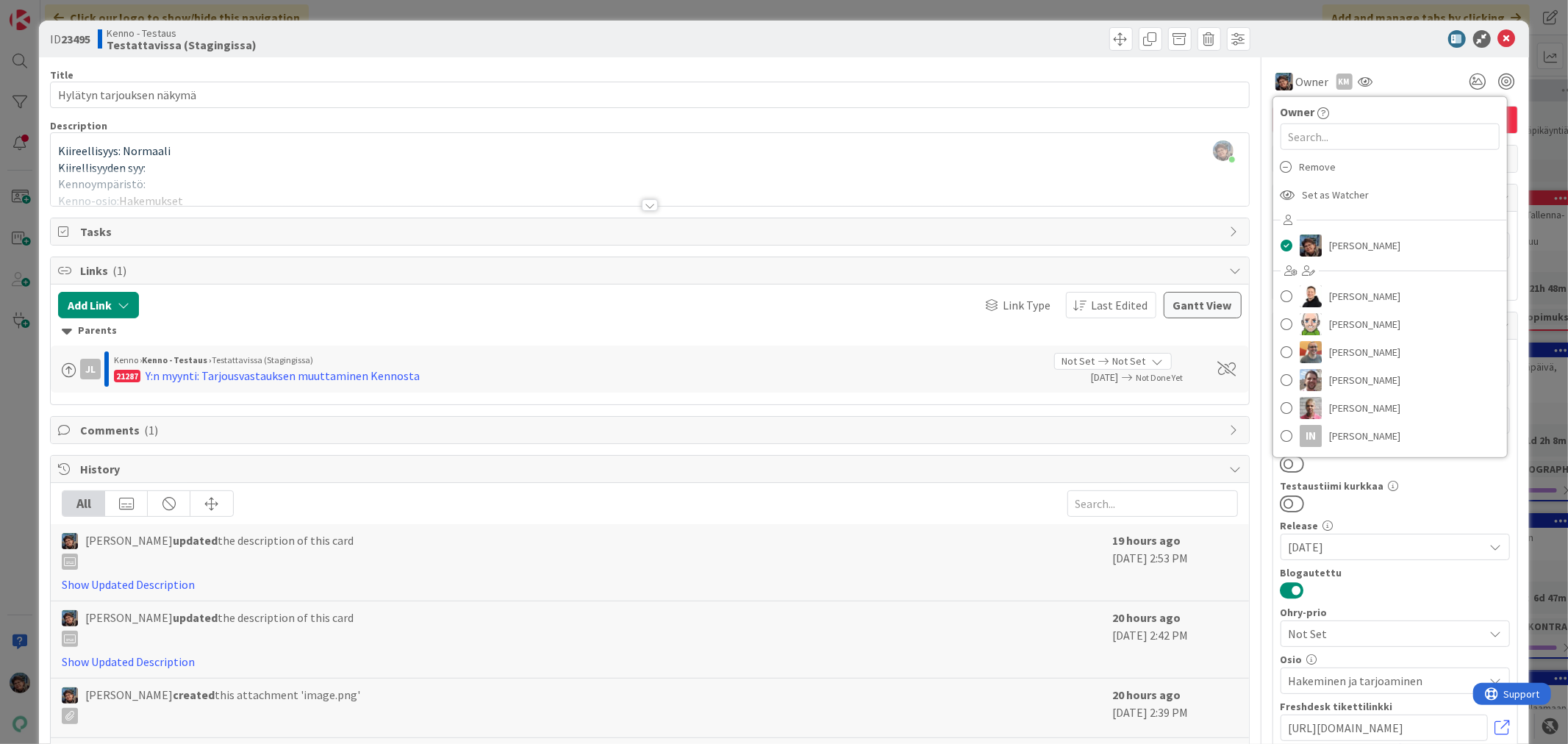
click at [1300, 159] on span "Remove" at bounding box center [1318, 166] width 37 height 22
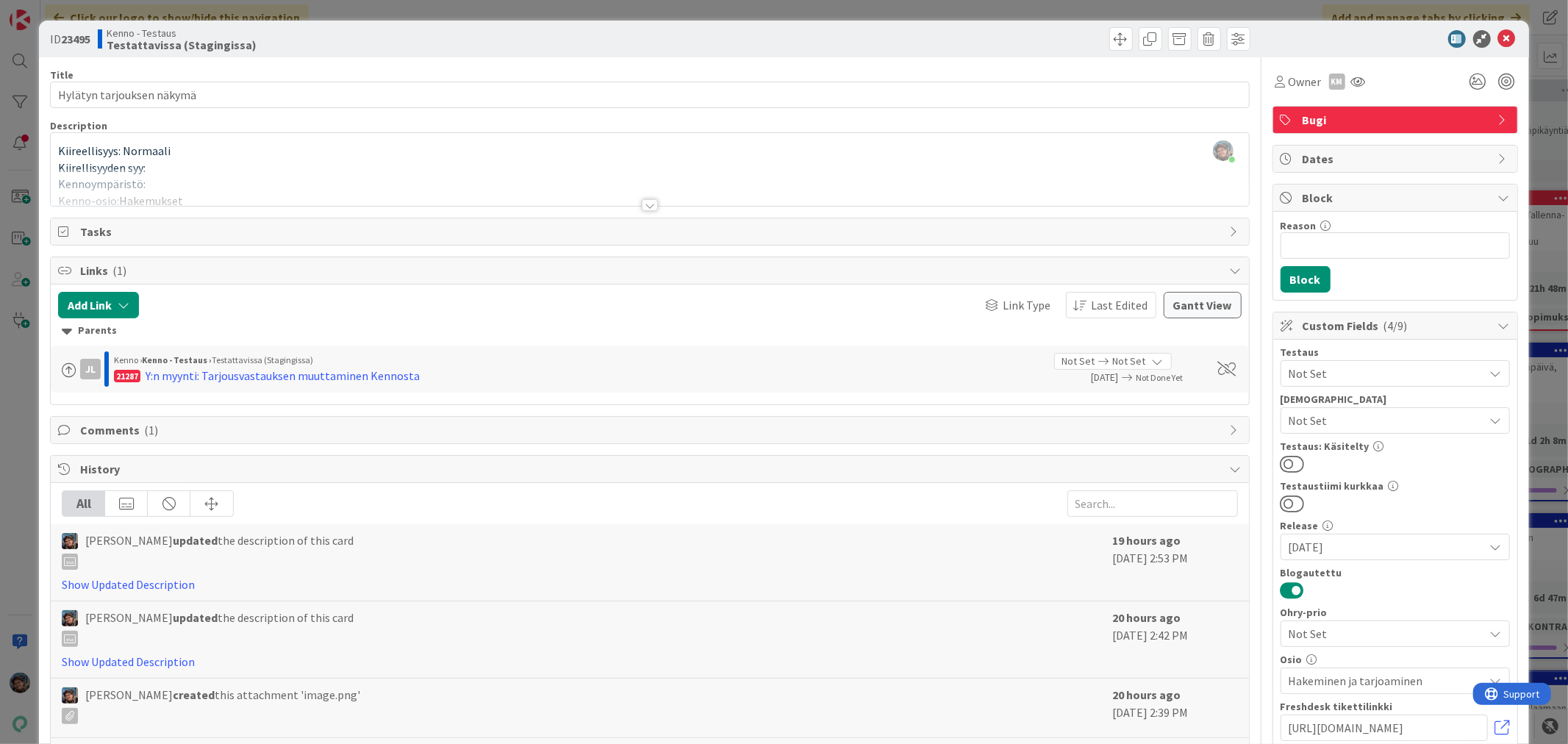
click at [649, 208] on div at bounding box center [650, 205] width 16 height 12
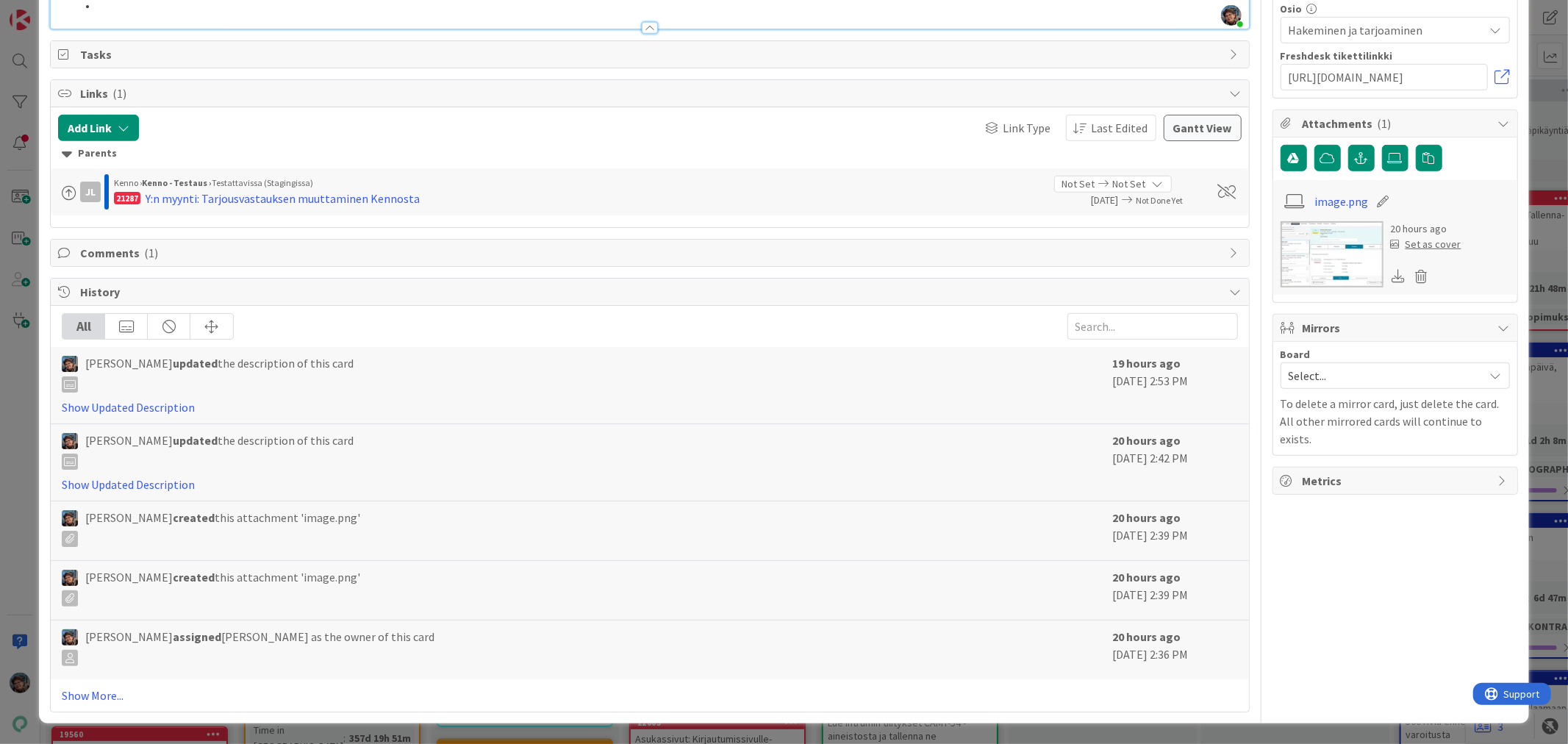
scroll to position [898, 0]
drag, startPoint x: 127, startPoint y: 446, endPoint x: 0, endPoint y: 383, distance: 141.8
click at [0, 383] on div "ID 23495 Kenno - Testaus Testattavissa (Stagingissa) Title 25 / 128 Hylätyn tar…" at bounding box center [784, 372] width 1568 height 744
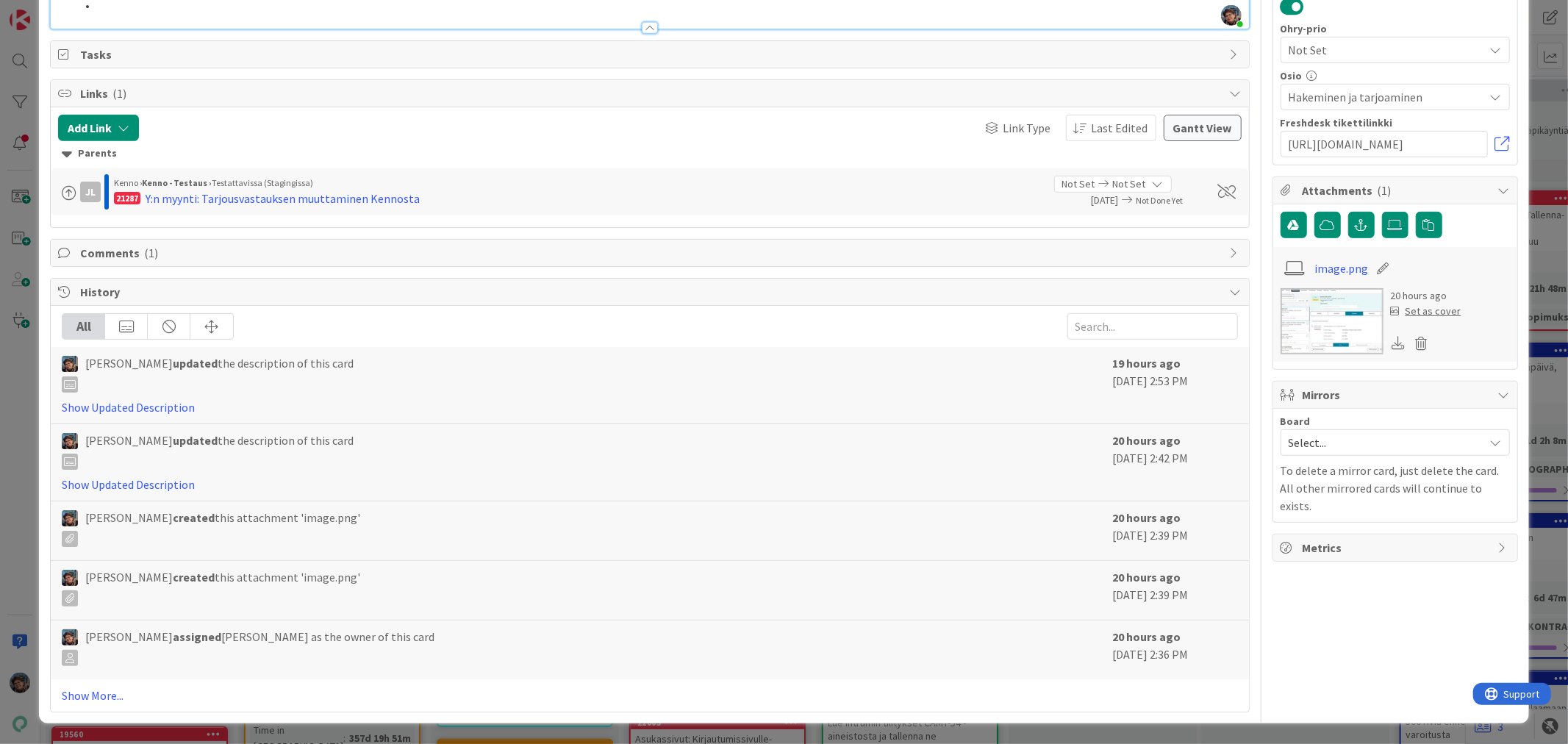
drag, startPoint x: 100, startPoint y: 379, endPoint x: 74, endPoint y: 388, distance: 27.5
click at [73, 14] on ol at bounding box center [649, 5] width 1183 height 17
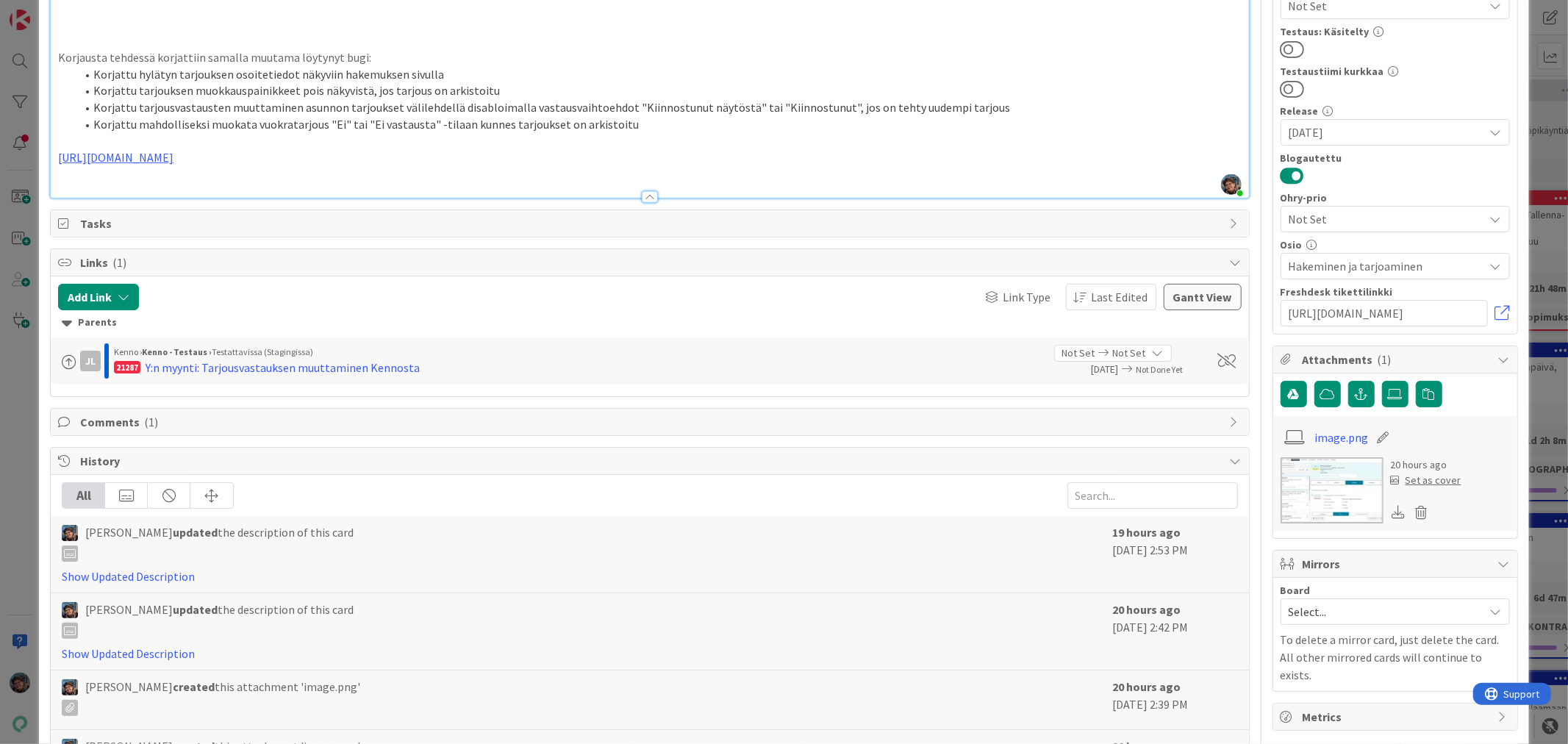
scroll to position [653, 0]
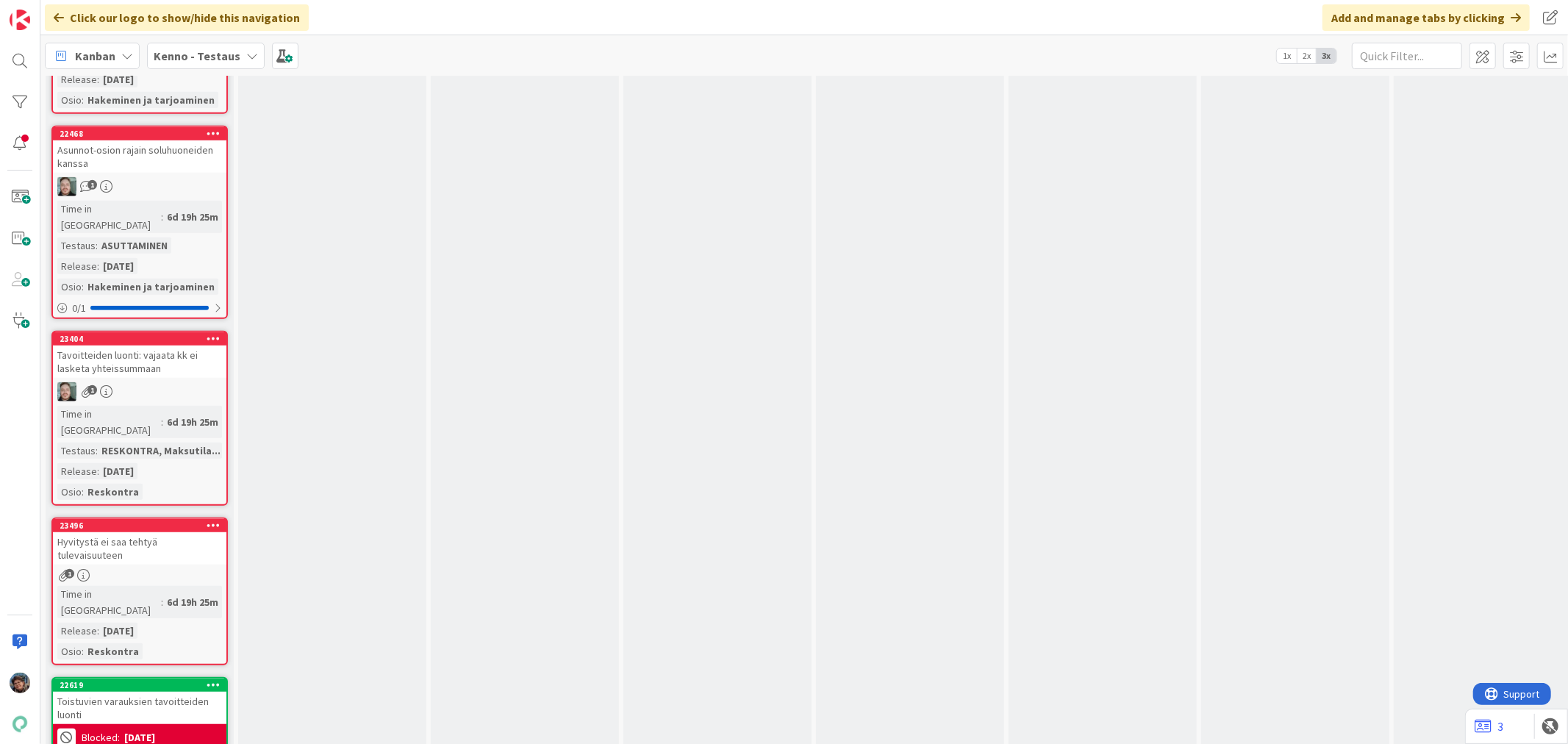
scroll to position [5389, 0]
